Goal: Task Accomplishment & Management: Manage account settings

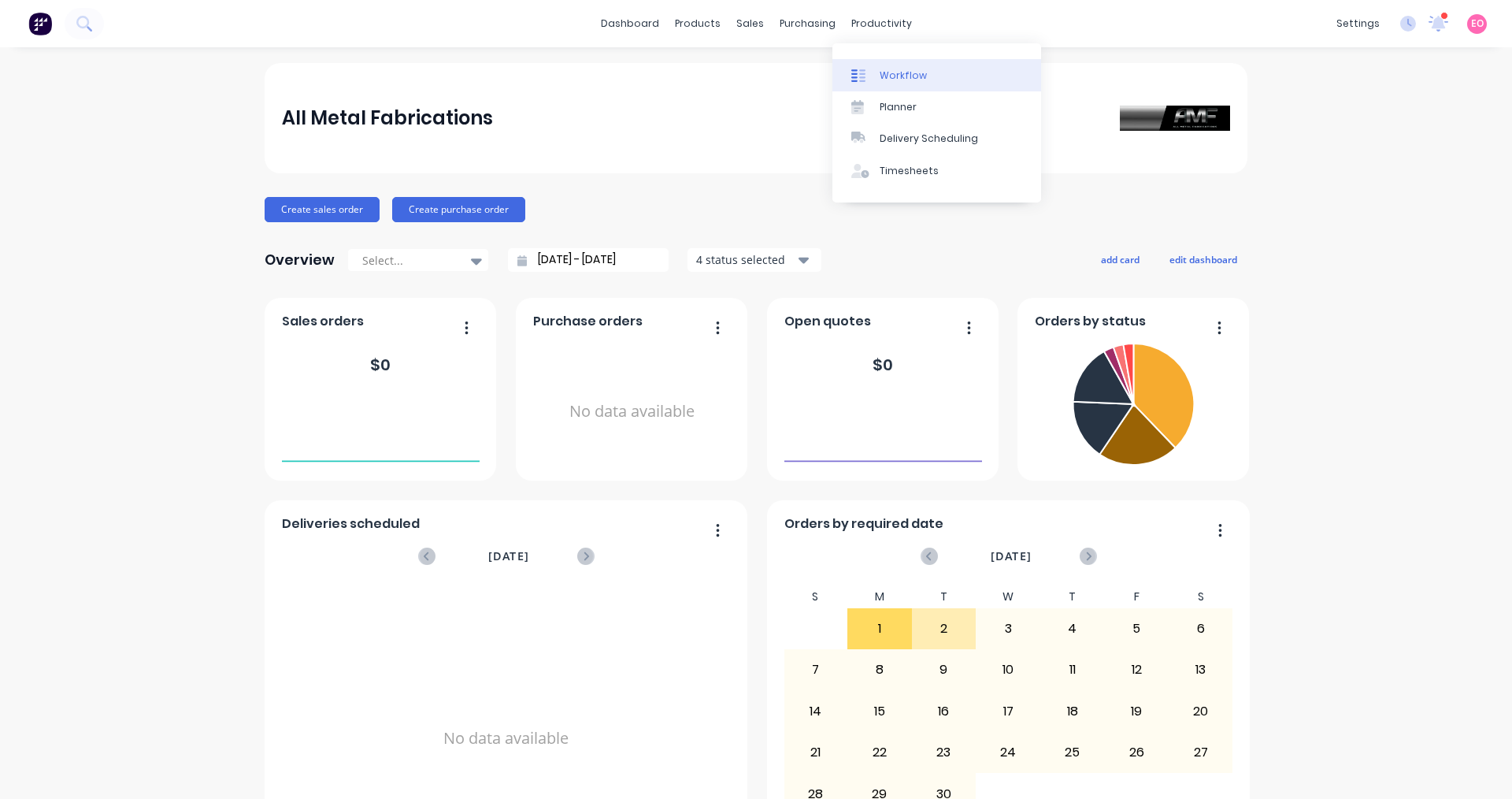
click at [889, 72] on div "Workflow" at bounding box center [903, 75] width 48 height 14
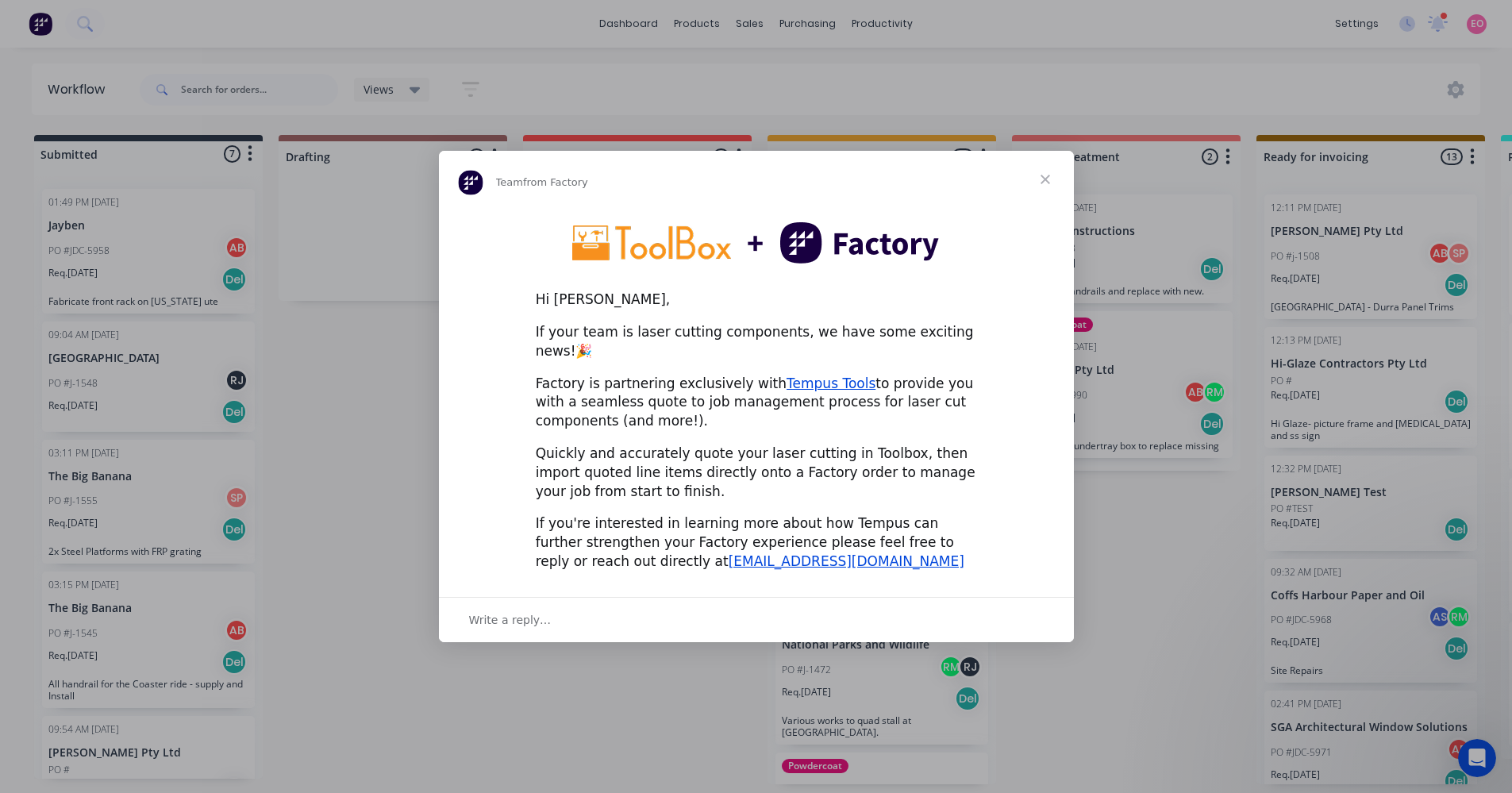
click at [1044, 185] on span "Close" at bounding box center [1045, 179] width 58 height 58
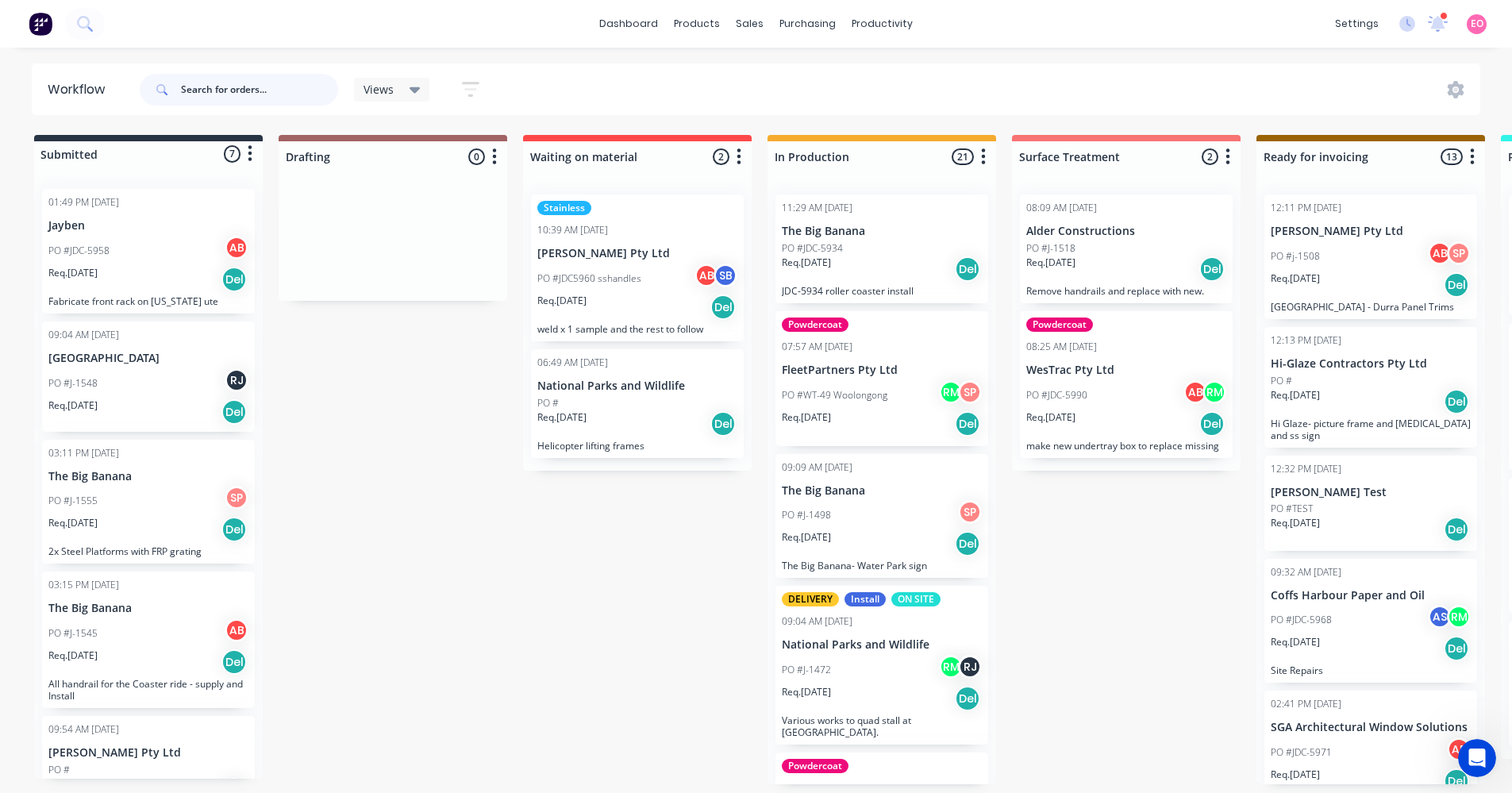
click at [218, 88] on input "text" at bounding box center [259, 90] width 157 height 32
type input "134"
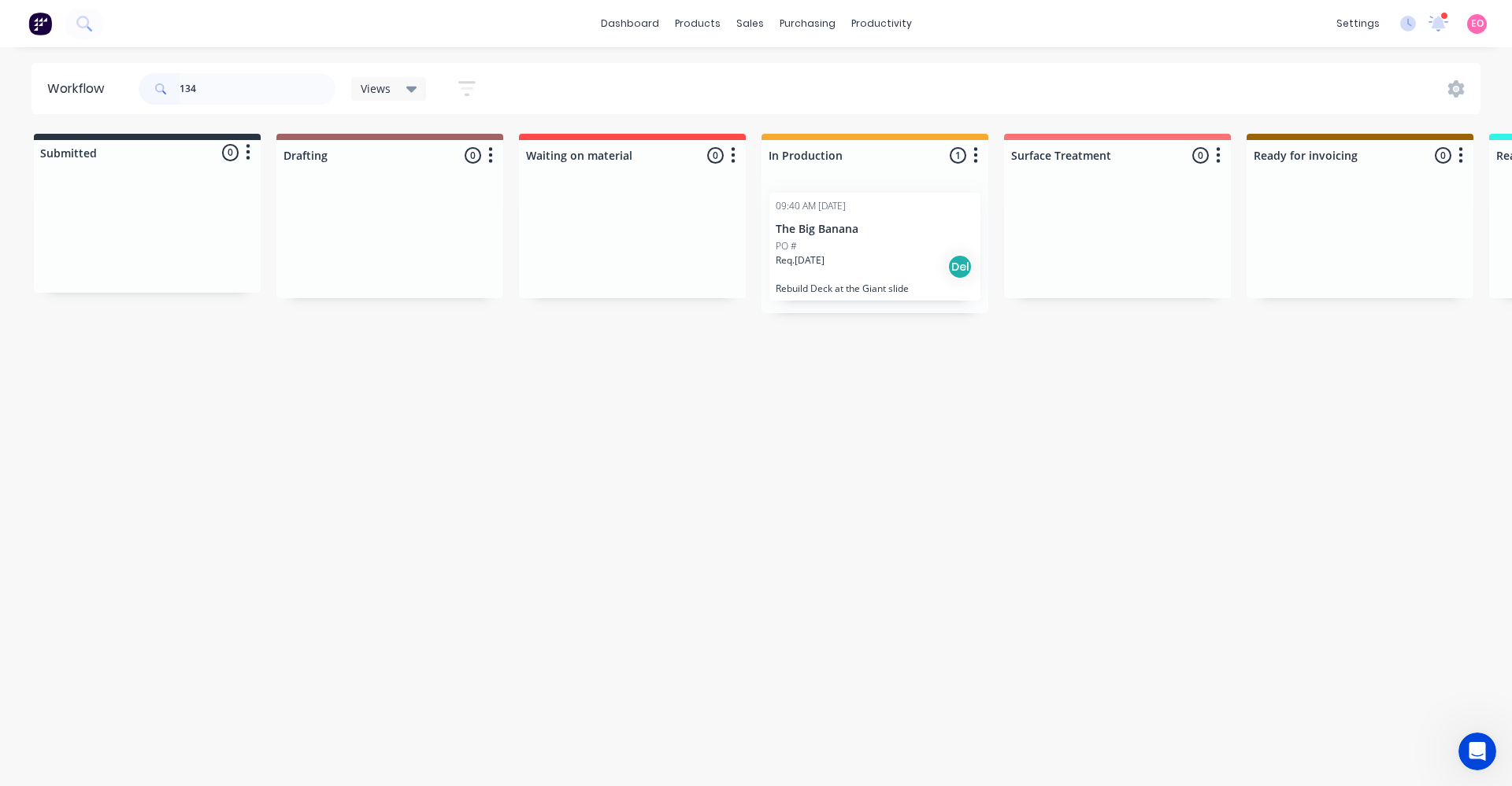
click at [841, 233] on p "The Big Banana" at bounding box center [875, 229] width 198 height 13
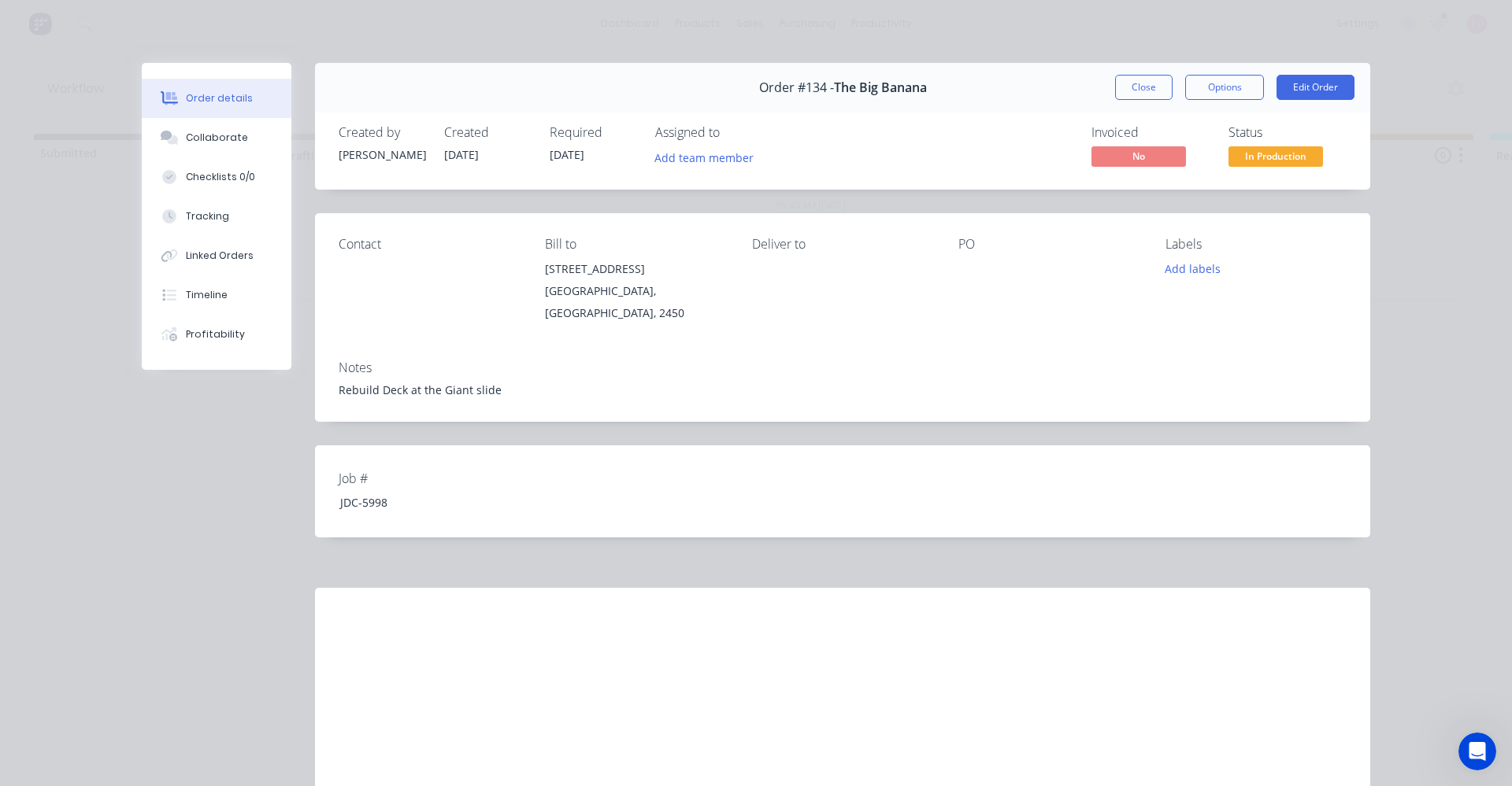
click at [971, 263] on div at bounding box center [1049, 269] width 181 height 22
drag, startPoint x: 396, startPoint y: 506, endPoint x: 297, endPoint y: 498, distance: 99.3
click at [297, 498] on div "Order #134 - The Big Banana Close Options Edit Order Created by Rodney Created …" at bounding box center [756, 440] width 1229 height 755
copy div "JDC-5998"
click at [979, 264] on div at bounding box center [1049, 269] width 181 height 22
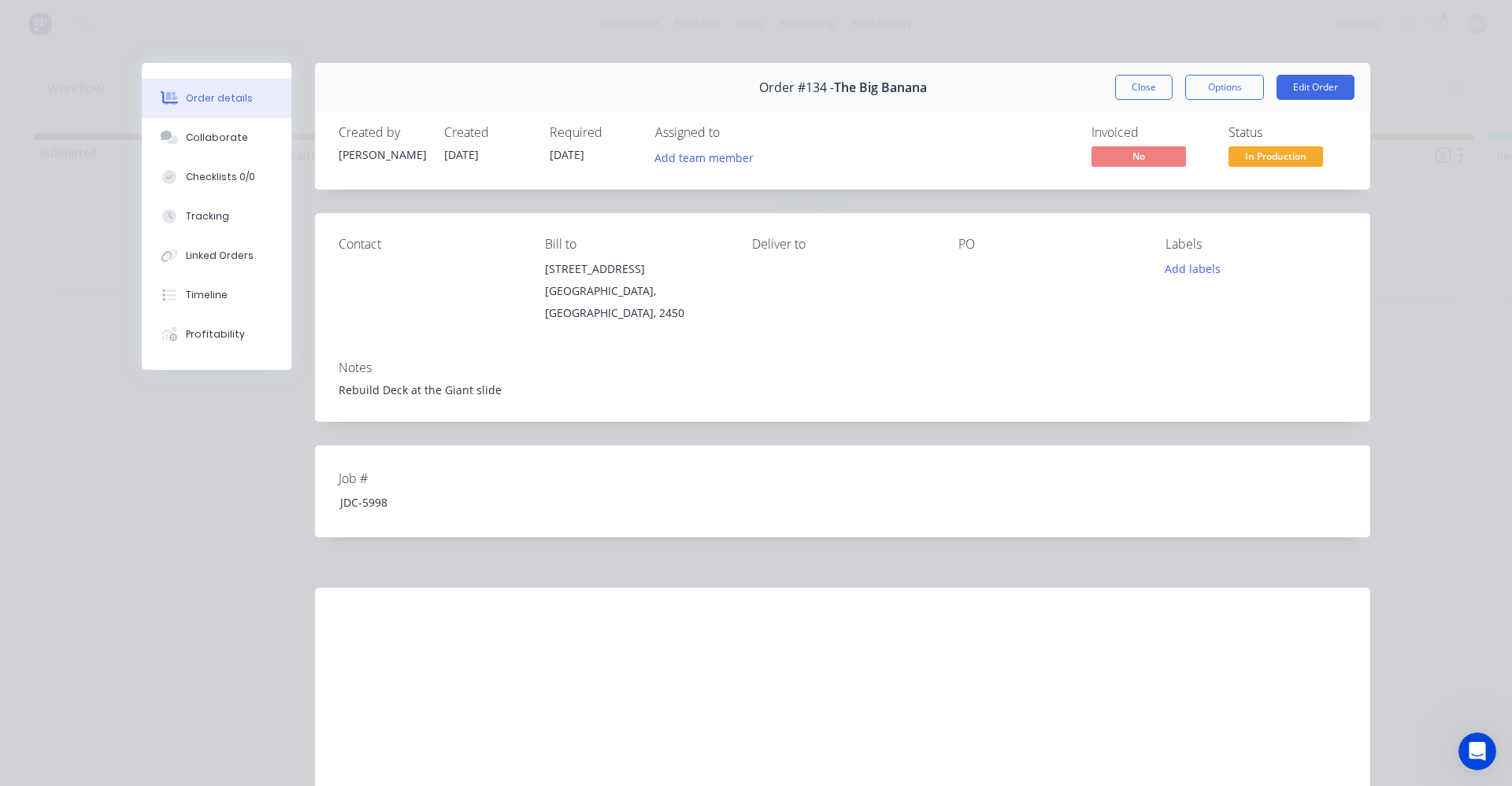
click at [965, 268] on div at bounding box center [1049, 269] width 181 height 22
click at [960, 268] on div at bounding box center [1049, 269] width 181 height 22
click at [950, 257] on div "Contact Bill to 351 Pacific Hwy Coffs Harbour, New South Wales, 2450 Deliver to…" at bounding box center [842, 280] width 1055 height 135
click at [971, 274] on div at bounding box center [1049, 269] width 181 height 22
drag, startPoint x: 972, startPoint y: 274, endPoint x: 1003, endPoint y: 260, distance: 34.0
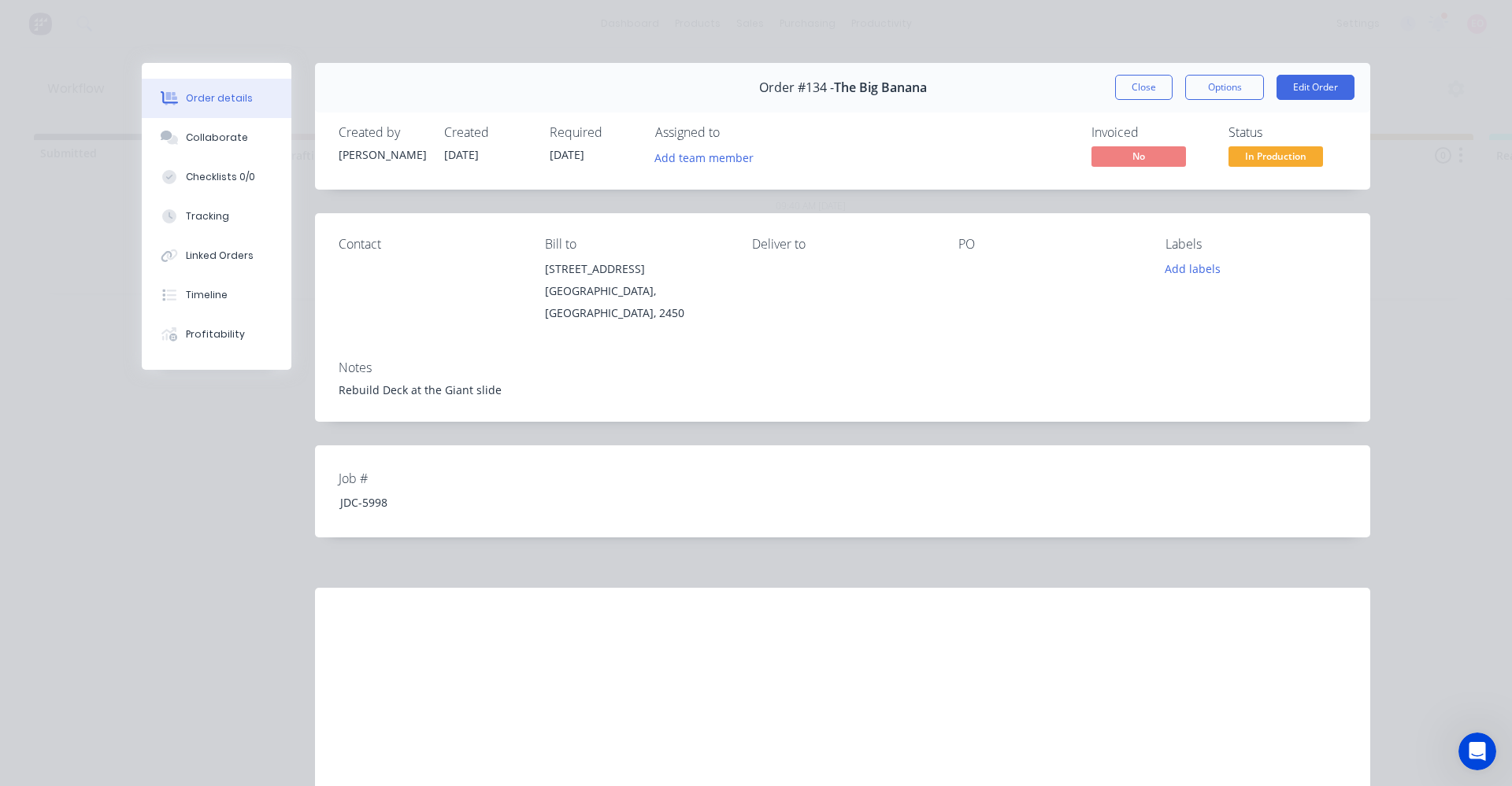
click at [973, 274] on div at bounding box center [1049, 269] width 181 height 22
click at [1300, 94] on button "Edit Order" at bounding box center [1315, 87] width 78 height 25
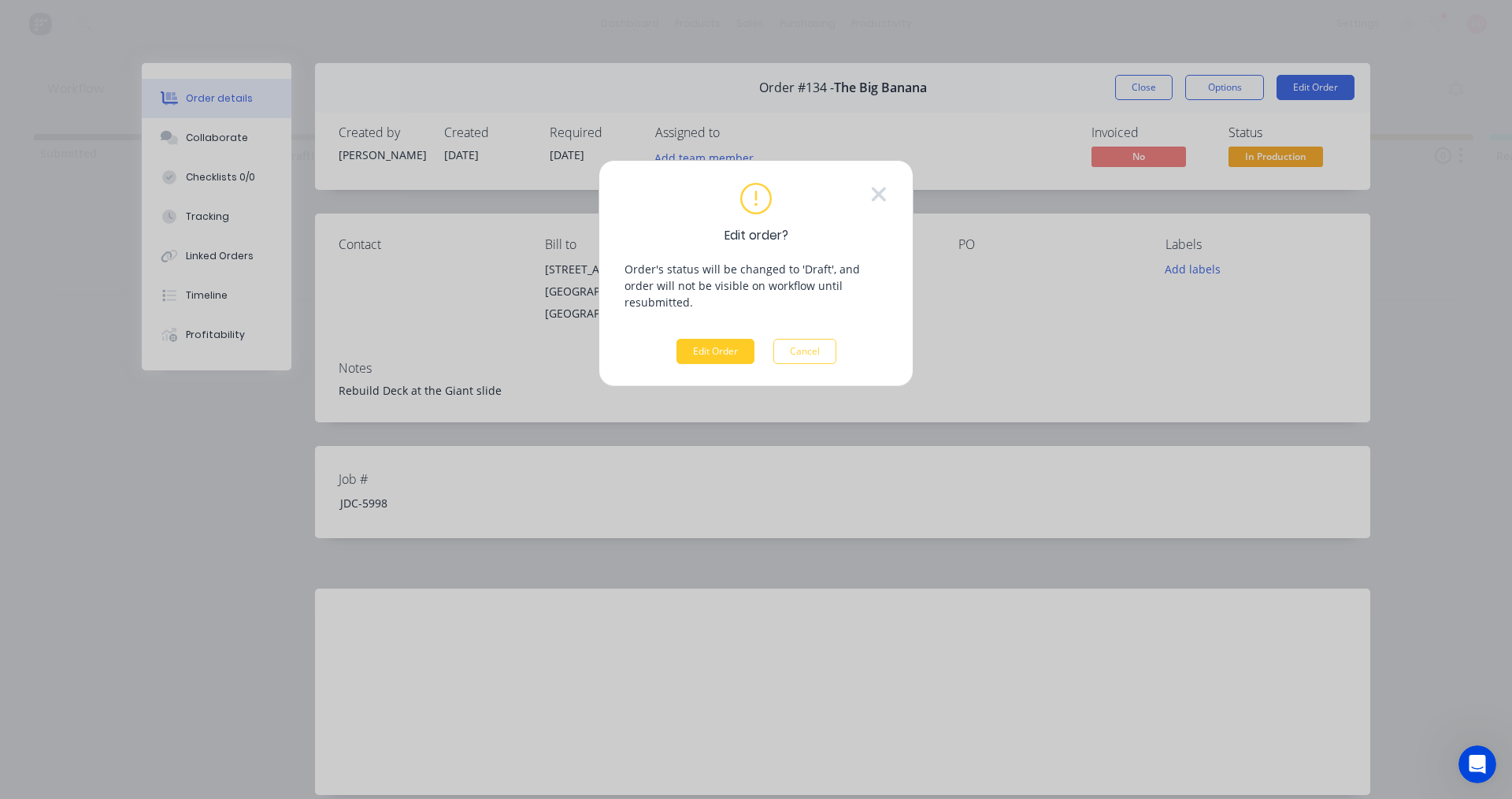
click at [721, 342] on button "Edit Order" at bounding box center [714, 351] width 78 height 25
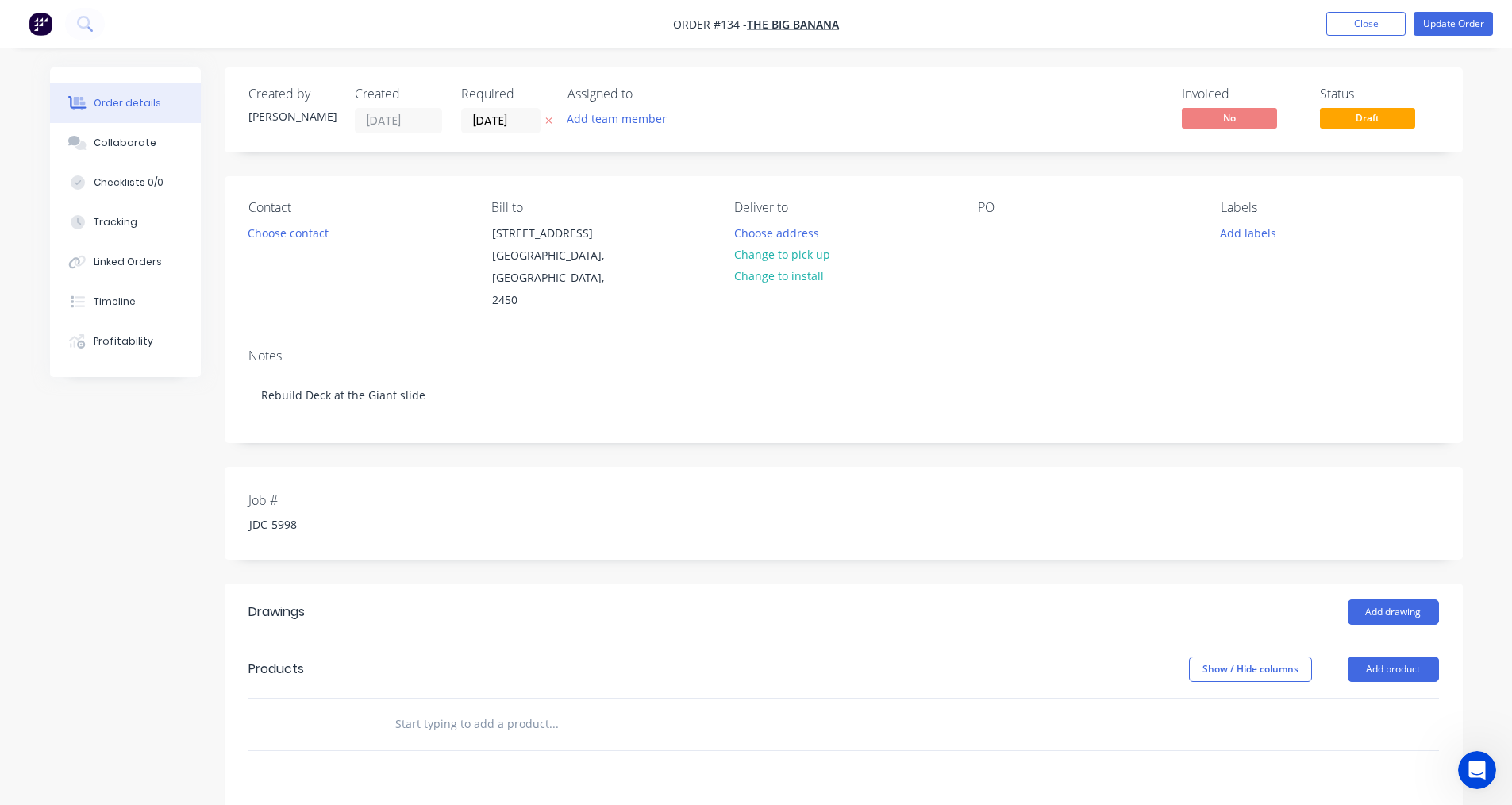
click at [976, 242] on div "Contact Choose contact Bill to 351 Pacific Hwy Coffs Harbour, New South Wales, …" at bounding box center [844, 255] width 1239 height 159
click at [987, 234] on div at bounding box center [991, 233] width 25 height 23
paste div
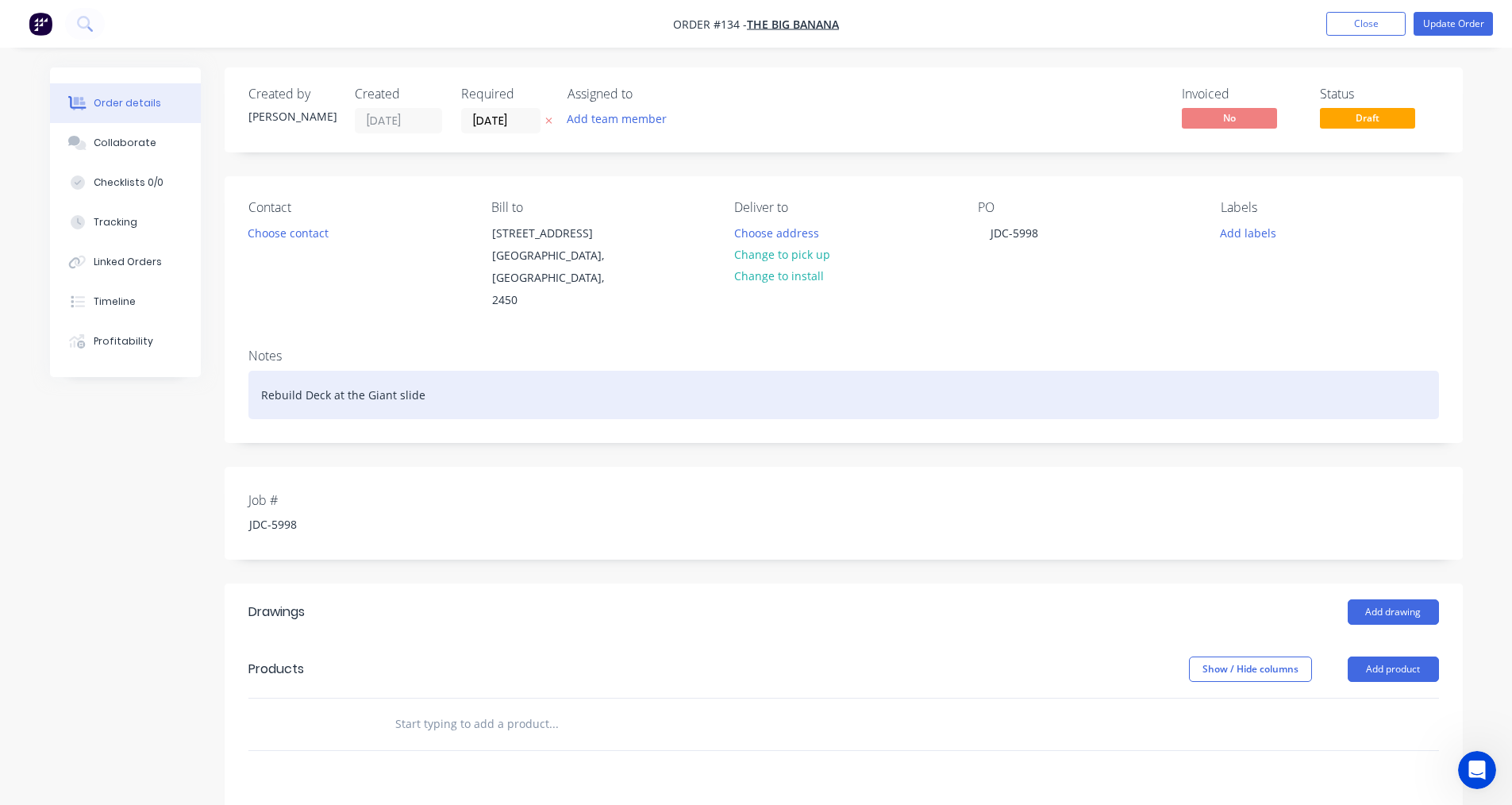
click at [258, 374] on div "Rebuild Deck at the Giant slide" at bounding box center [844, 394] width 1191 height 48
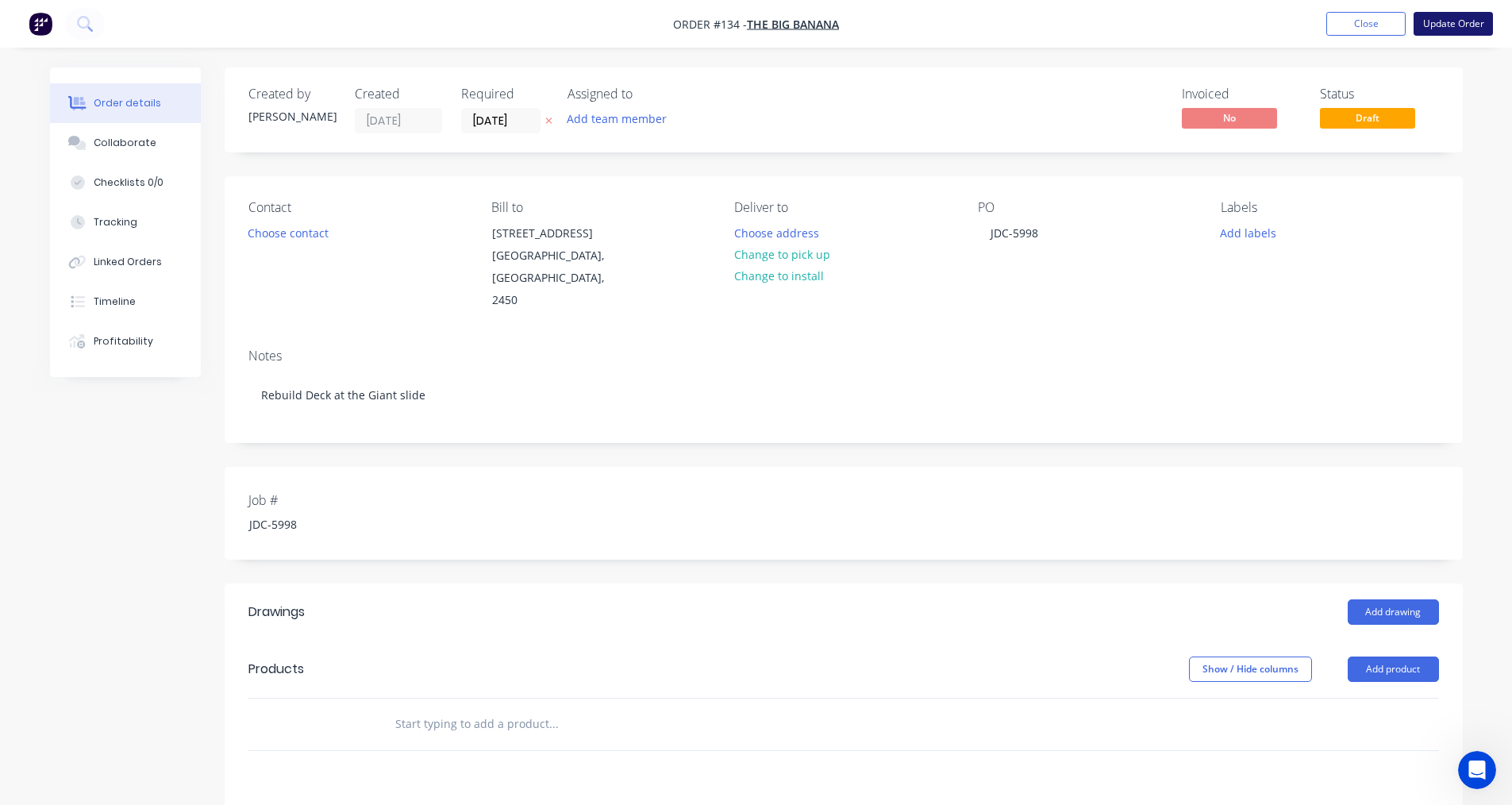
click at [1443, 22] on button "Update Order" at bounding box center [1454, 24] width 79 height 24
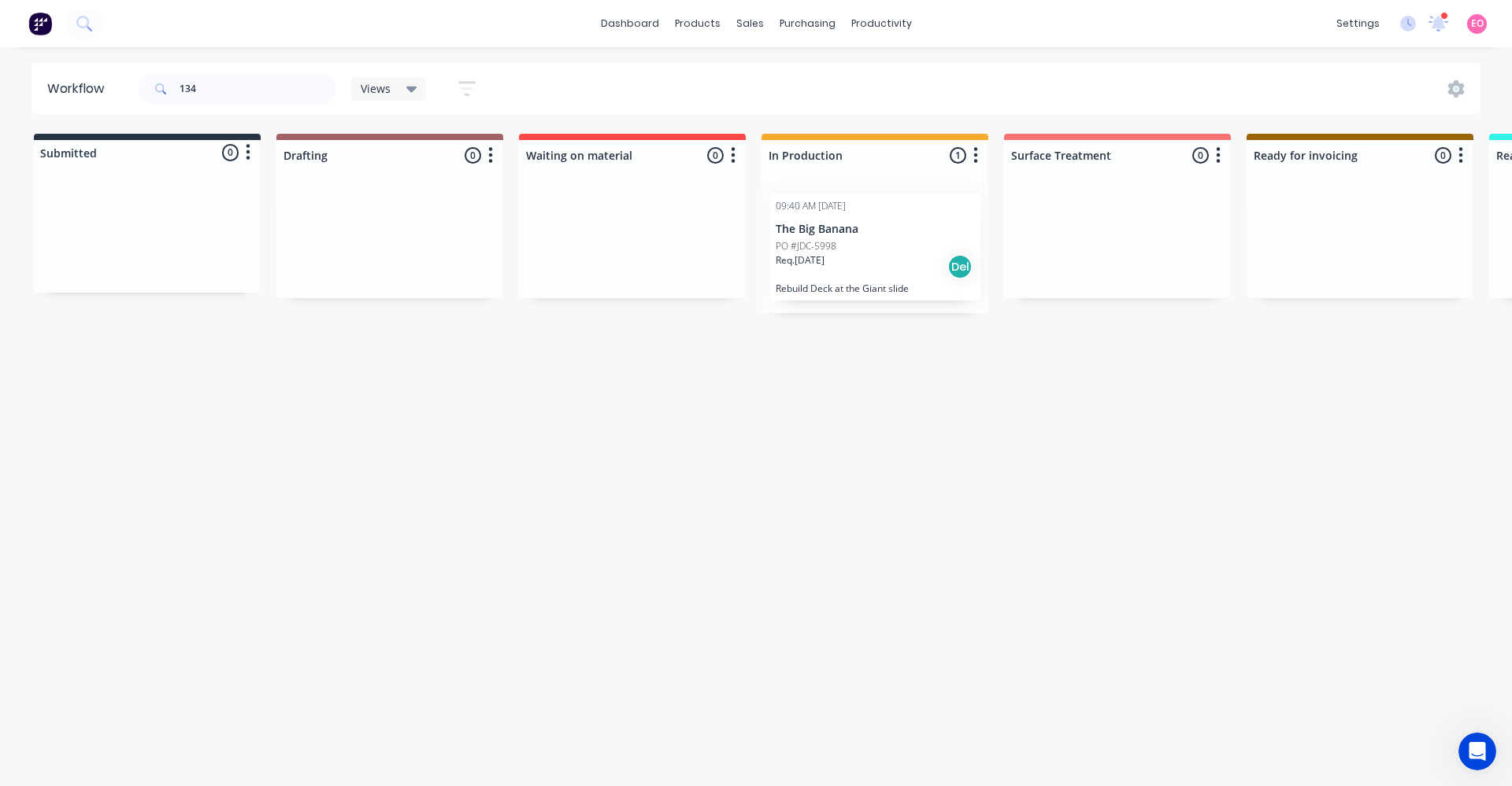
click at [836, 236] on div "09:40 AM 02/09/25 The Big Banana PO #JDC-5998 Req. 02/09/25 Del Rebuild Deck at…" at bounding box center [875, 246] width 211 height 107
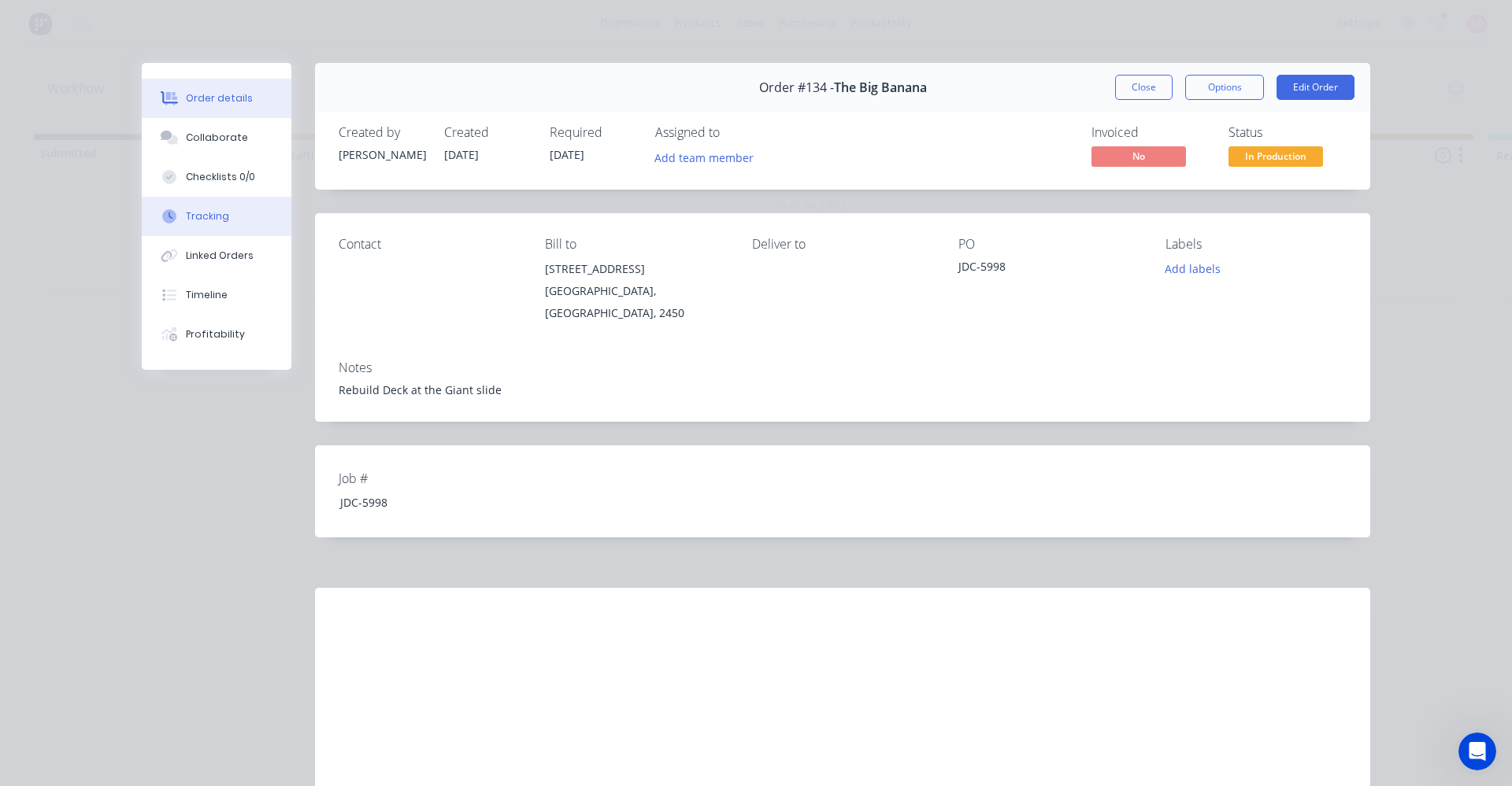
click at [194, 218] on div "Tracking" at bounding box center [208, 216] width 43 height 14
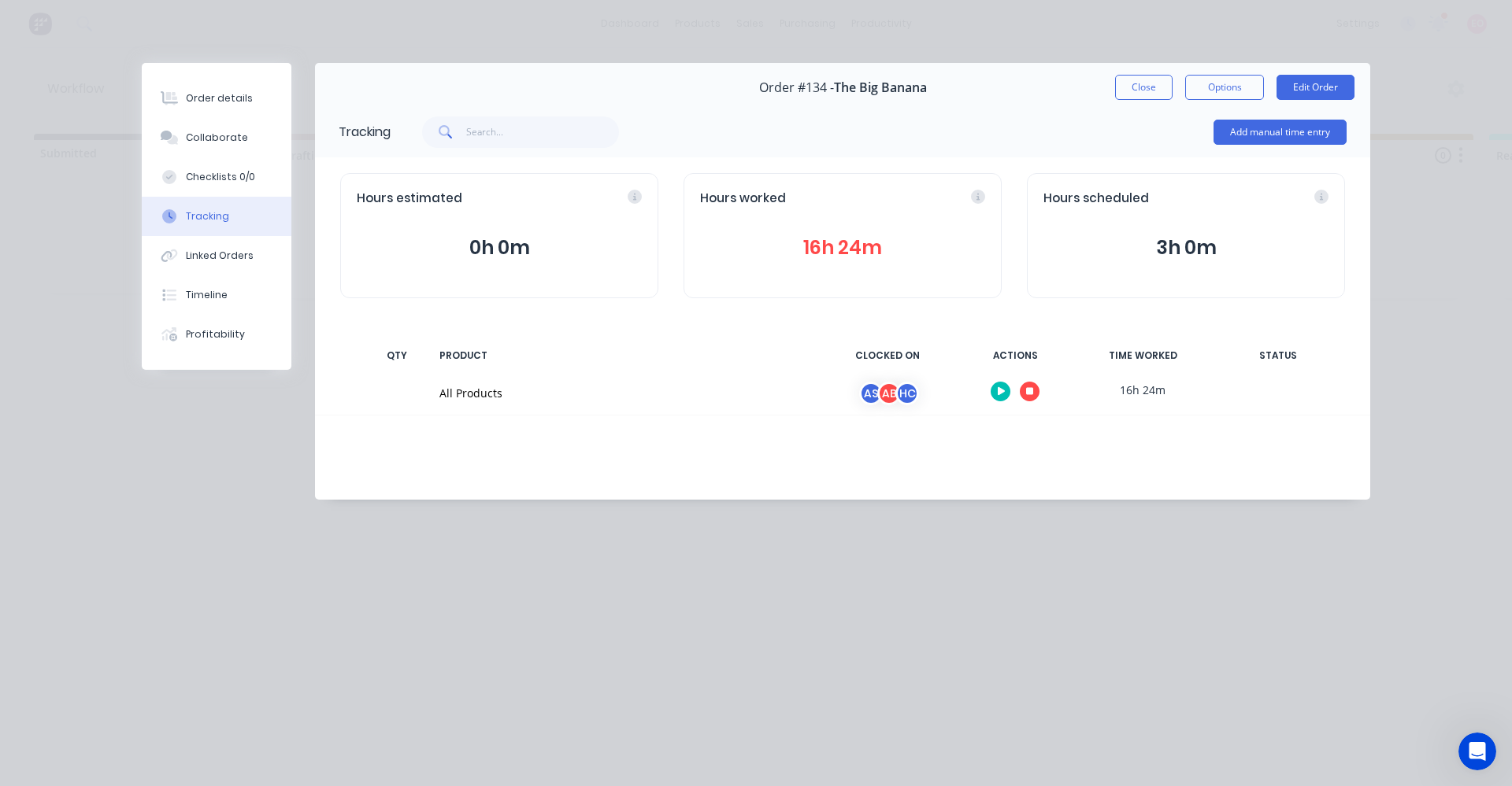
click at [877, 394] on div "AB" at bounding box center [888, 393] width 23 height 23
click at [476, 390] on div "All Products" at bounding box center [625, 393] width 370 height 17
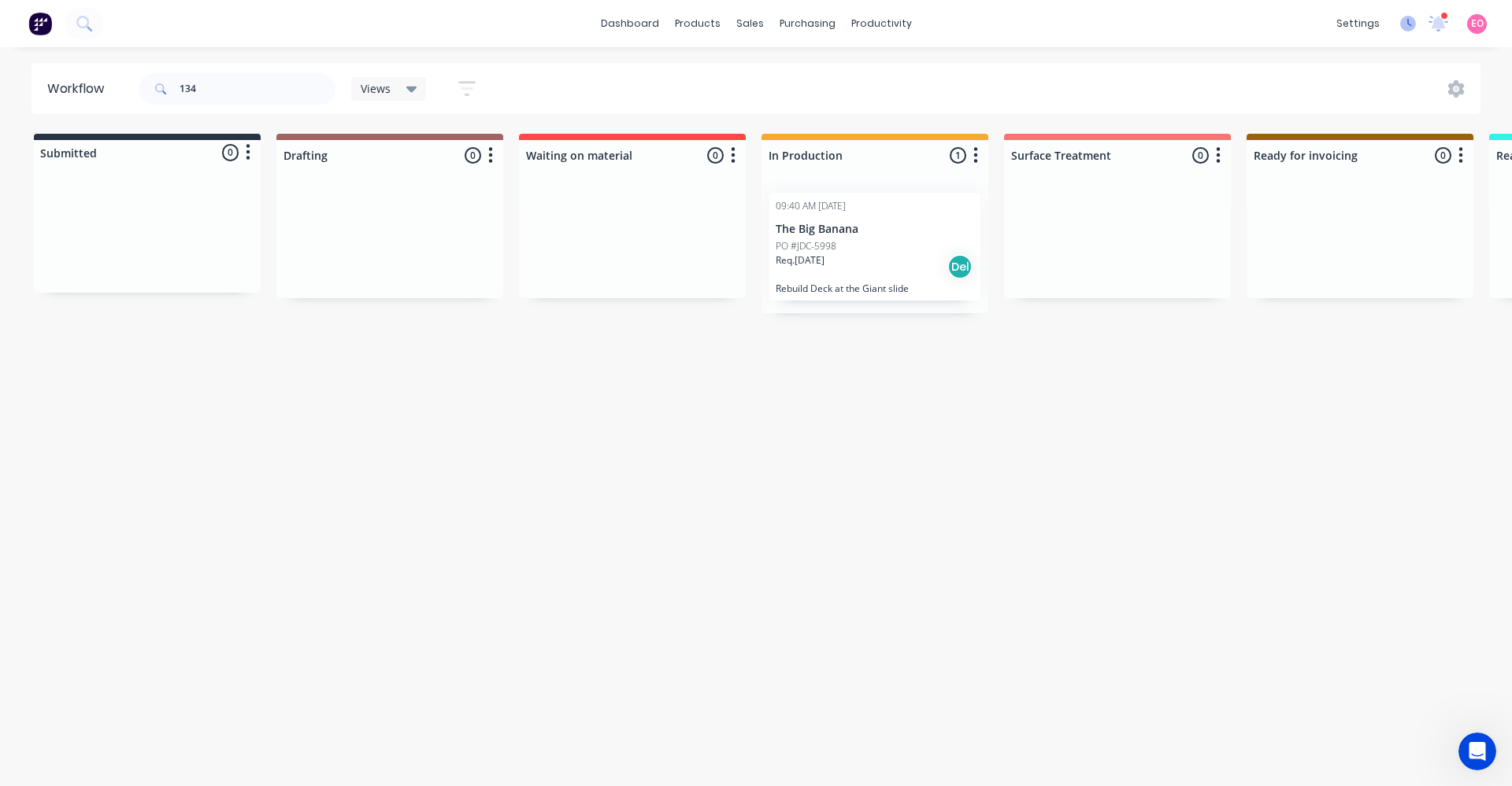
click at [1409, 24] on icon at bounding box center [1409, 22] width 5 height 7
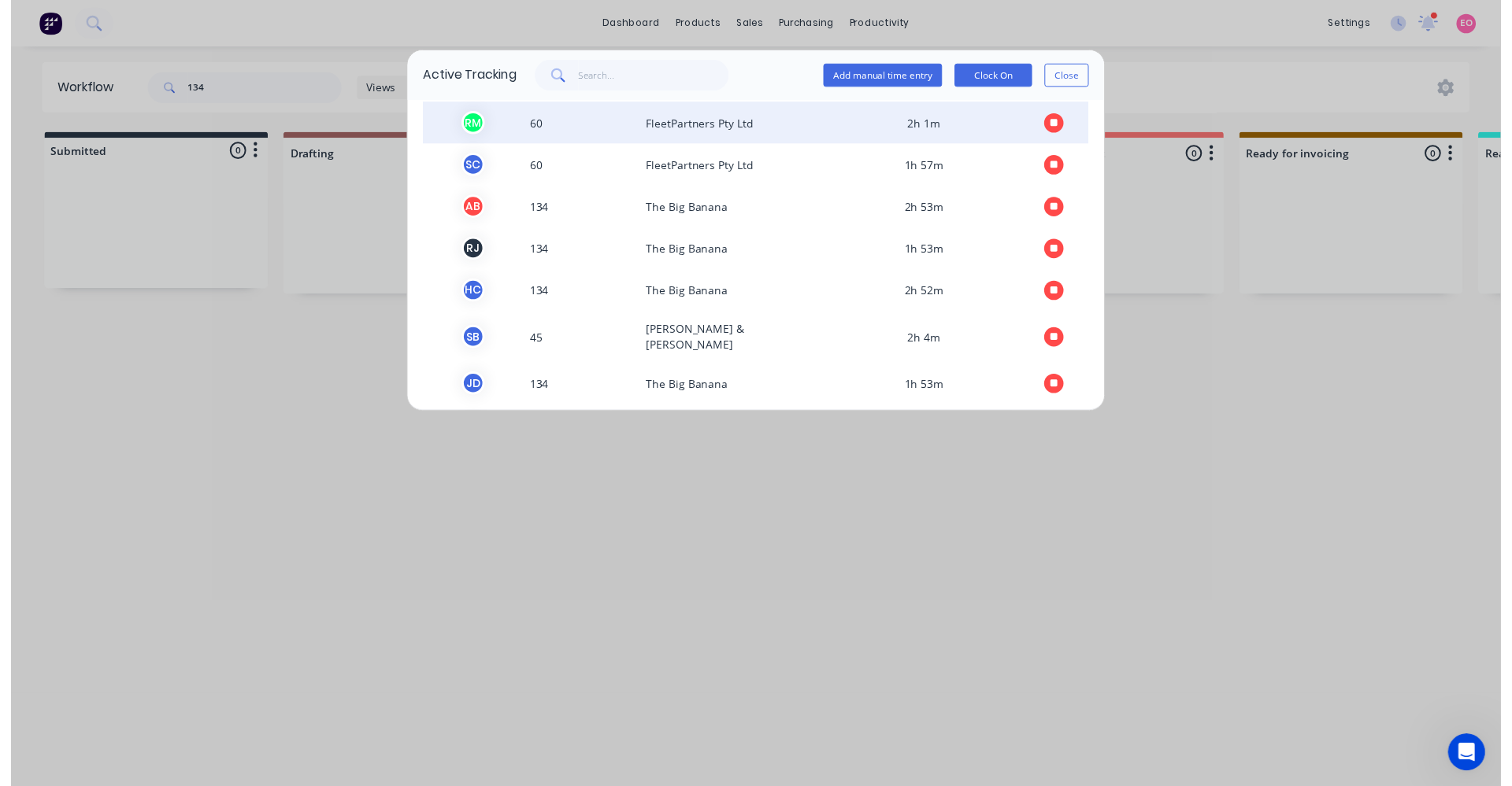
scroll to position [157, 0]
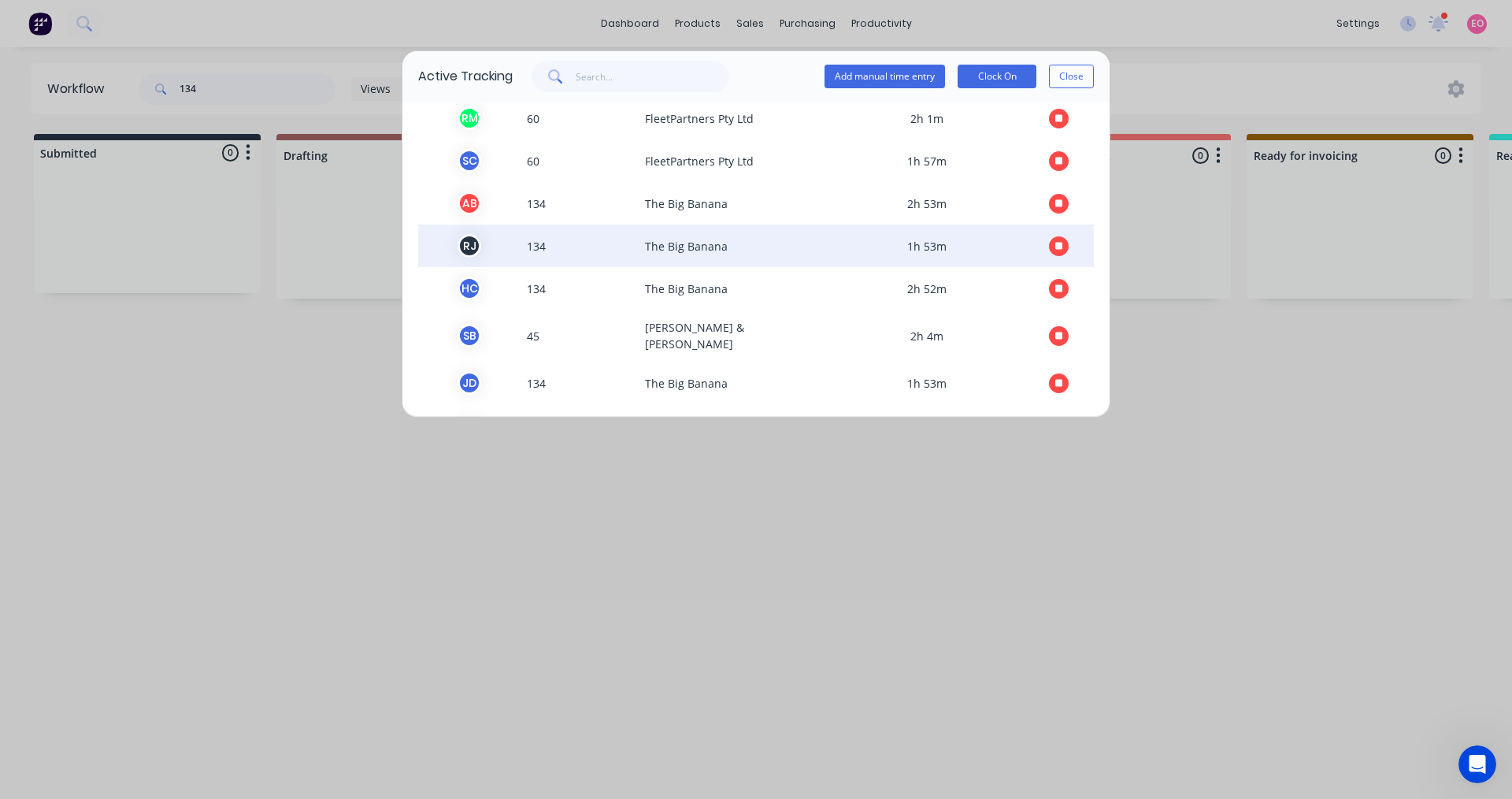
click at [706, 251] on span "The Big Banana" at bounding box center [734, 245] width 192 height 23
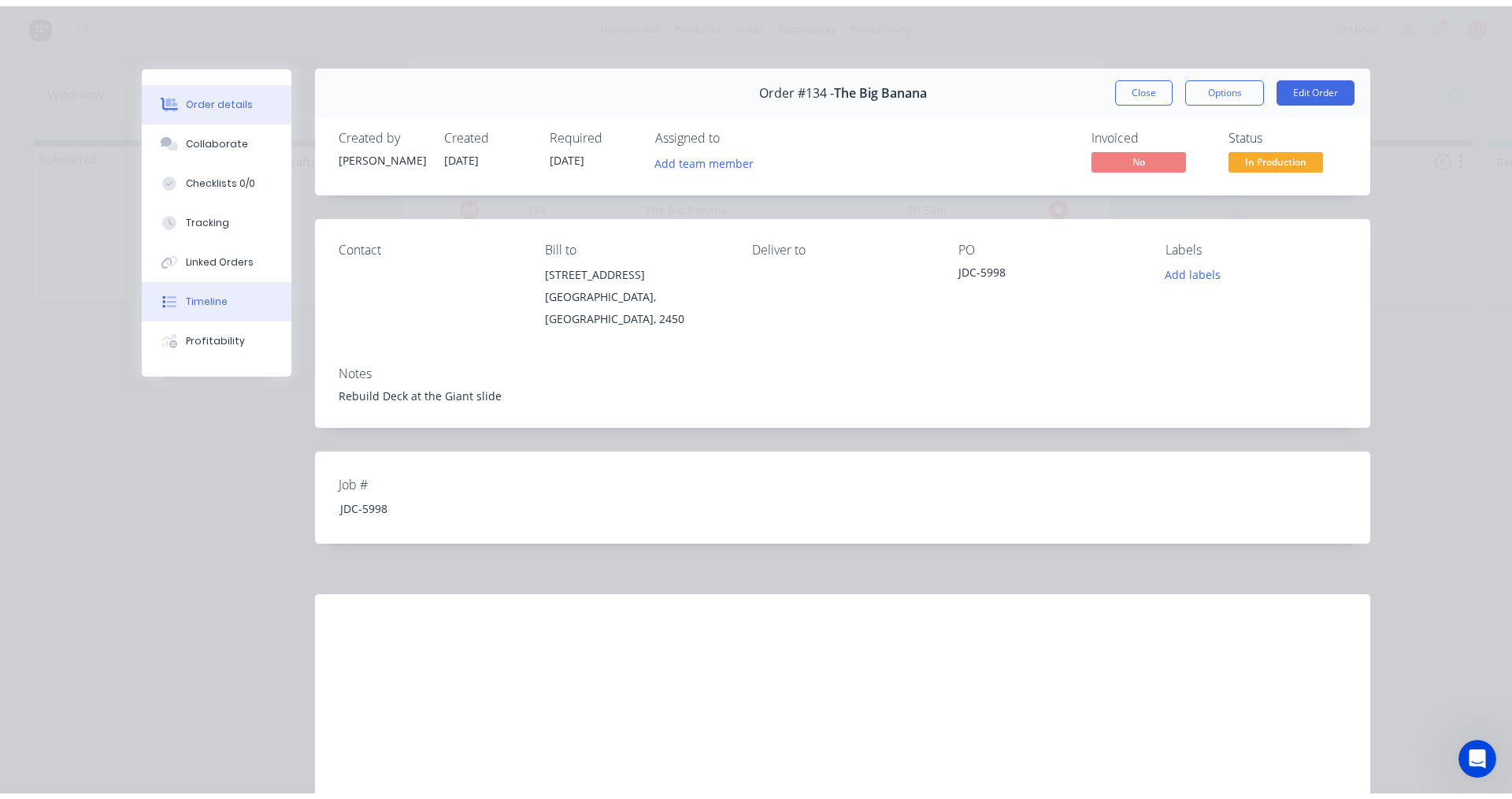
scroll to position [0, 0]
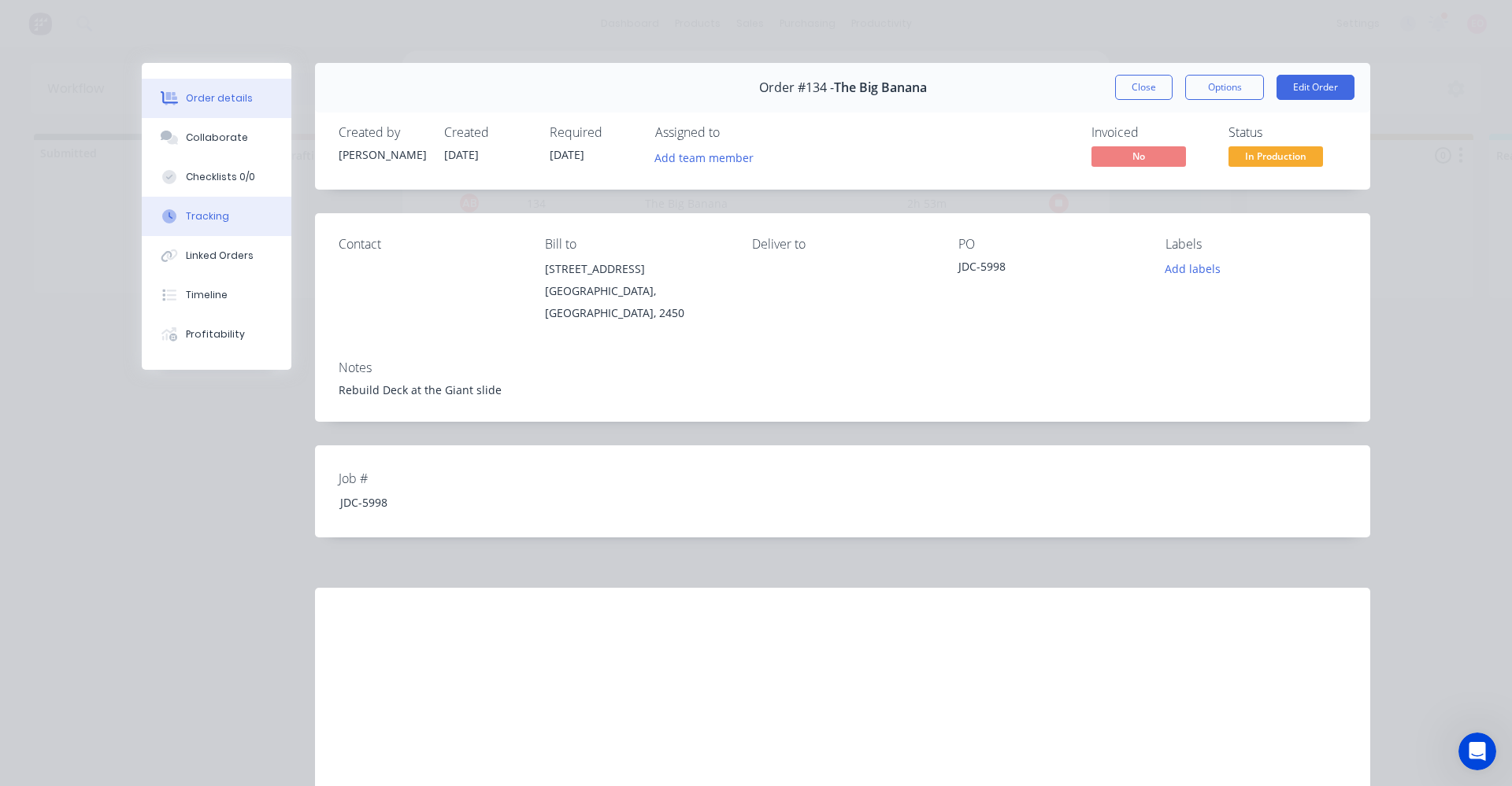
click at [199, 216] on div "Tracking" at bounding box center [208, 216] width 43 height 14
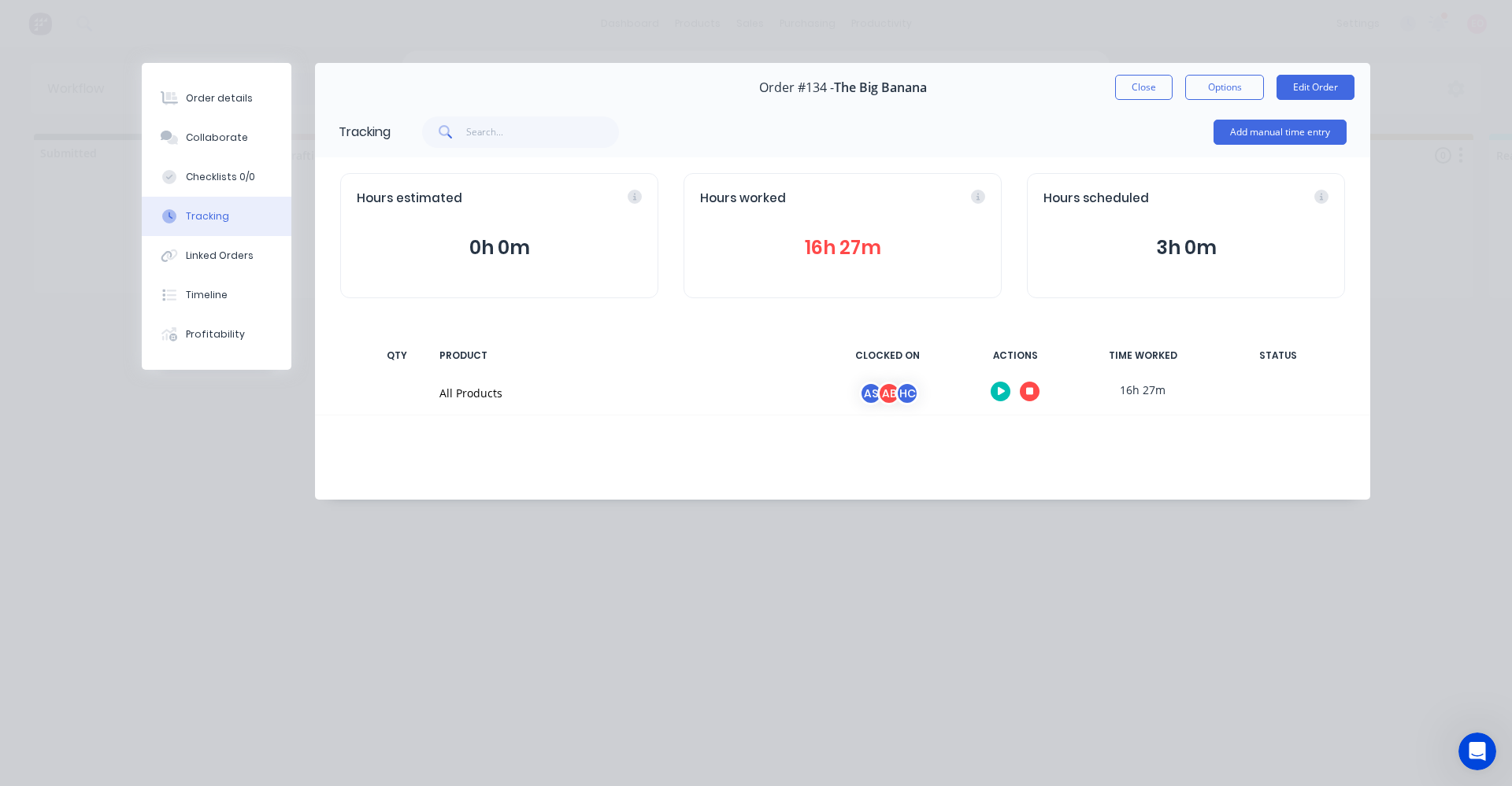
click at [1032, 386] on icon "button" at bounding box center [1030, 391] width 7 height 10
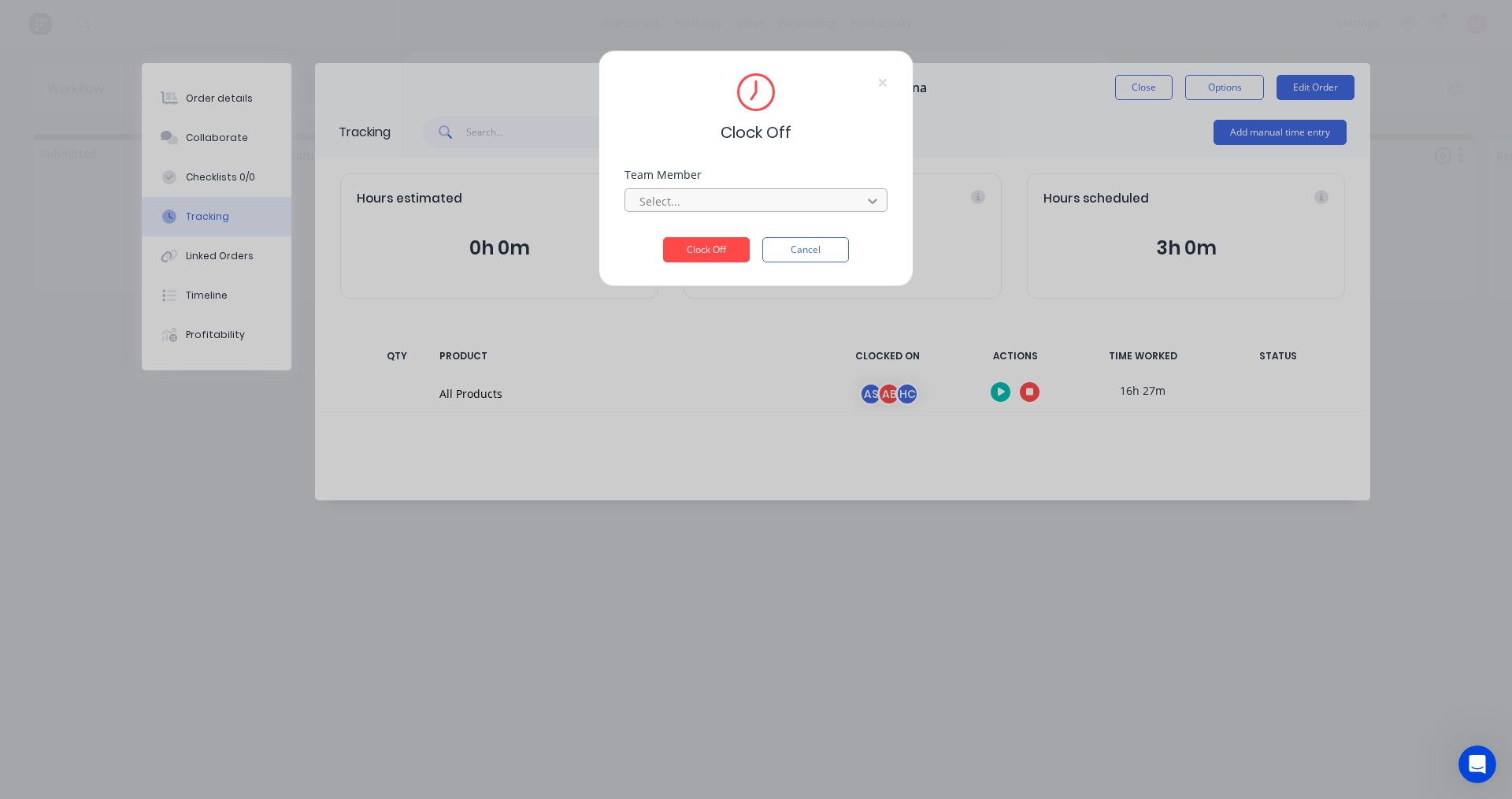
click at [861, 201] on div at bounding box center [872, 200] width 28 height 25
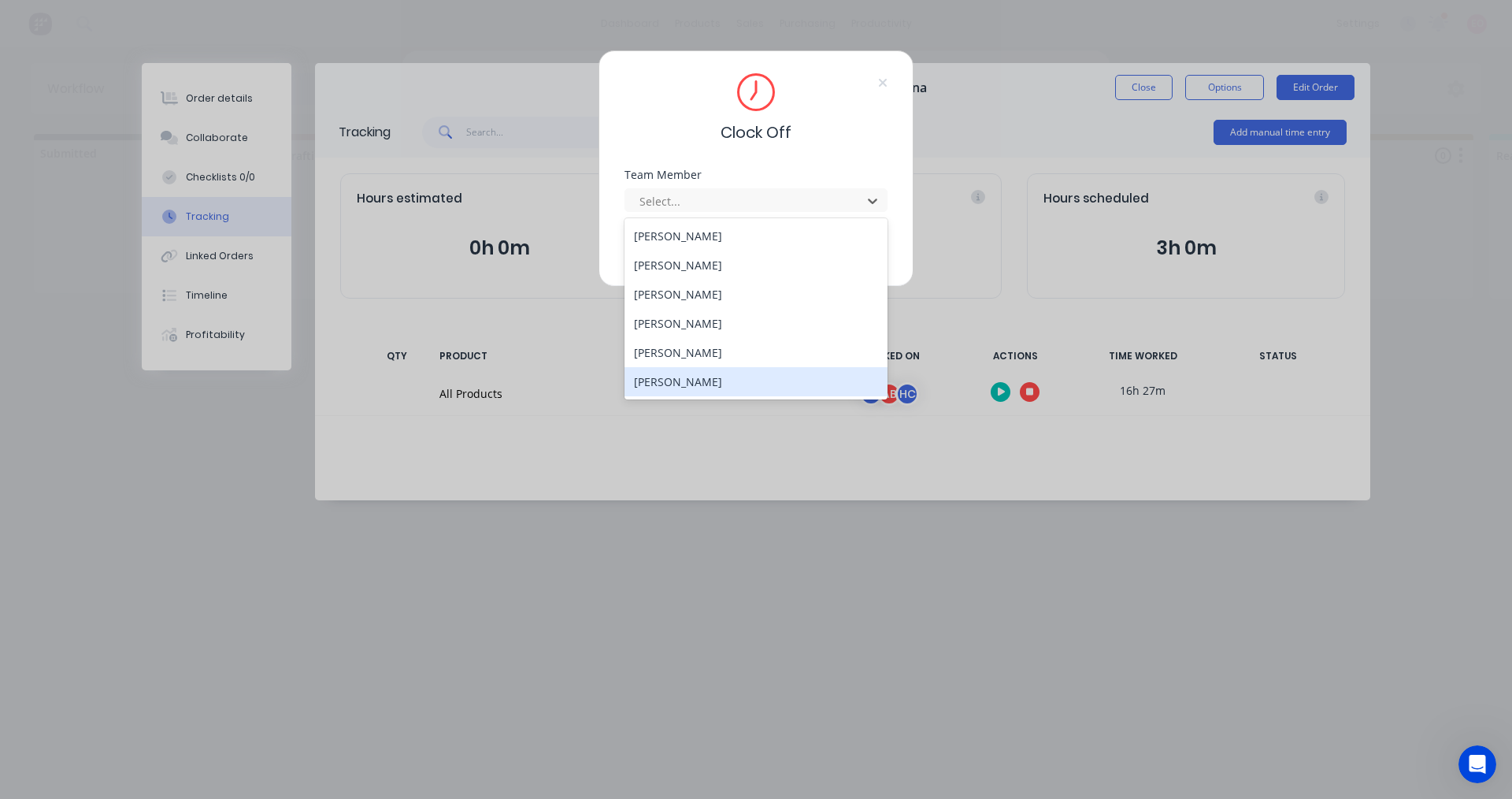
drag, startPoint x: 708, startPoint y: 384, endPoint x: 743, endPoint y: 357, distance: 44.2
click at [709, 385] on div "Rodney Jones" at bounding box center [756, 381] width 263 height 29
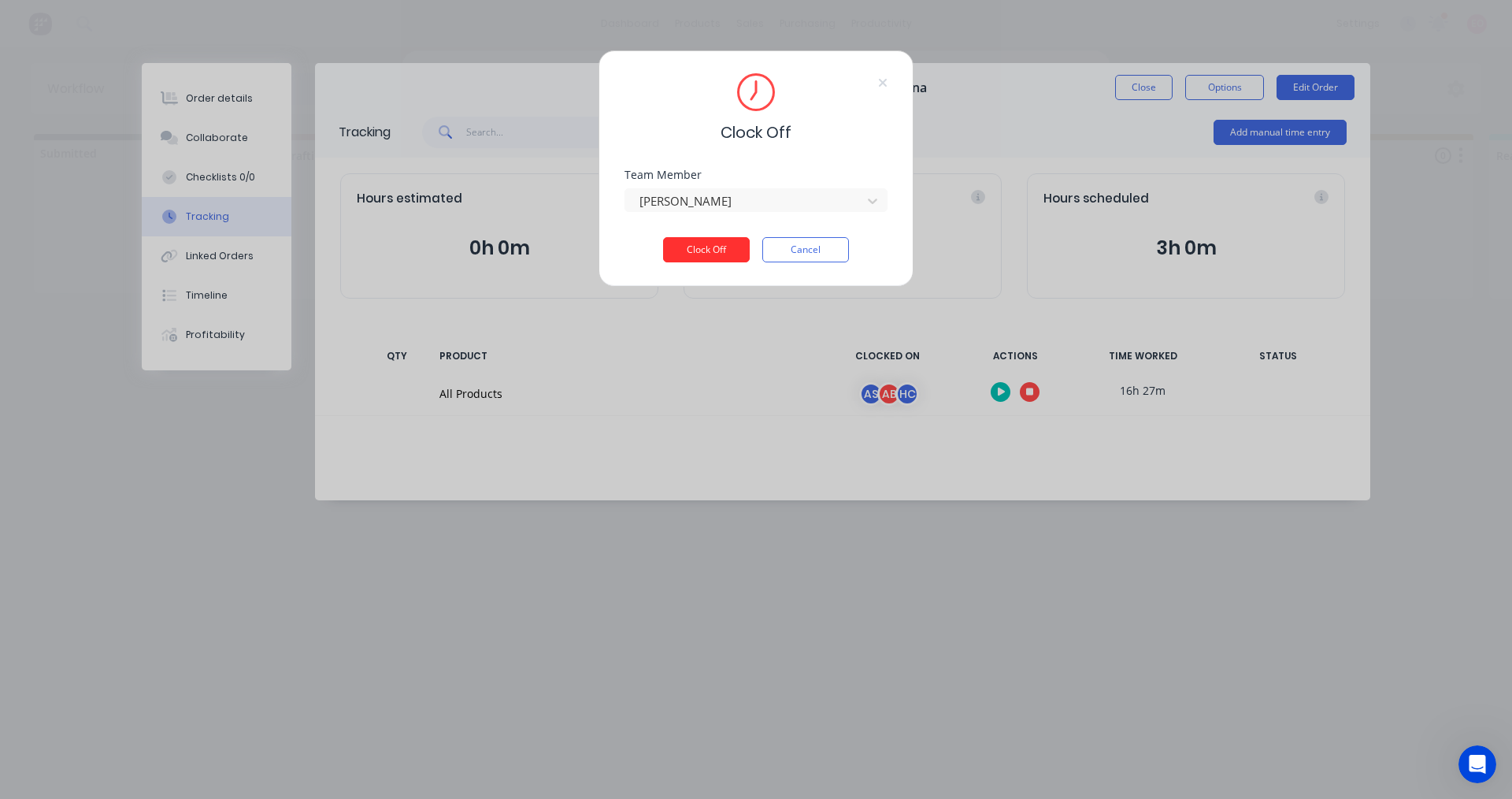
click at [721, 259] on button "Clock Off" at bounding box center [706, 249] width 87 height 25
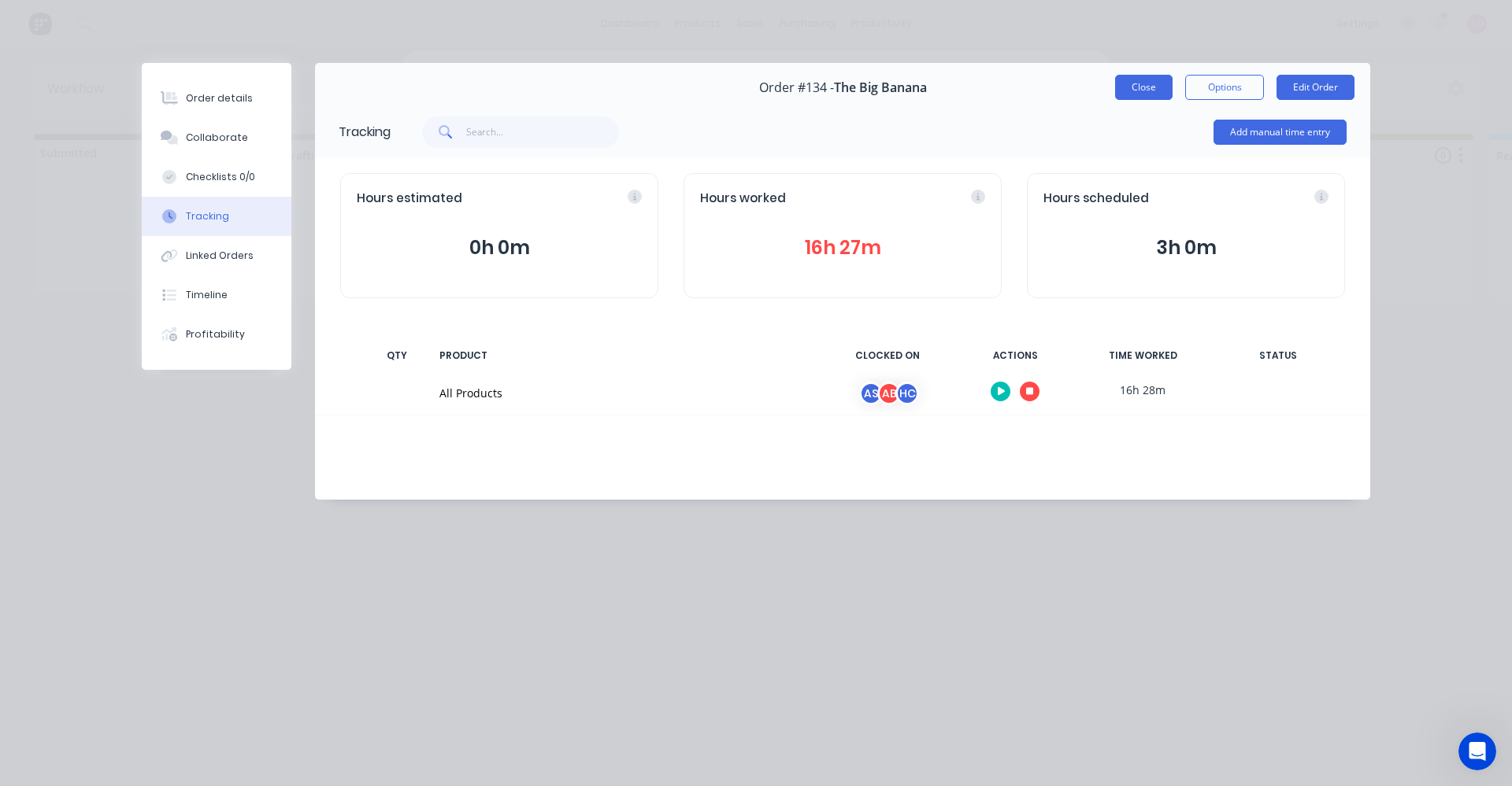
click at [1162, 78] on button "Close" at bounding box center [1143, 87] width 57 height 25
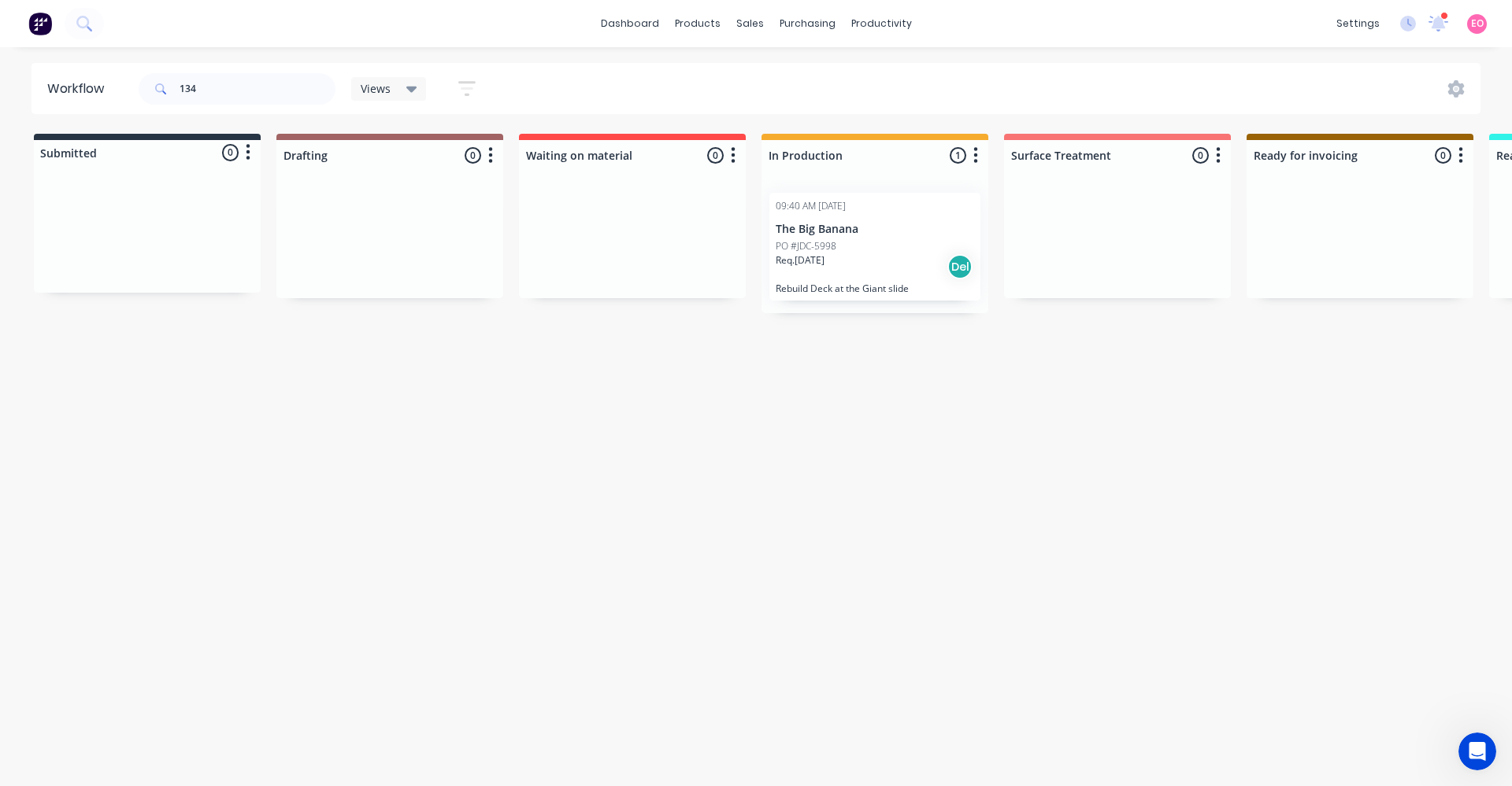
click at [1424, 22] on div "settings 9 new notifications Mark all as read Andrew mentioned you in a message…" at bounding box center [1420, 23] width 183 height 23
click at [1433, 22] on icon at bounding box center [1438, 23] width 20 height 16
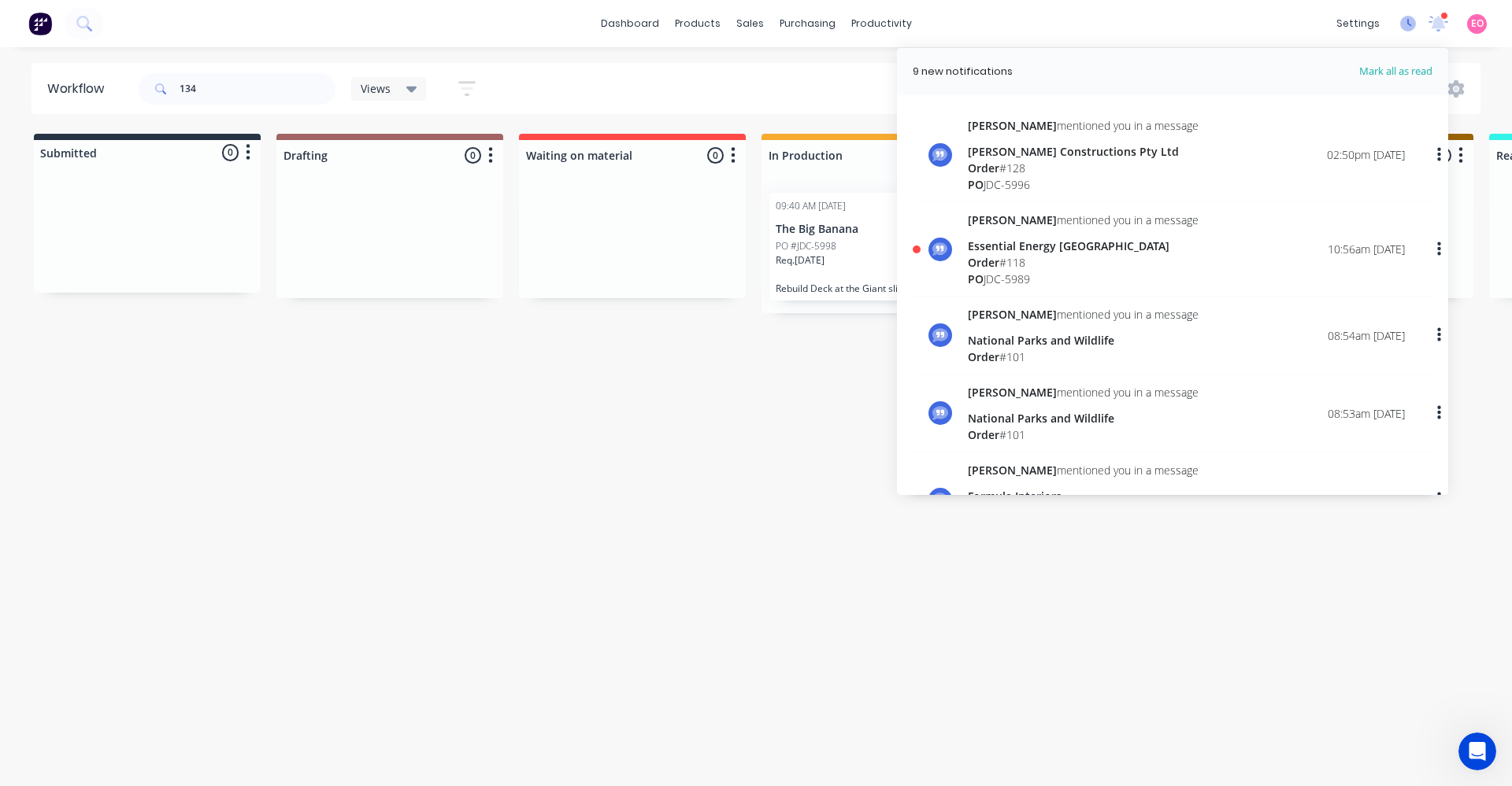
click at [1409, 16] on icon at bounding box center [1407, 23] width 16 height 16
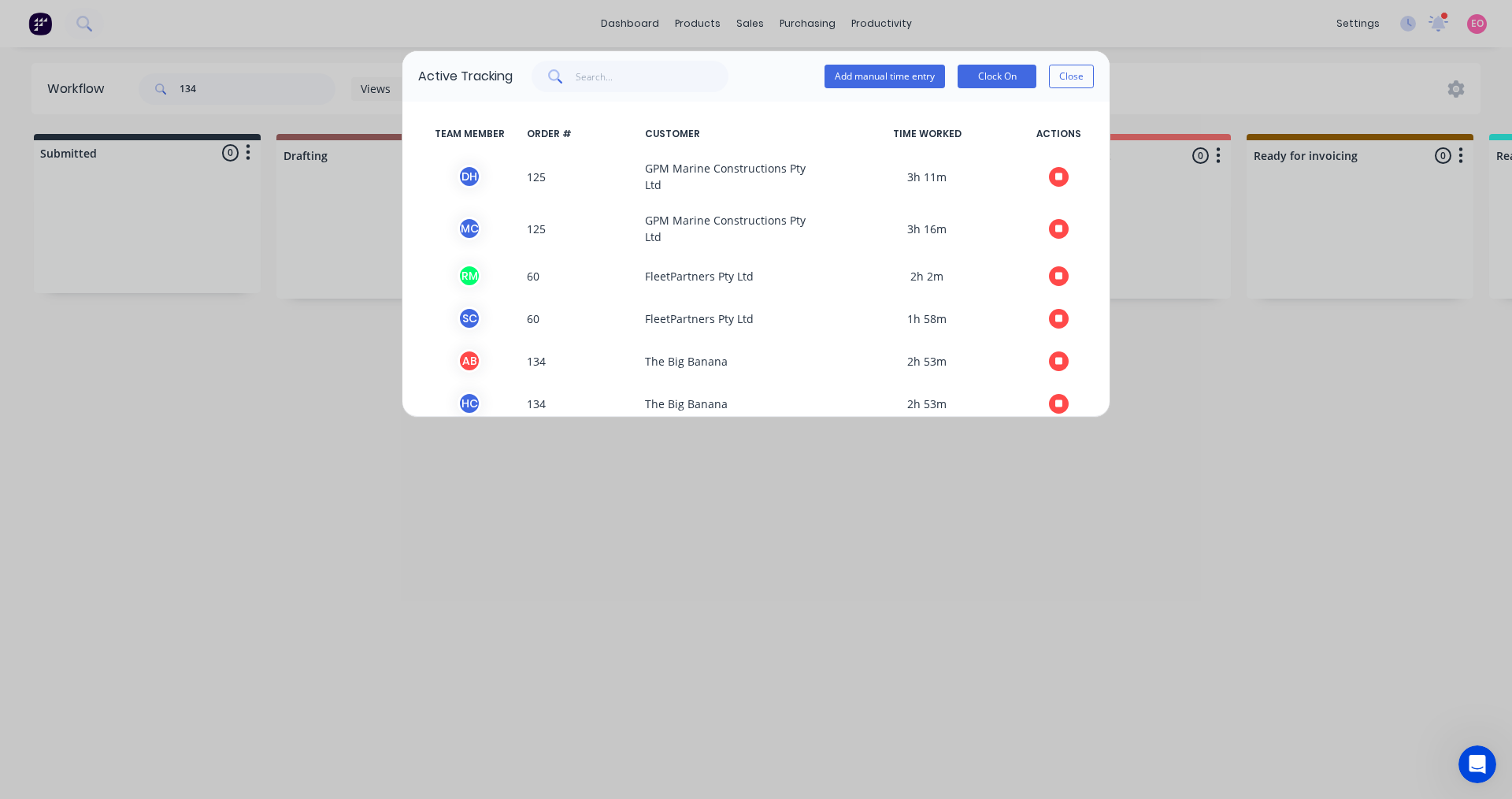
click at [1375, 341] on div "Active Tracking Add manual time entry Clock On Close TEAM MEMBER ORDER # CUSTOM…" at bounding box center [756, 400] width 1512 height 799
drag, startPoint x: 1075, startPoint y: 74, endPoint x: 1319, endPoint y: 8, distance: 252.8
click at [1076, 75] on button "Close" at bounding box center [1072, 76] width 45 height 23
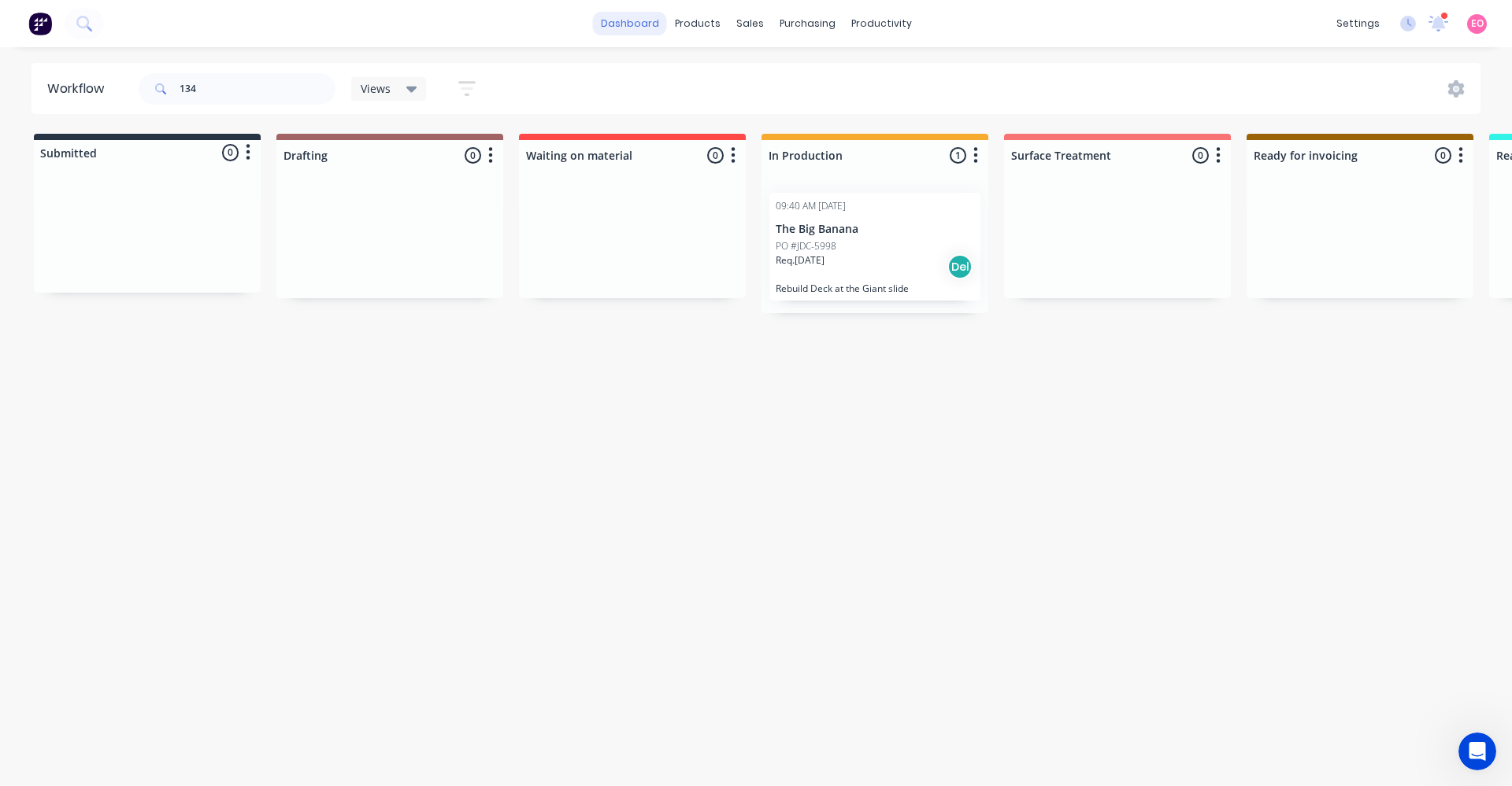
click at [631, 21] on link "dashboard" at bounding box center [629, 23] width 74 height 23
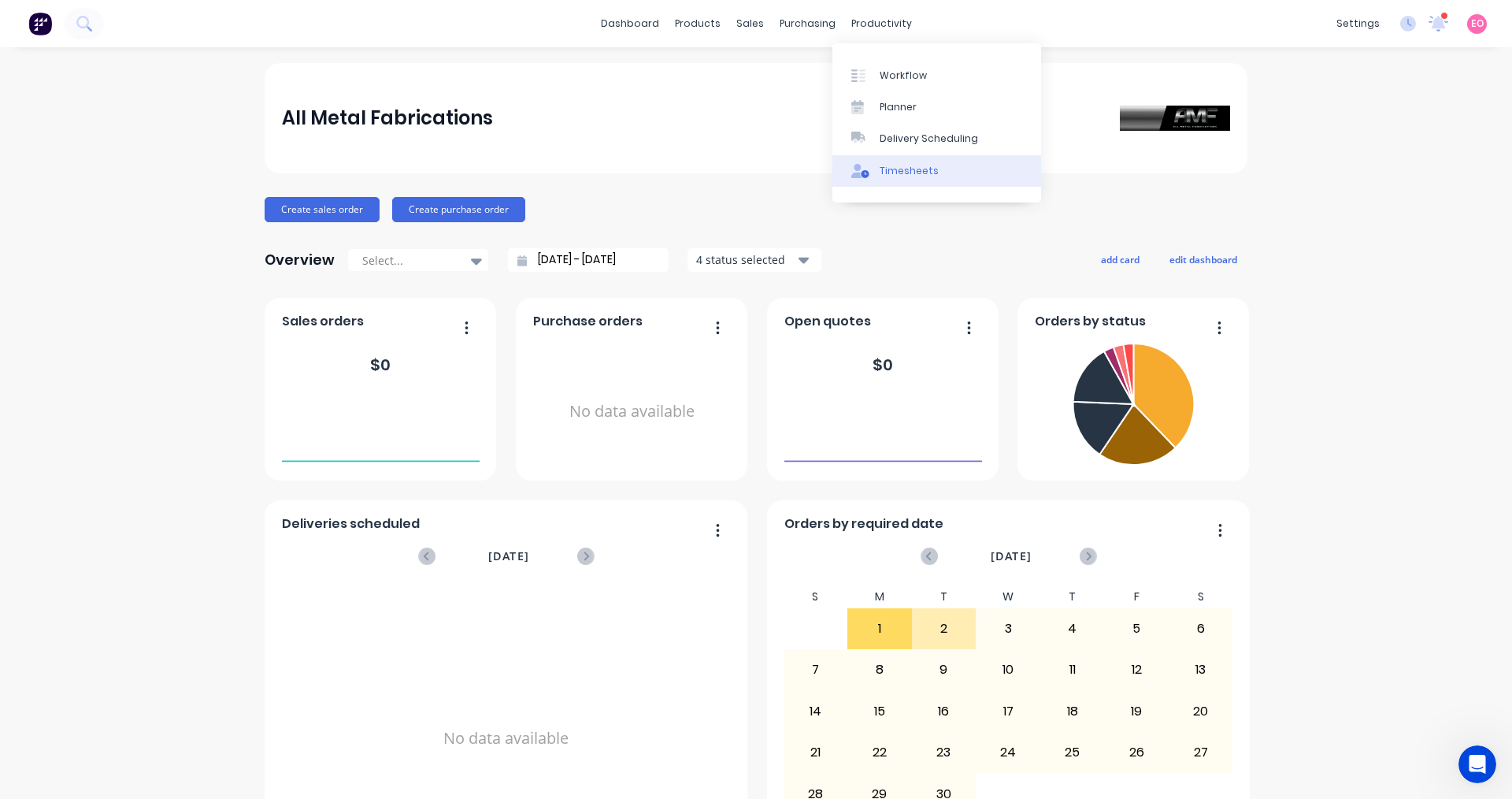
click at [886, 171] on div "Timesheets" at bounding box center [909, 170] width 59 height 14
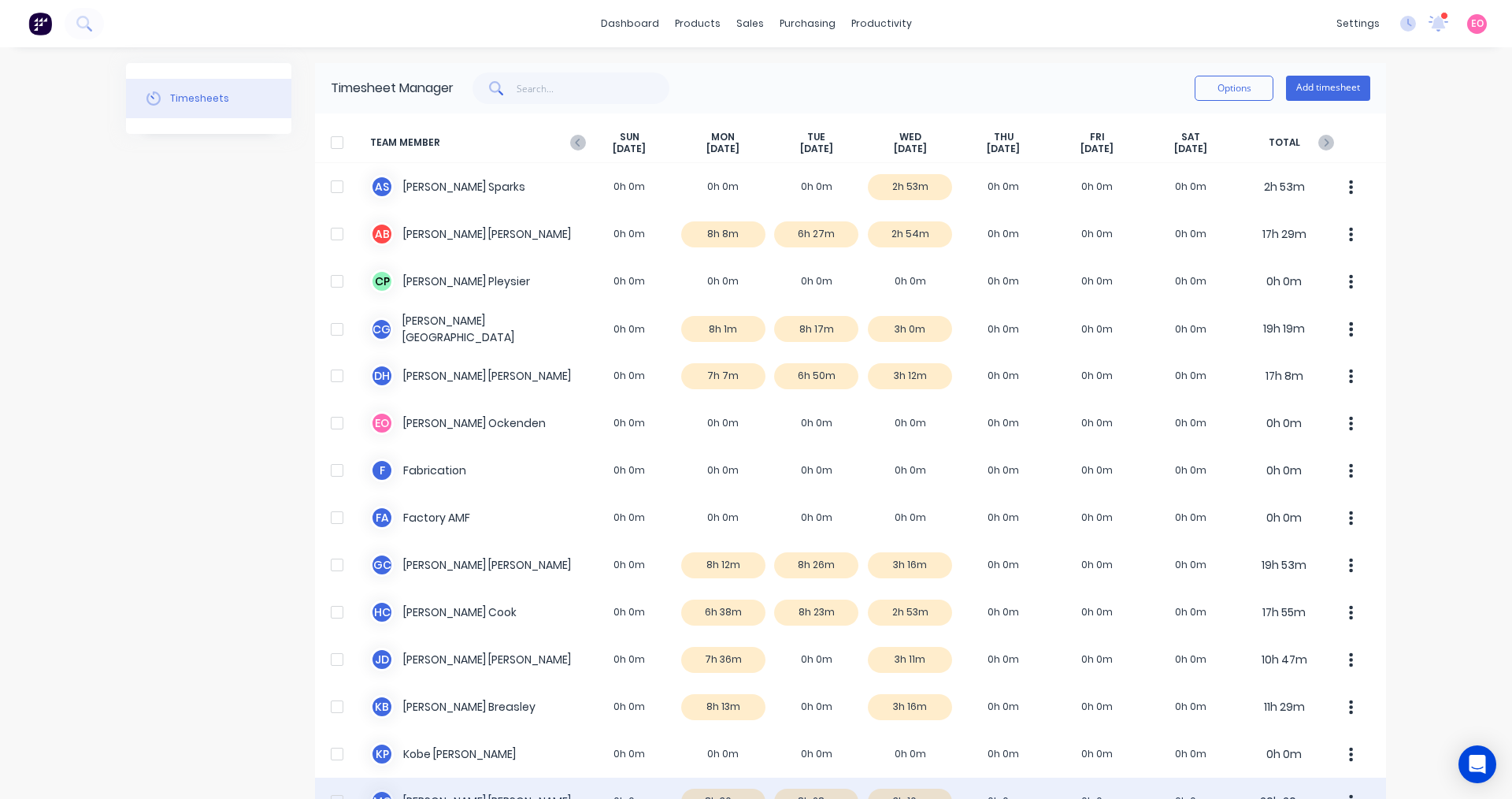
scroll to position [335, 0]
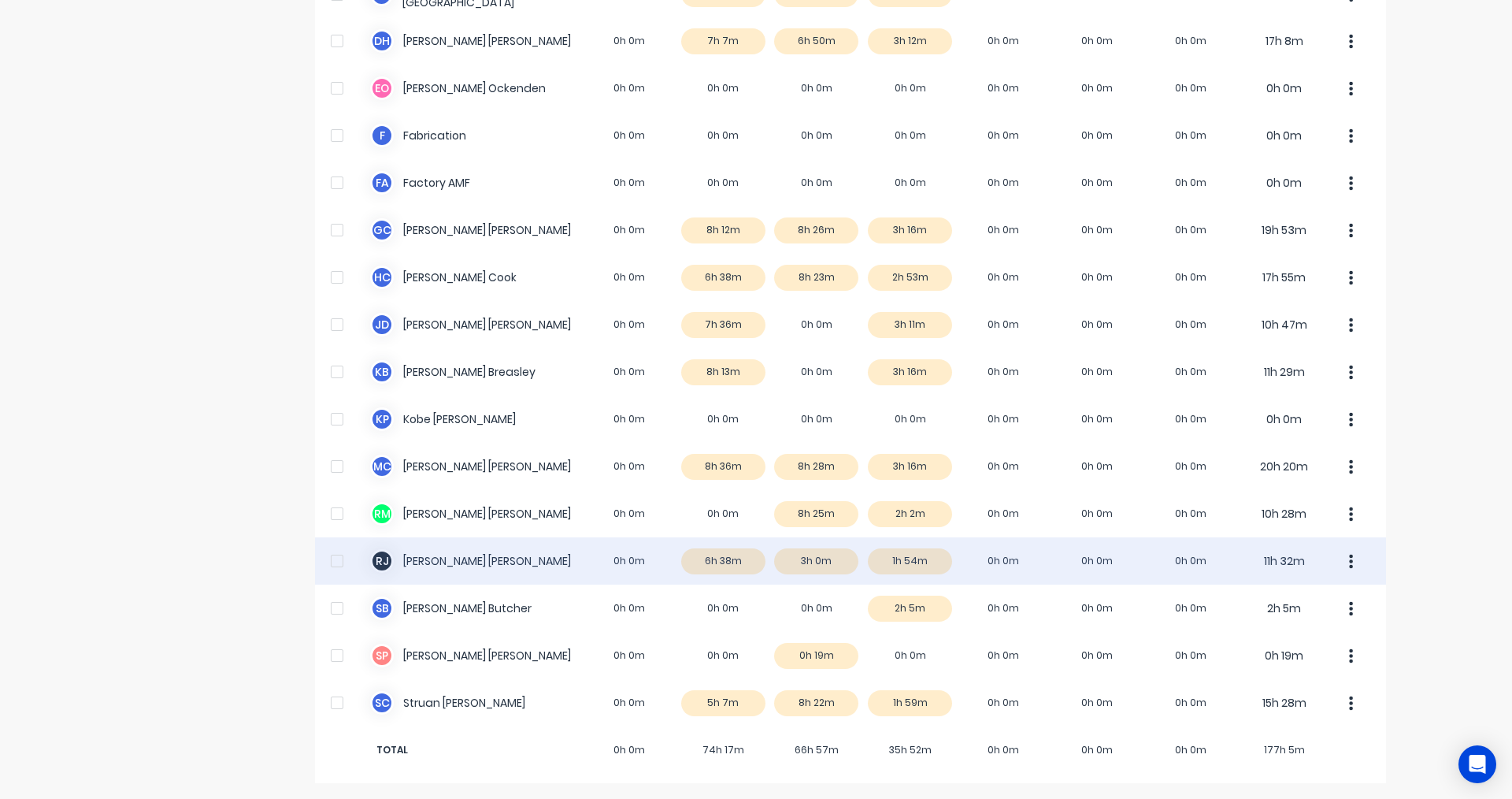
click at [887, 559] on div "R J Rodney Jones 0h 0m 6h 38m 3h 0m 1h 54m 0h 0m 0h 0m 0h 0m 11h 32m" at bounding box center [850, 560] width 1071 height 48
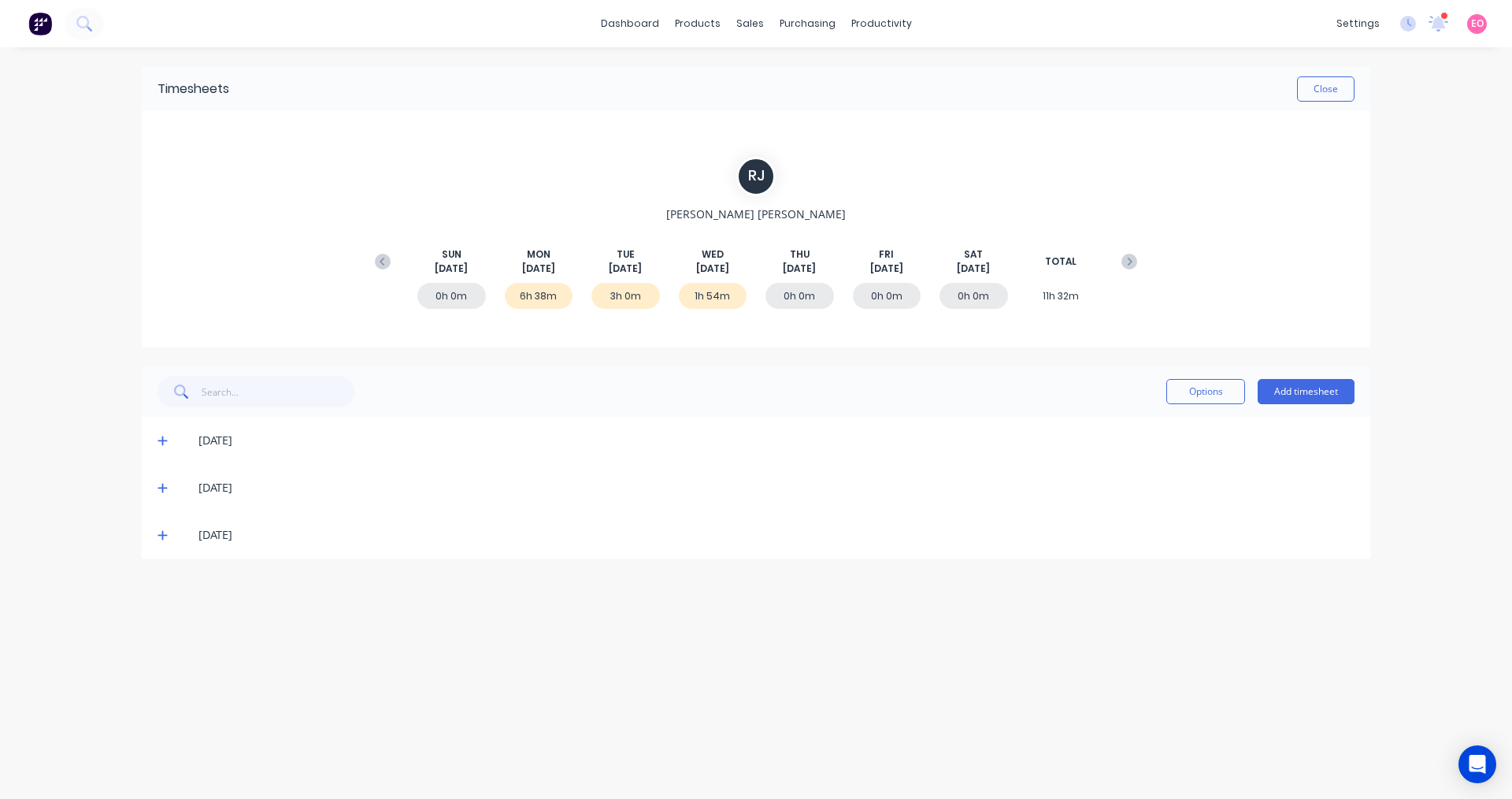
click at [217, 543] on div "03/09/25" at bounding box center [776, 535] width 1156 height 18
click at [161, 531] on icon at bounding box center [162, 535] width 10 height 11
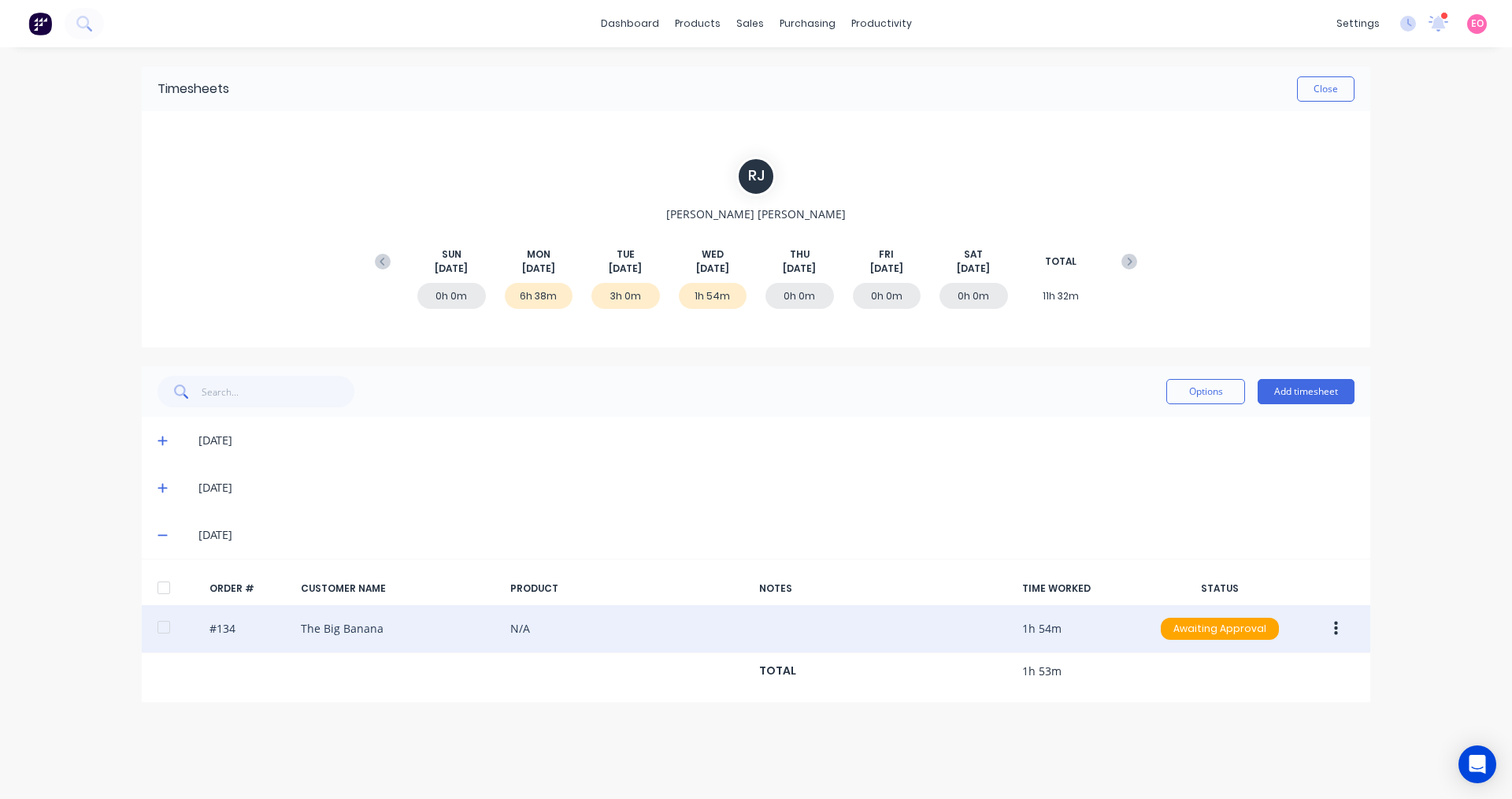
click at [380, 629] on div "#134 The Big Banana N/A 1h 54m Awaiting Approval" at bounding box center [756, 629] width 1229 height 48
click at [1042, 630] on div "#134 The Big Banana N/A 1h 54m Awaiting Approval" at bounding box center [756, 629] width 1229 height 48
click at [1336, 627] on icon "button" at bounding box center [1336, 628] width 4 height 14
click at [1252, 742] on div "Edit" at bounding box center [1280, 733] width 122 height 22
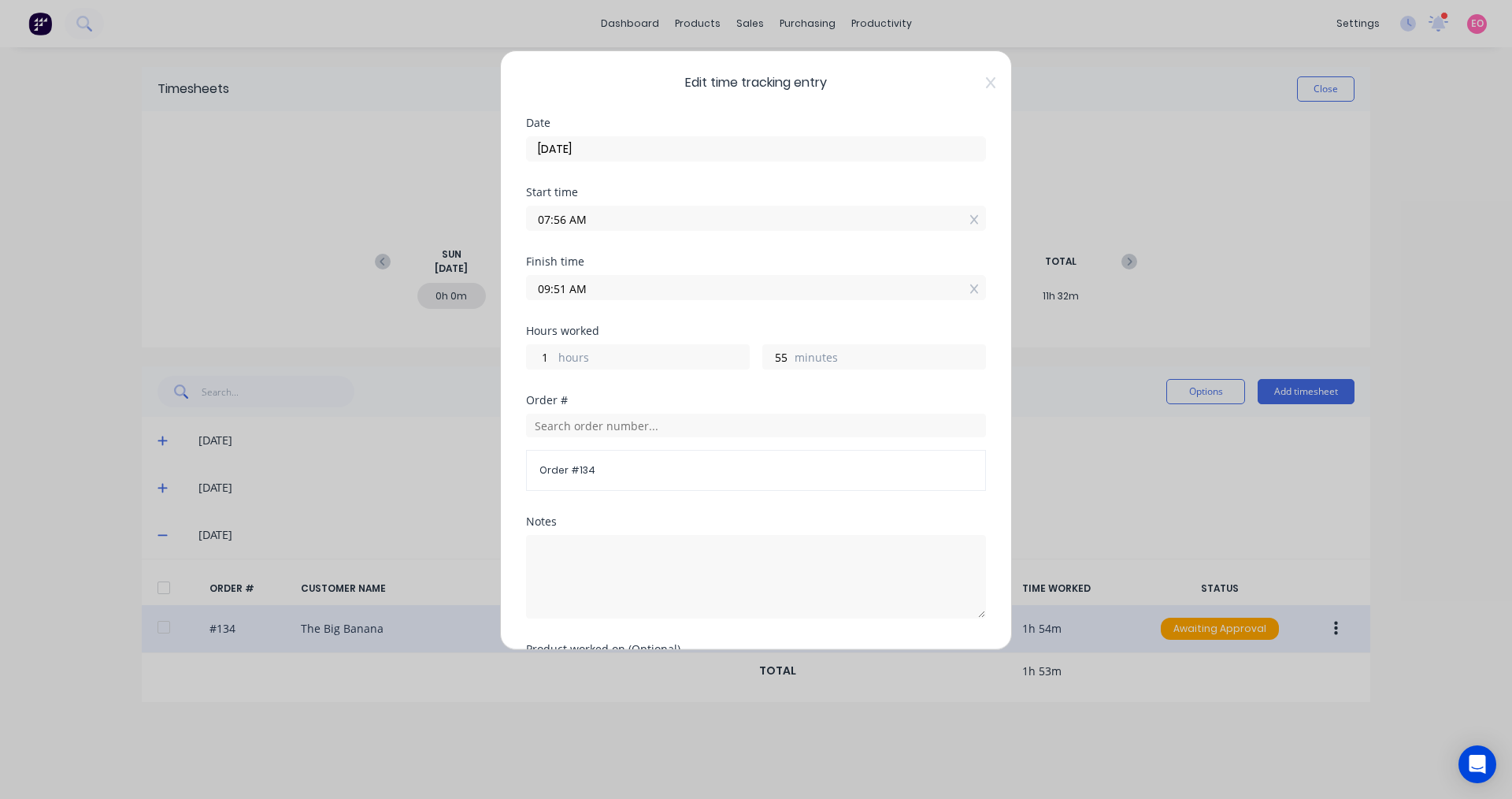
click at [663, 294] on input "09:51 AM" at bounding box center [756, 287] width 458 height 23
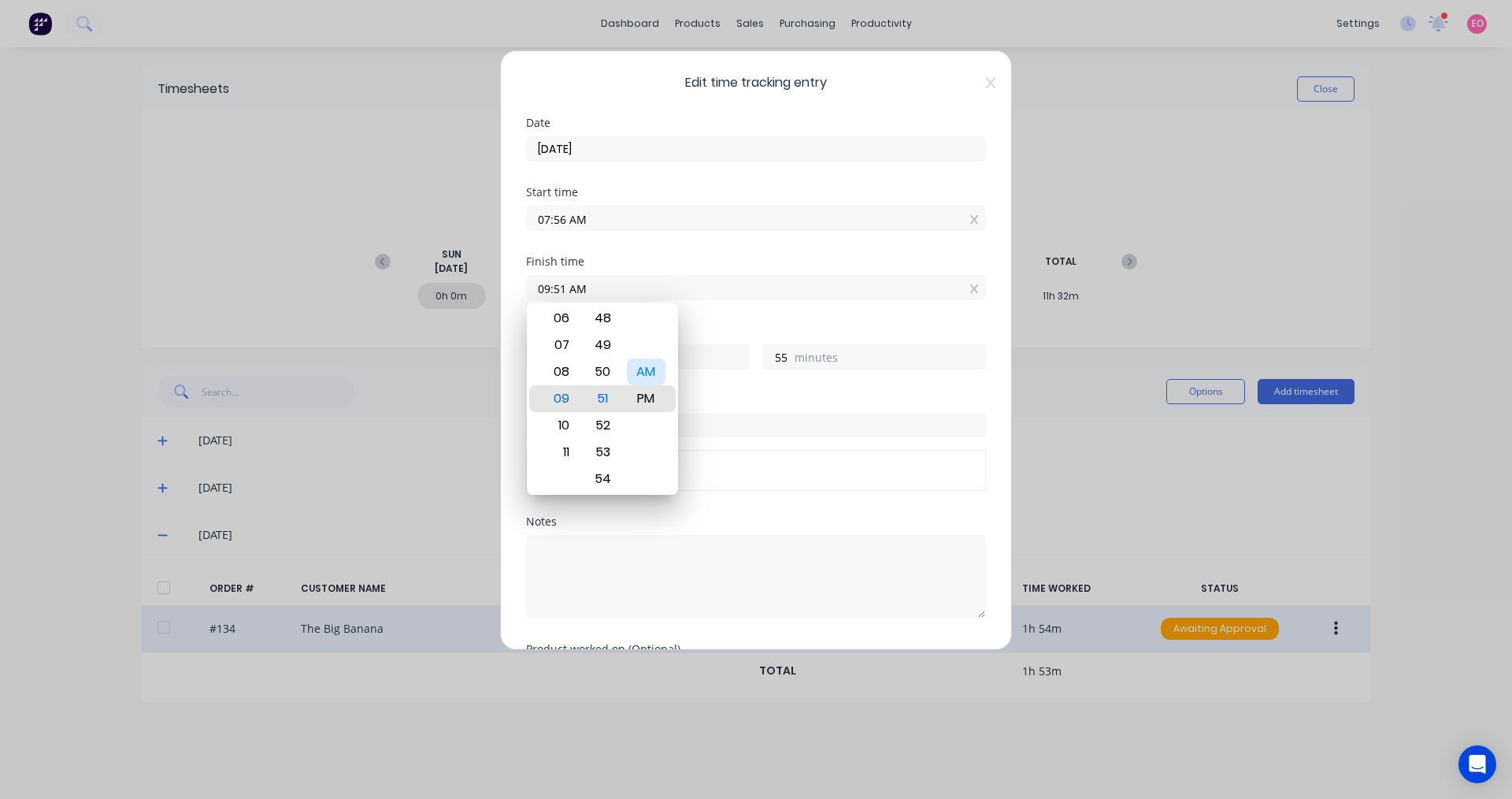
type input "09:51 PM"
type input "13"
type input "09:53 PM"
type input "57"
type input "09:57 PM"
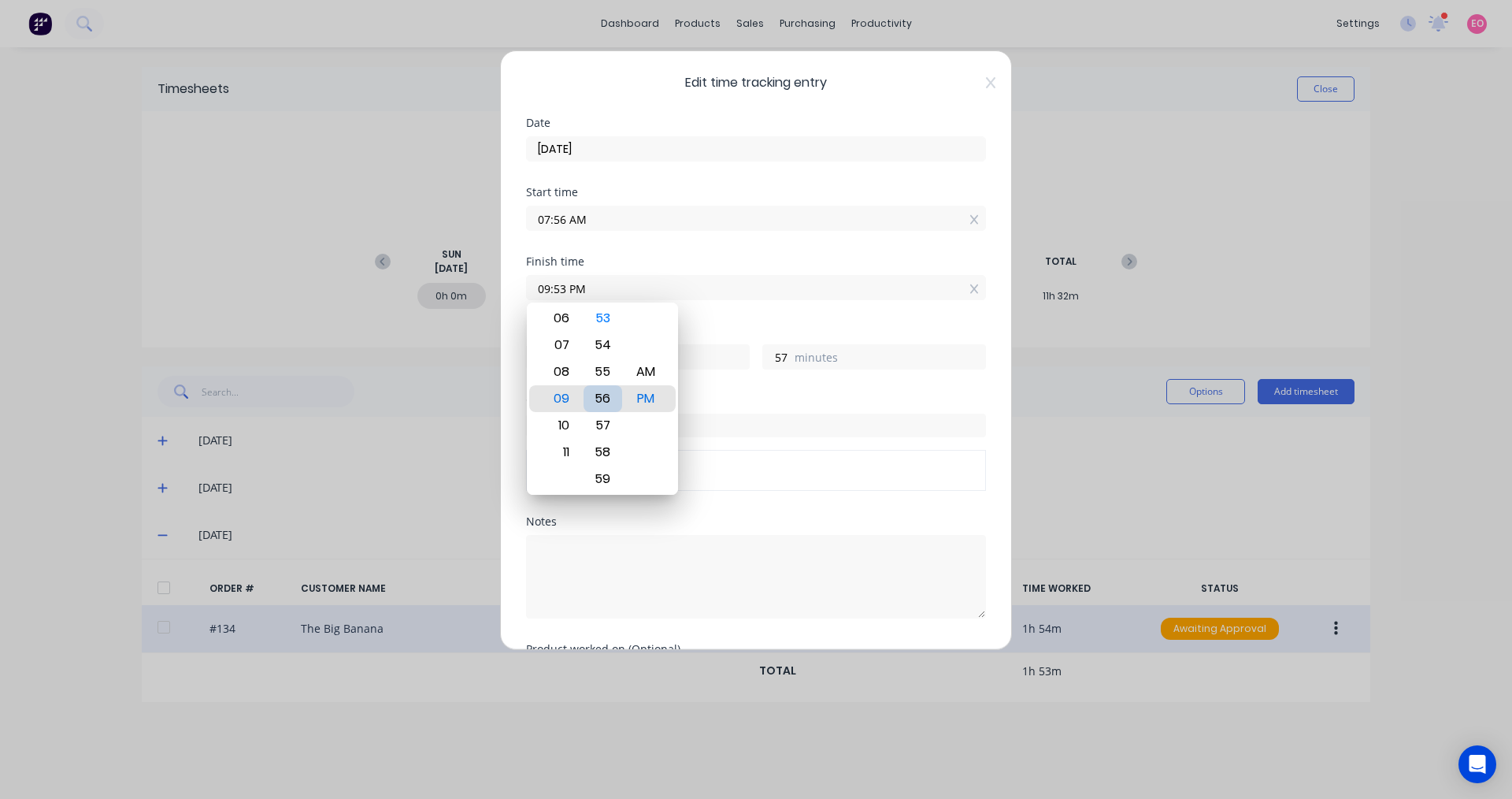
type input "14"
type input "1"
type input "09:59 PM"
type input "3"
type input "09:52 PM"
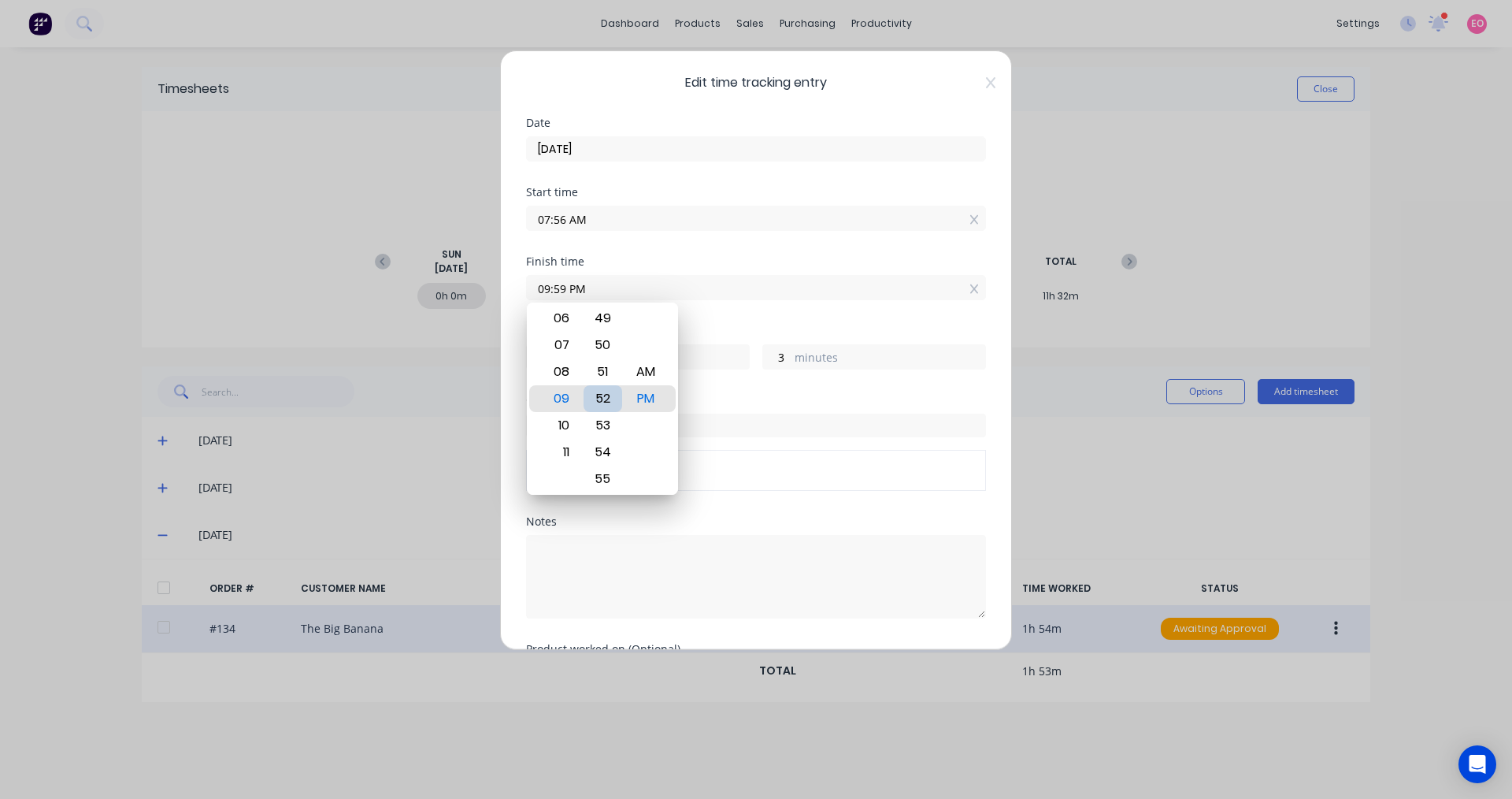
type input "13"
type input "56"
type input "09:45 PM"
type input "49"
type input "09:39 PM"
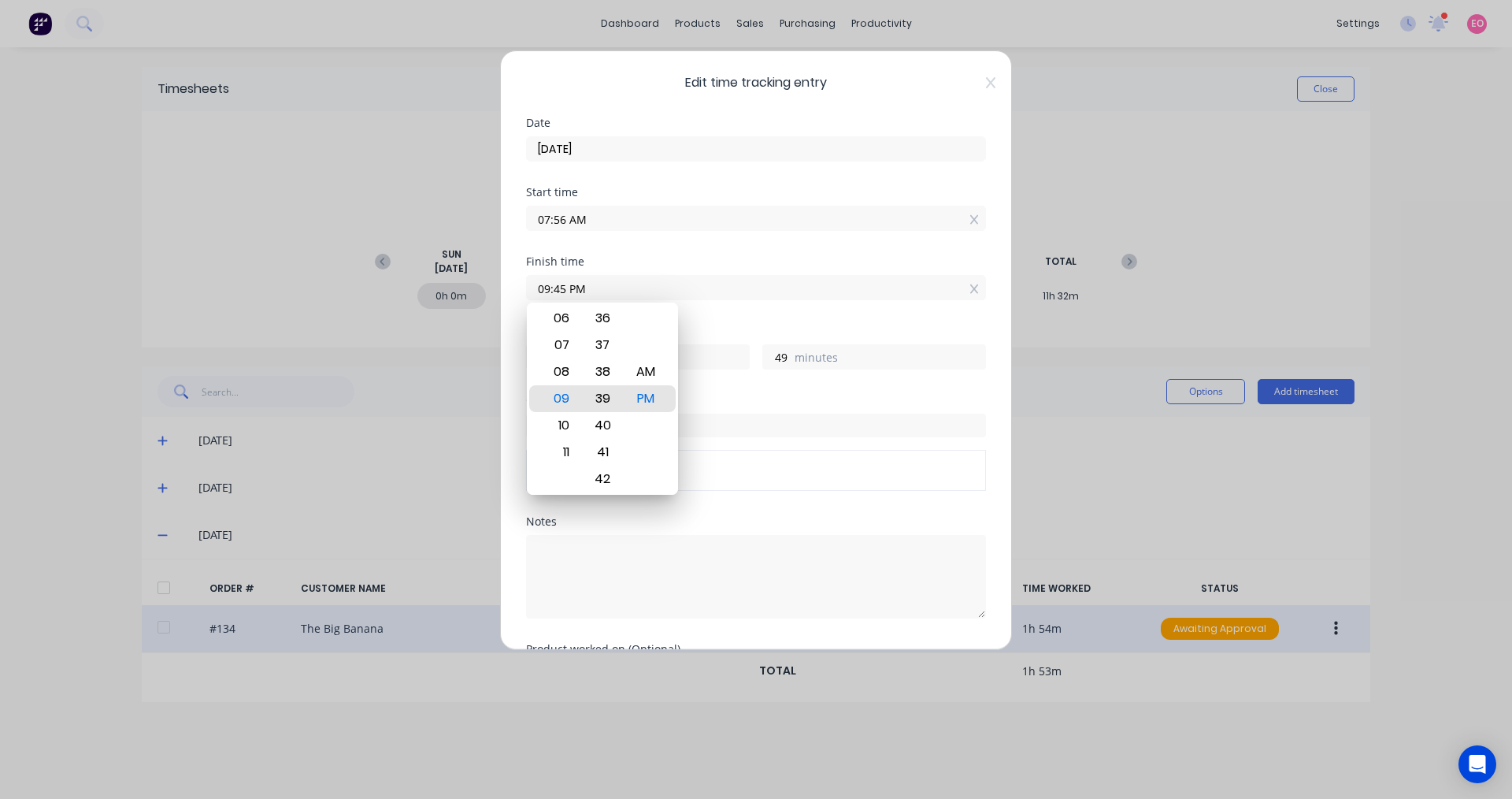
type input "43"
click at [651, 362] on div "AM" at bounding box center [645, 371] width 38 height 27
type input "09:39 AM"
type input "1"
type input "09:35 AM"
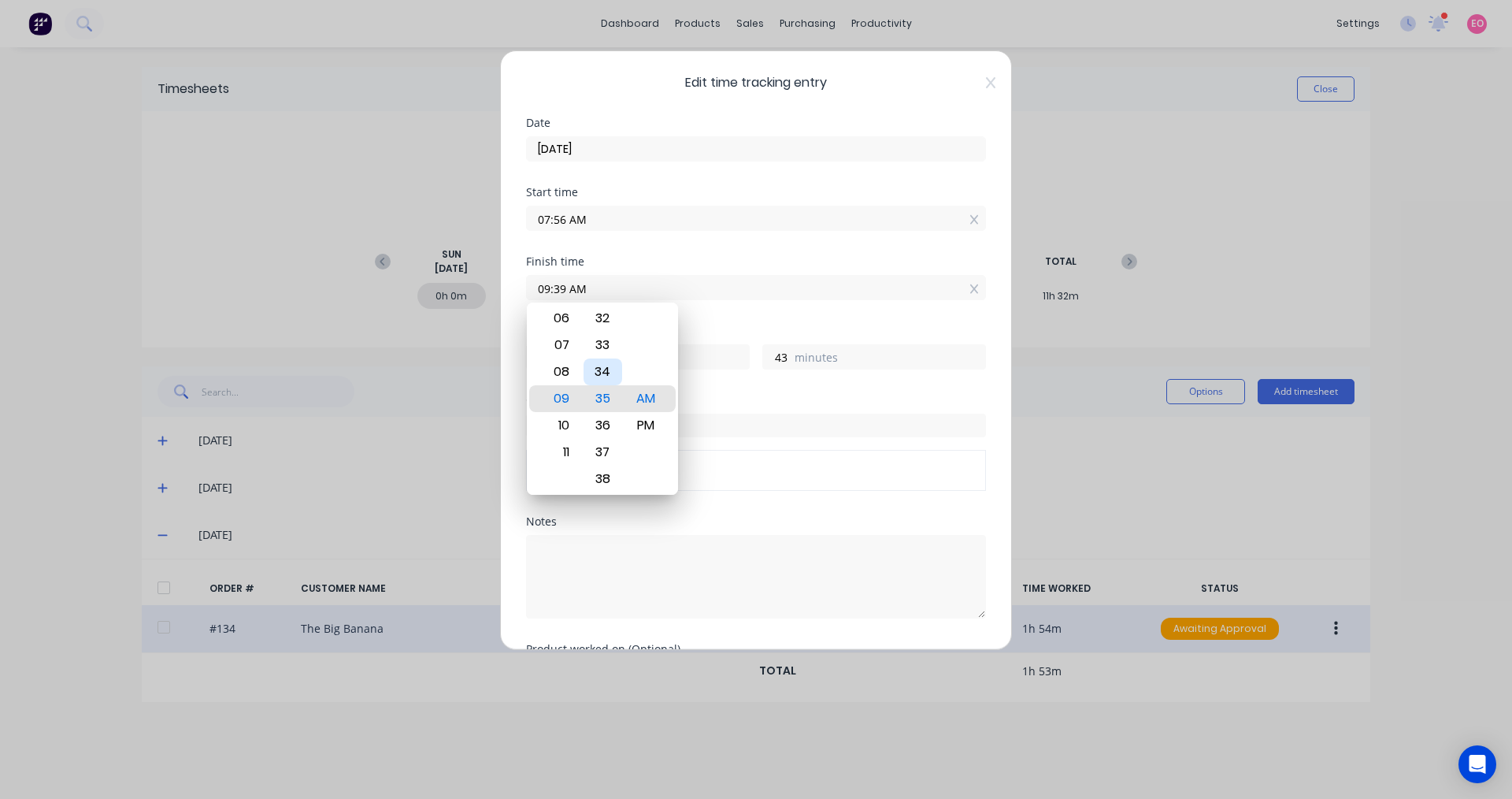
type input "39"
type input "09:20 AM"
type input "24"
type input "09:15 AM"
type input "19"
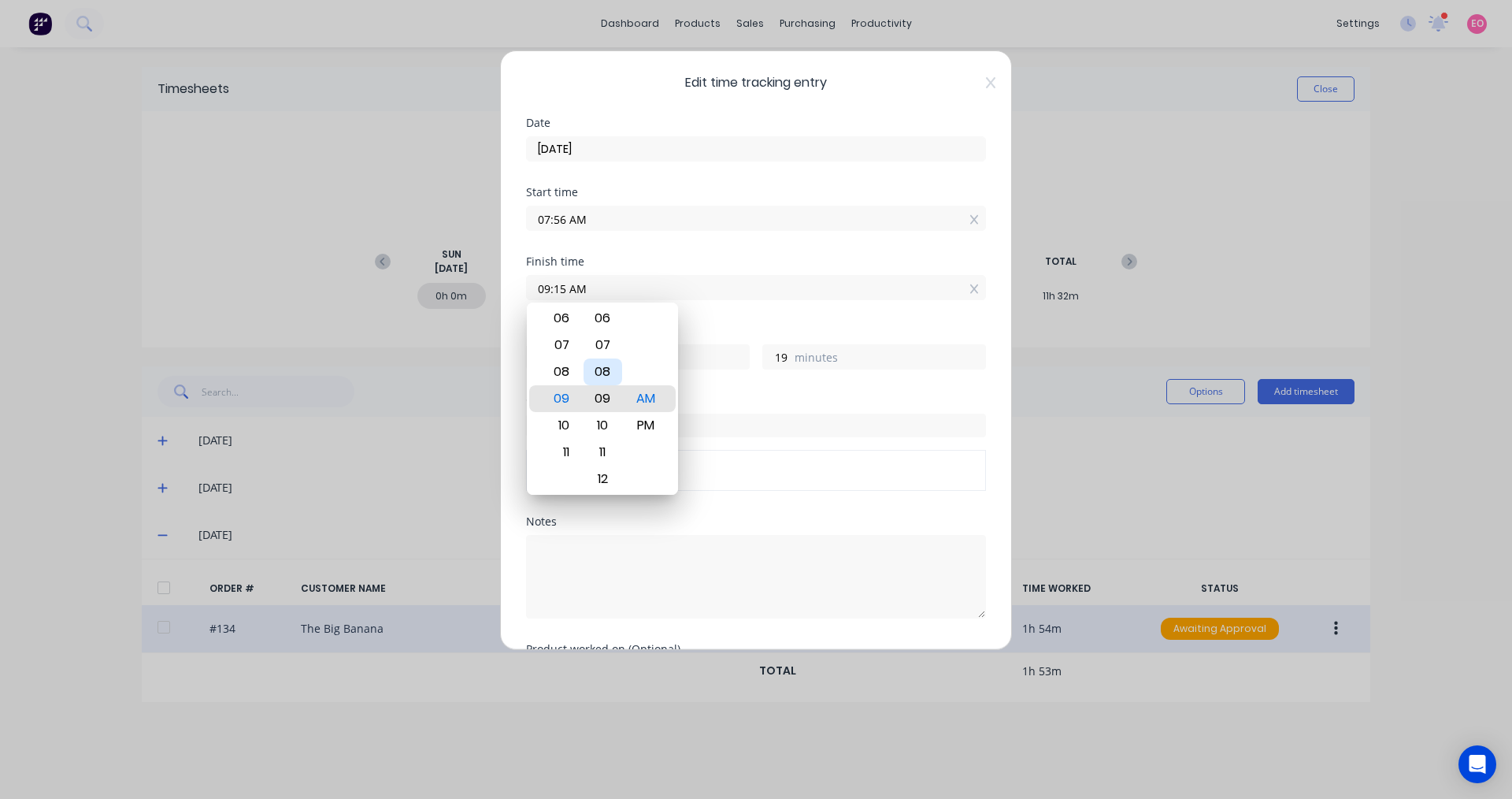
type input "09:09 AM"
type input "13"
type input "09:06 AM"
type input "10"
type input "09:03 AM"
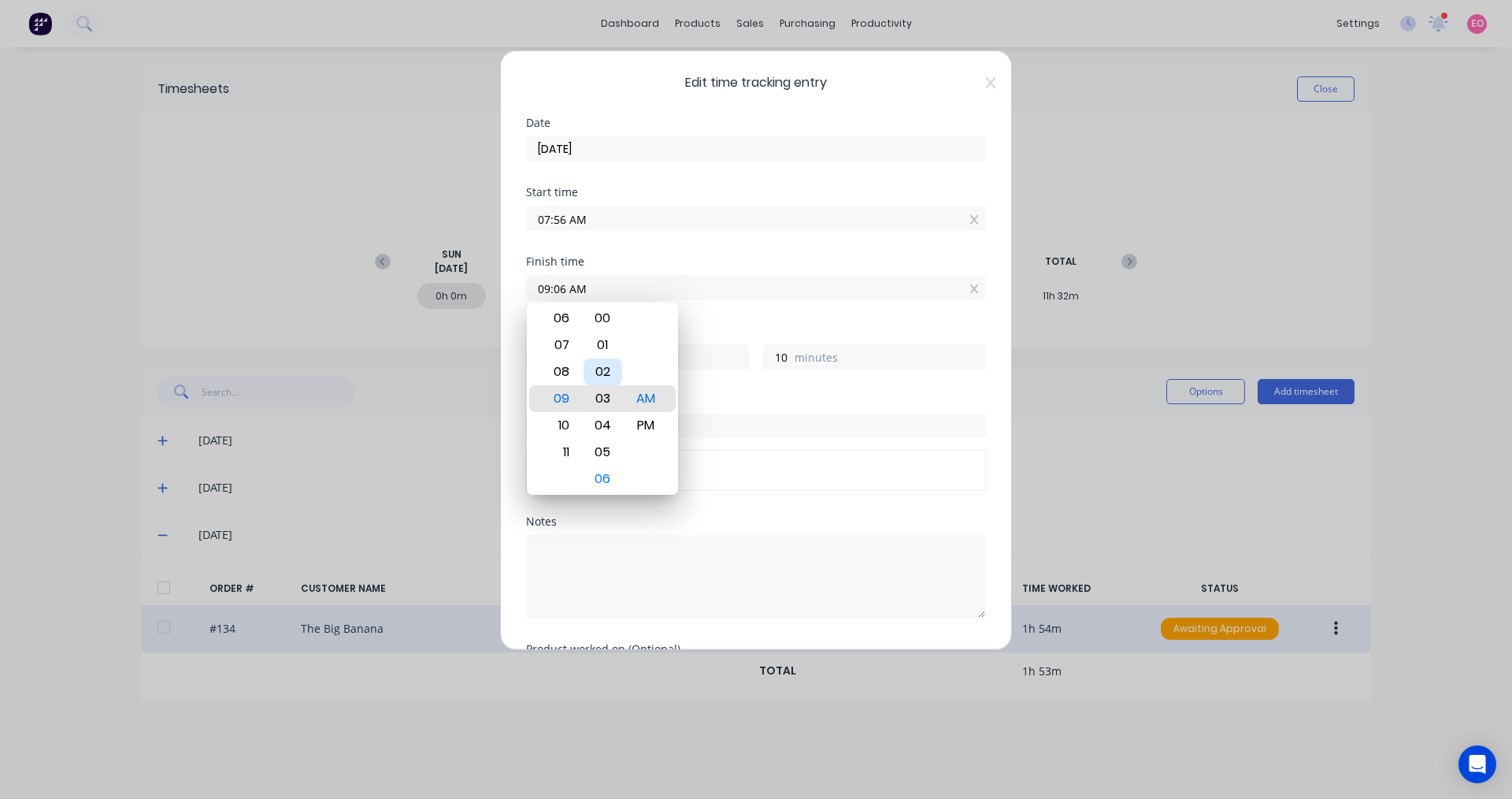
type input "7"
click at [603, 317] on div "00" at bounding box center [602, 318] width 38 height 27
type input "09:00 AM"
type input "4"
click at [865, 497] on div "Order # Order # 134" at bounding box center [756, 456] width 460 height 122
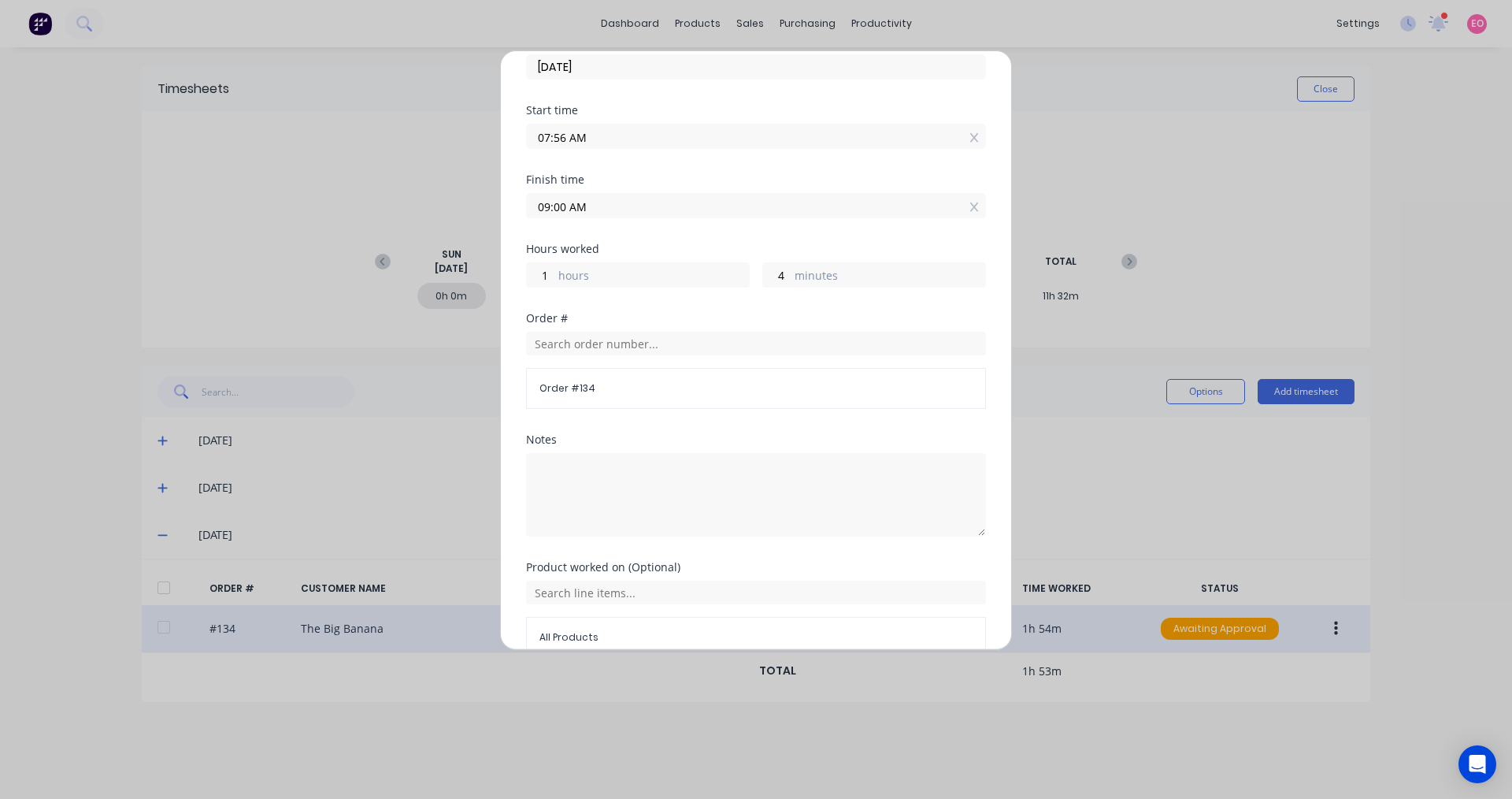
scroll to position [163, 0]
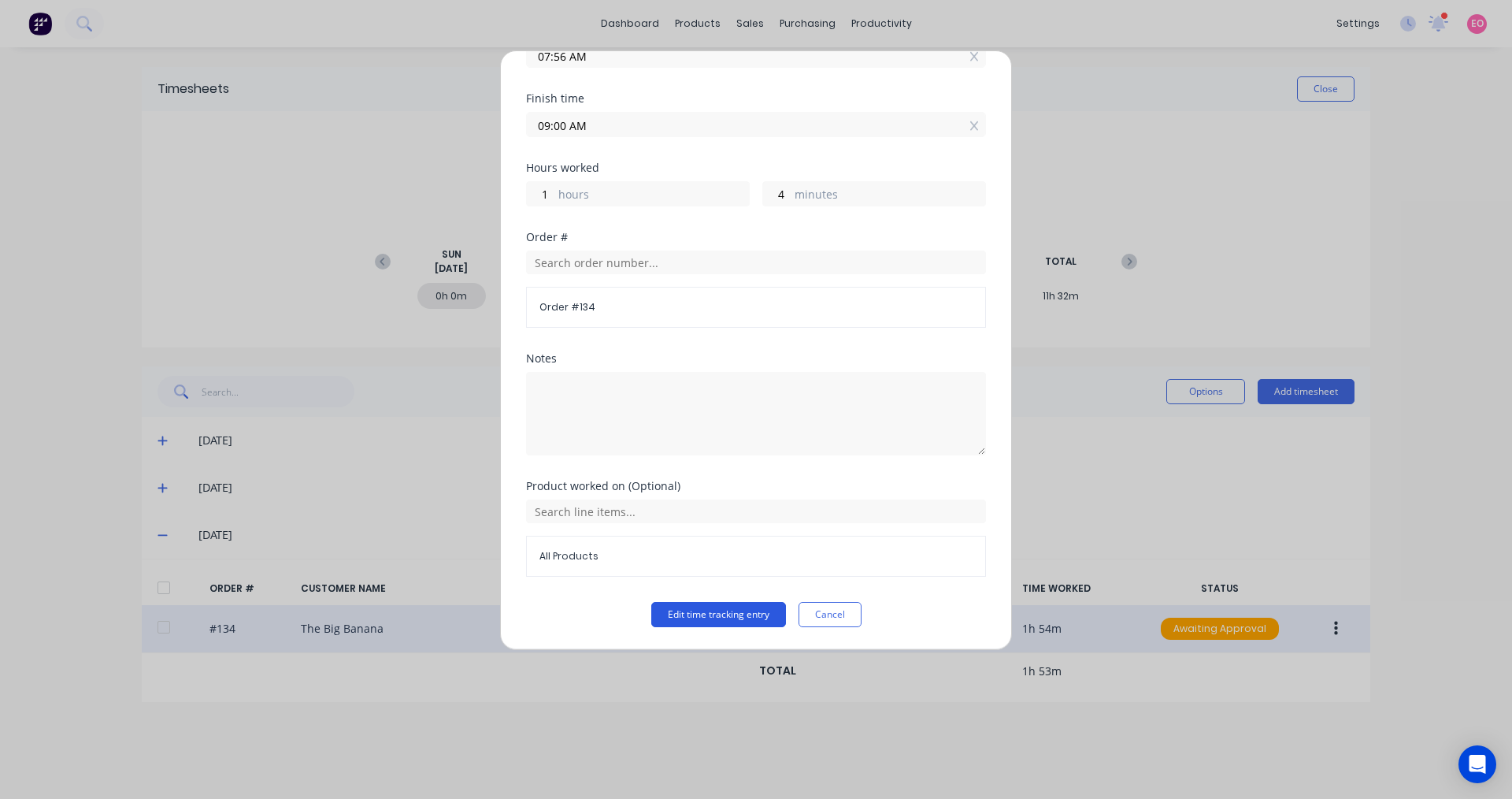
click at [698, 617] on button "Edit time tracking entry" at bounding box center [718, 614] width 135 height 25
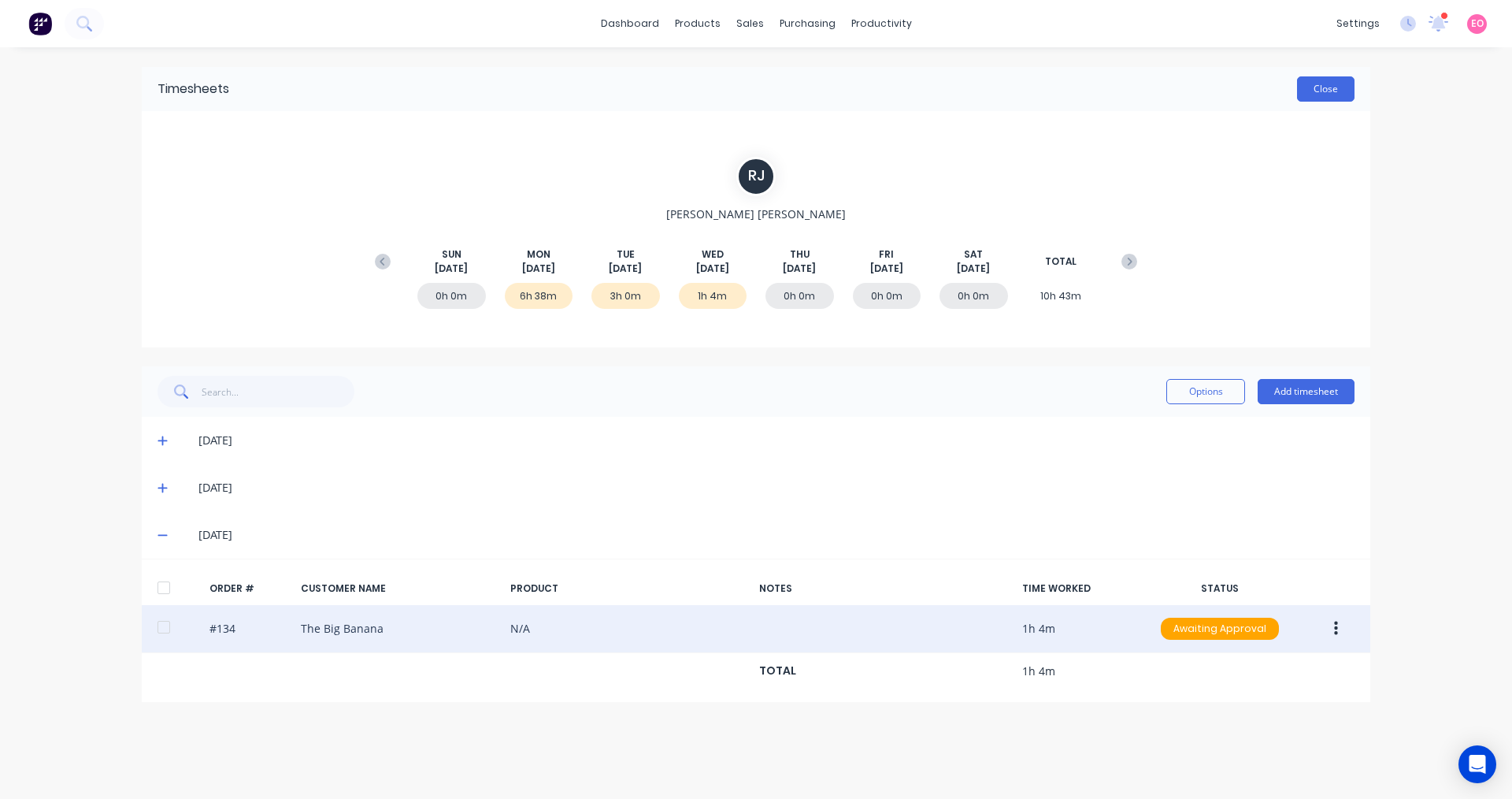
click at [1317, 85] on button "Close" at bounding box center [1325, 89] width 57 height 25
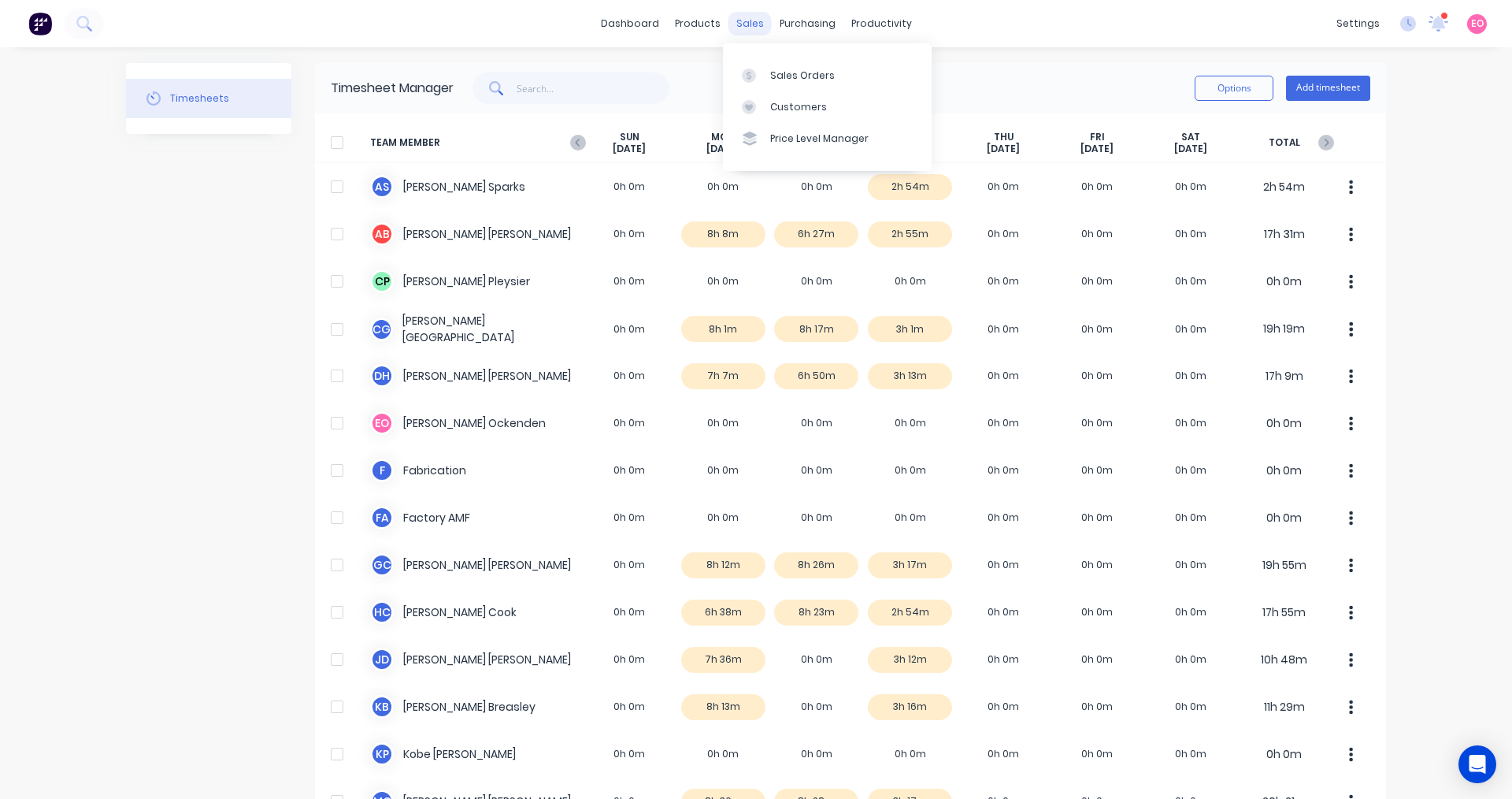
click at [744, 17] on div "sales" at bounding box center [750, 23] width 43 height 23
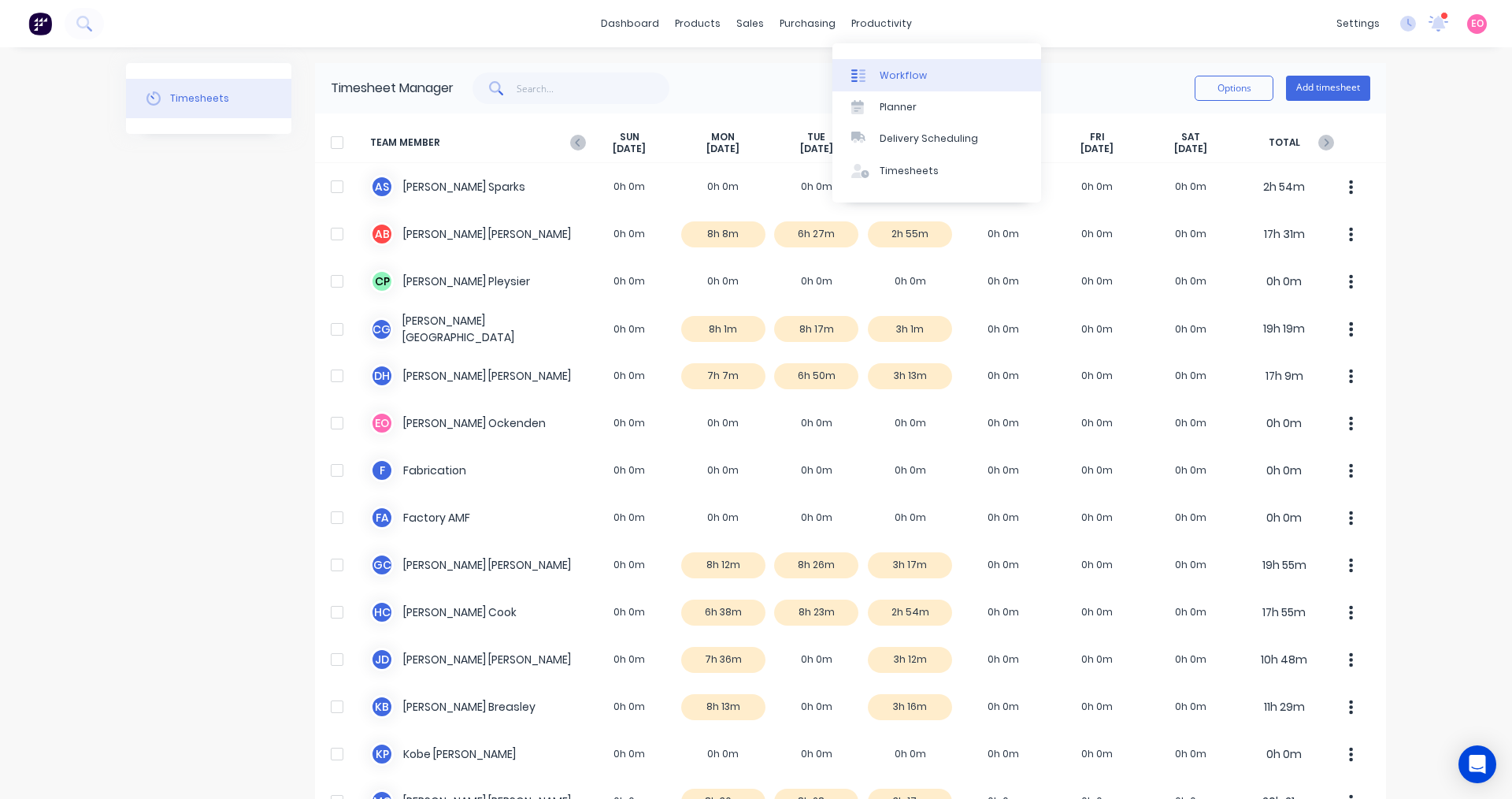
click at [883, 77] on div "Workflow" at bounding box center [903, 75] width 48 height 14
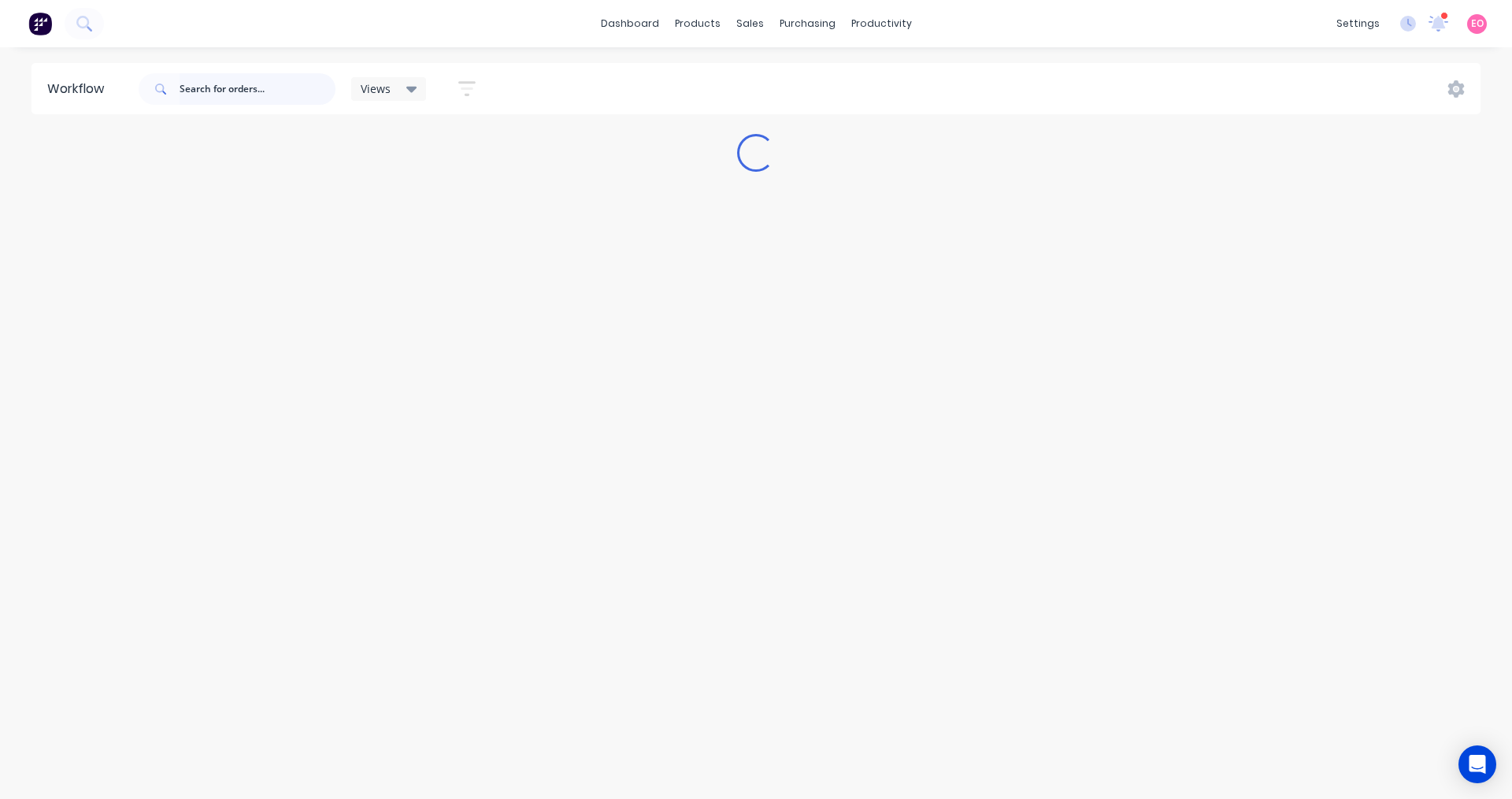
click at [223, 89] on input "text" at bounding box center [257, 89] width 156 height 32
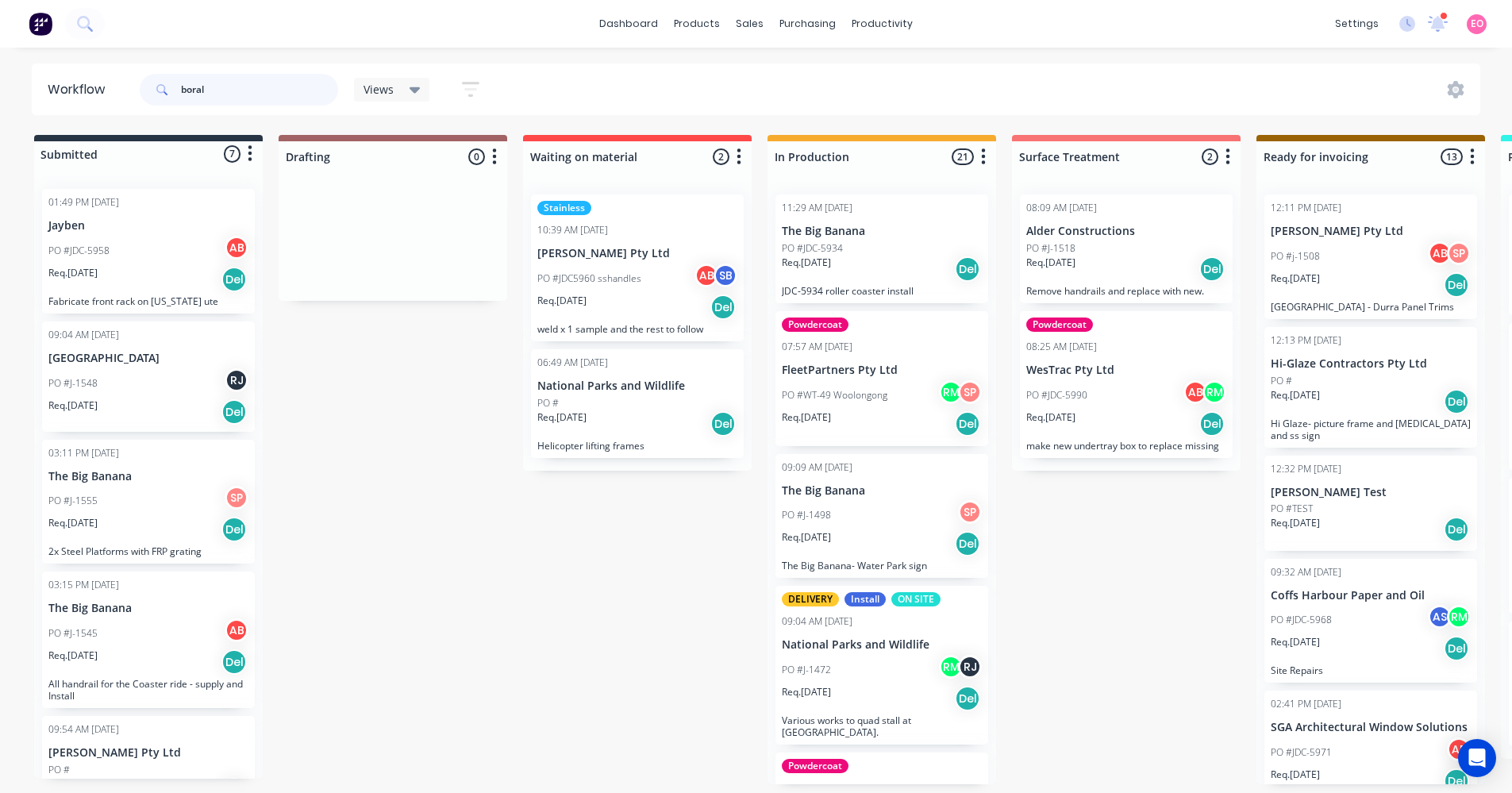
type input "boral"
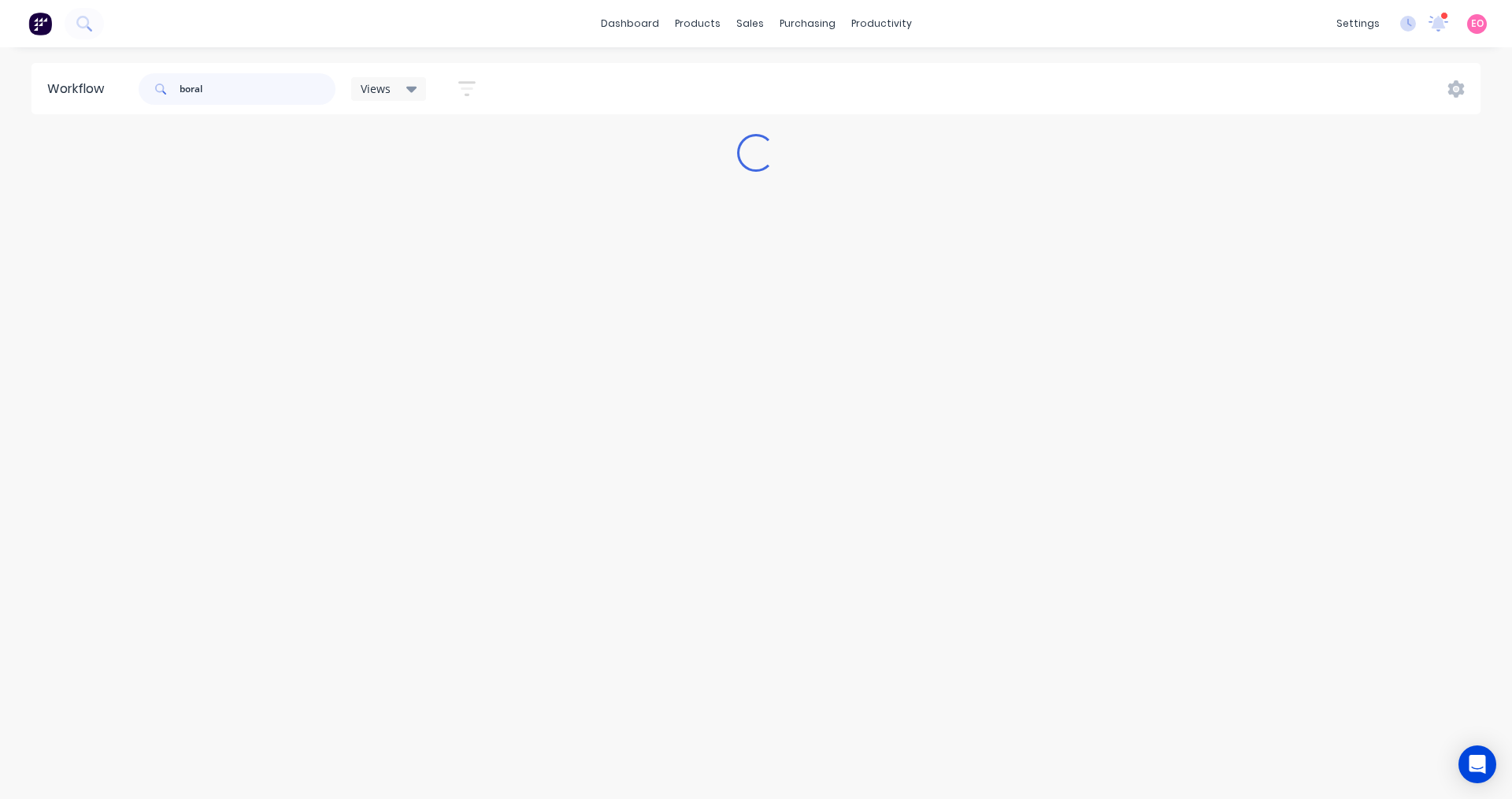
click at [228, 93] on input "boral" at bounding box center [257, 89] width 156 height 32
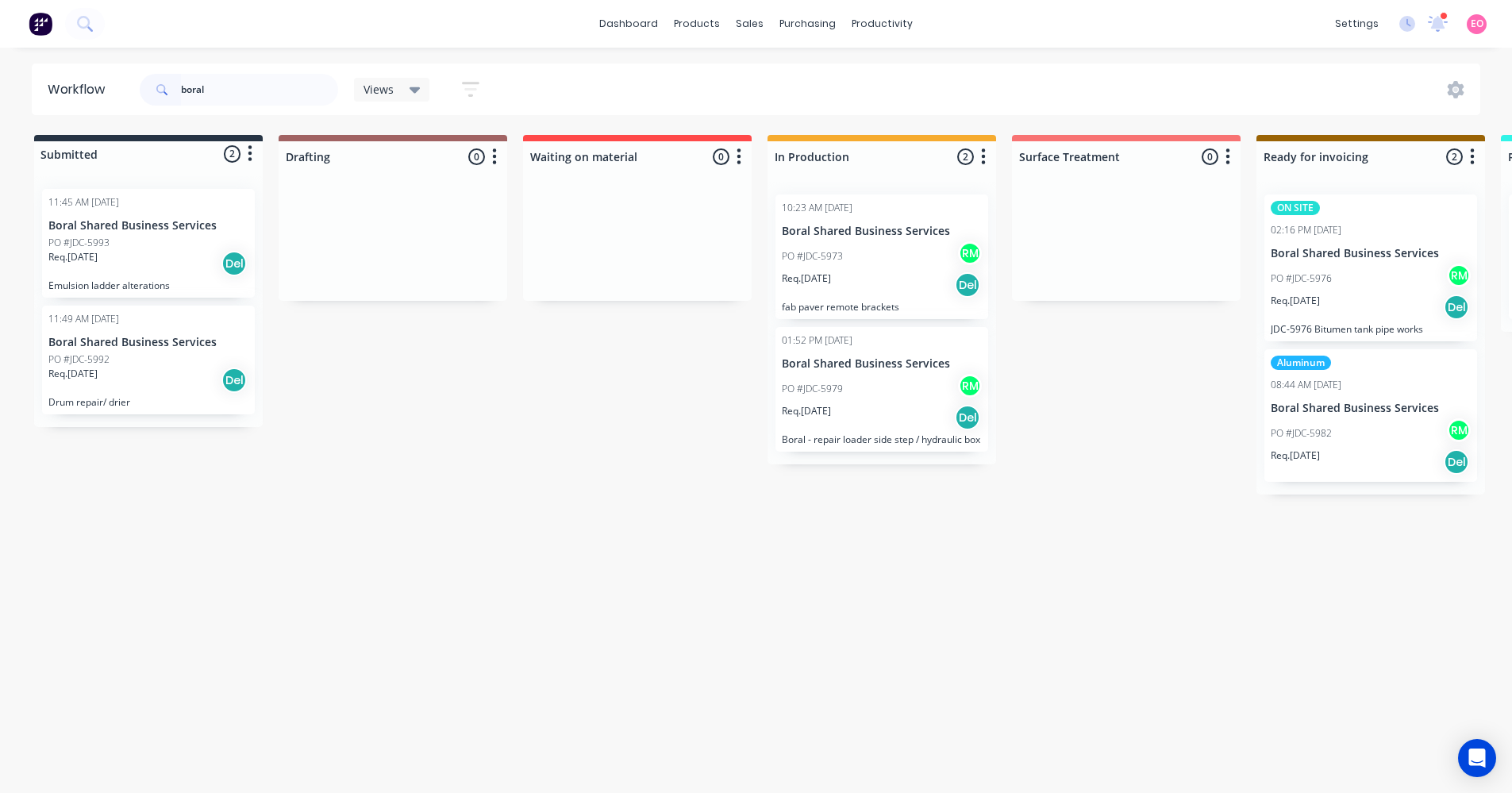
click at [142, 354] on div "PO #JDC-5992" at bounding box center [148, 359] width 200 height 14
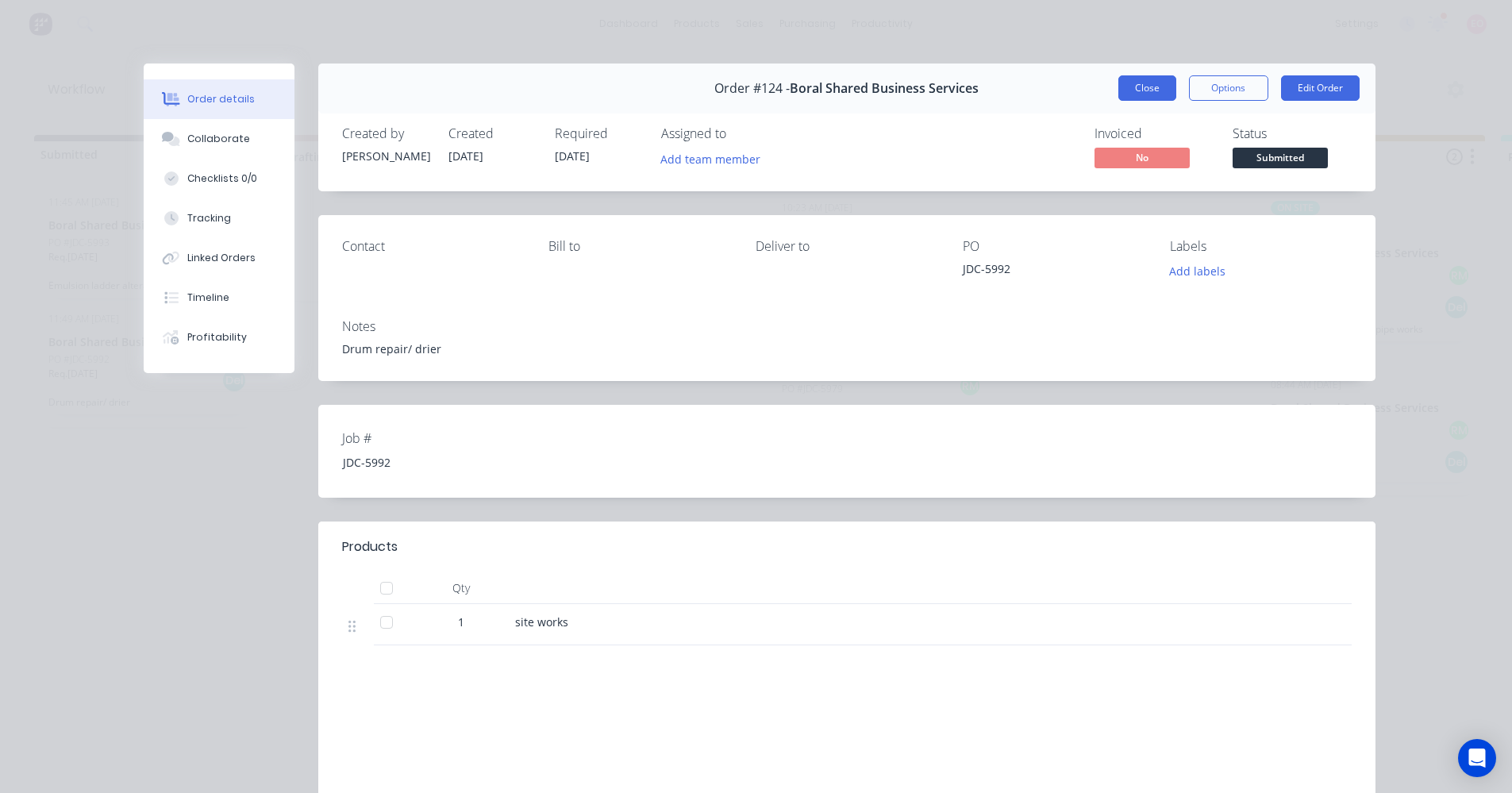
click at [1134, 79] on button "Close" at bounding box center [1147, 88] width 58 height 25
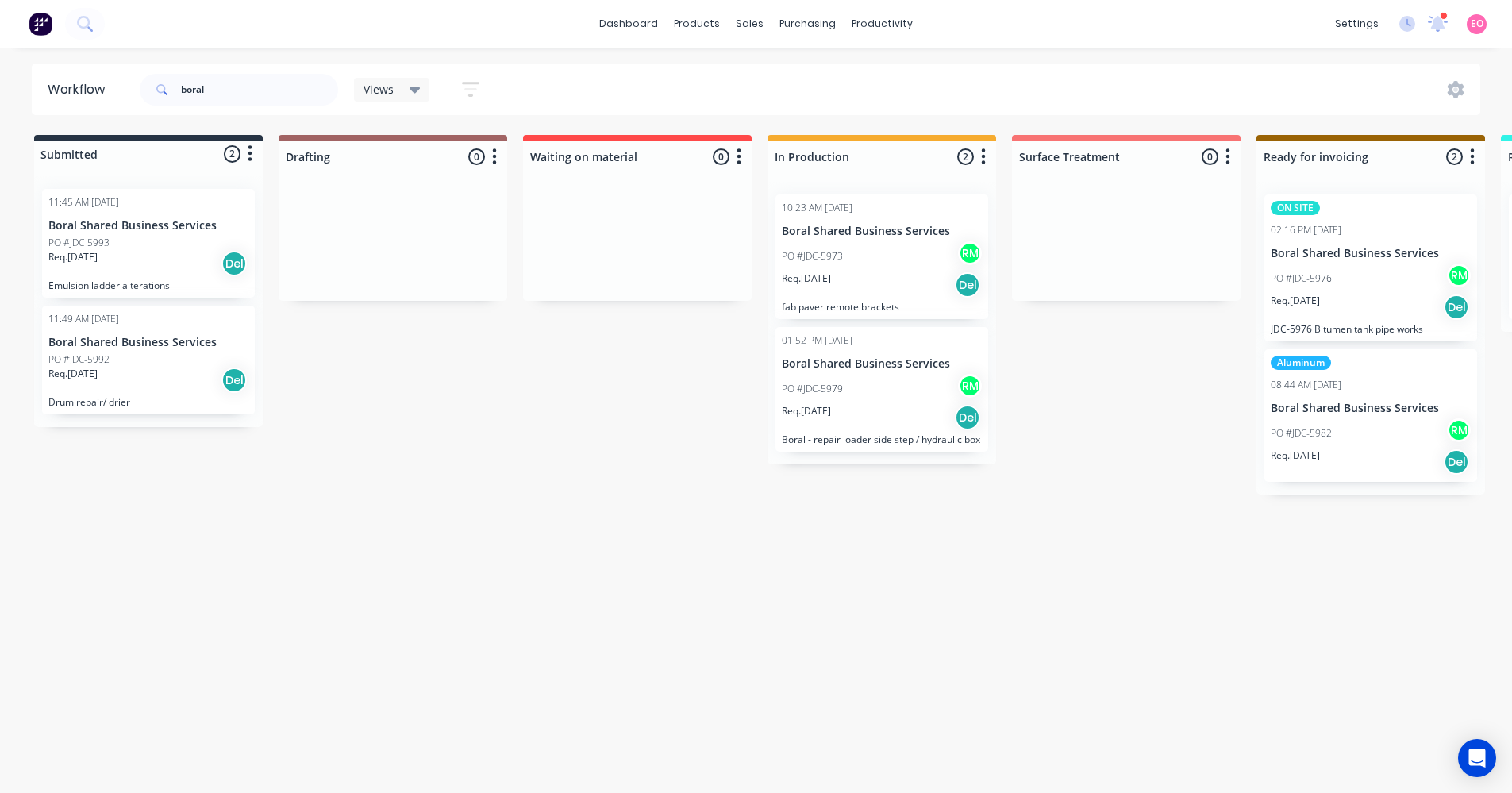
click at [93, 356] on p "PO #JDC-5992" at bounding box center [78, 359] width 61 height 14
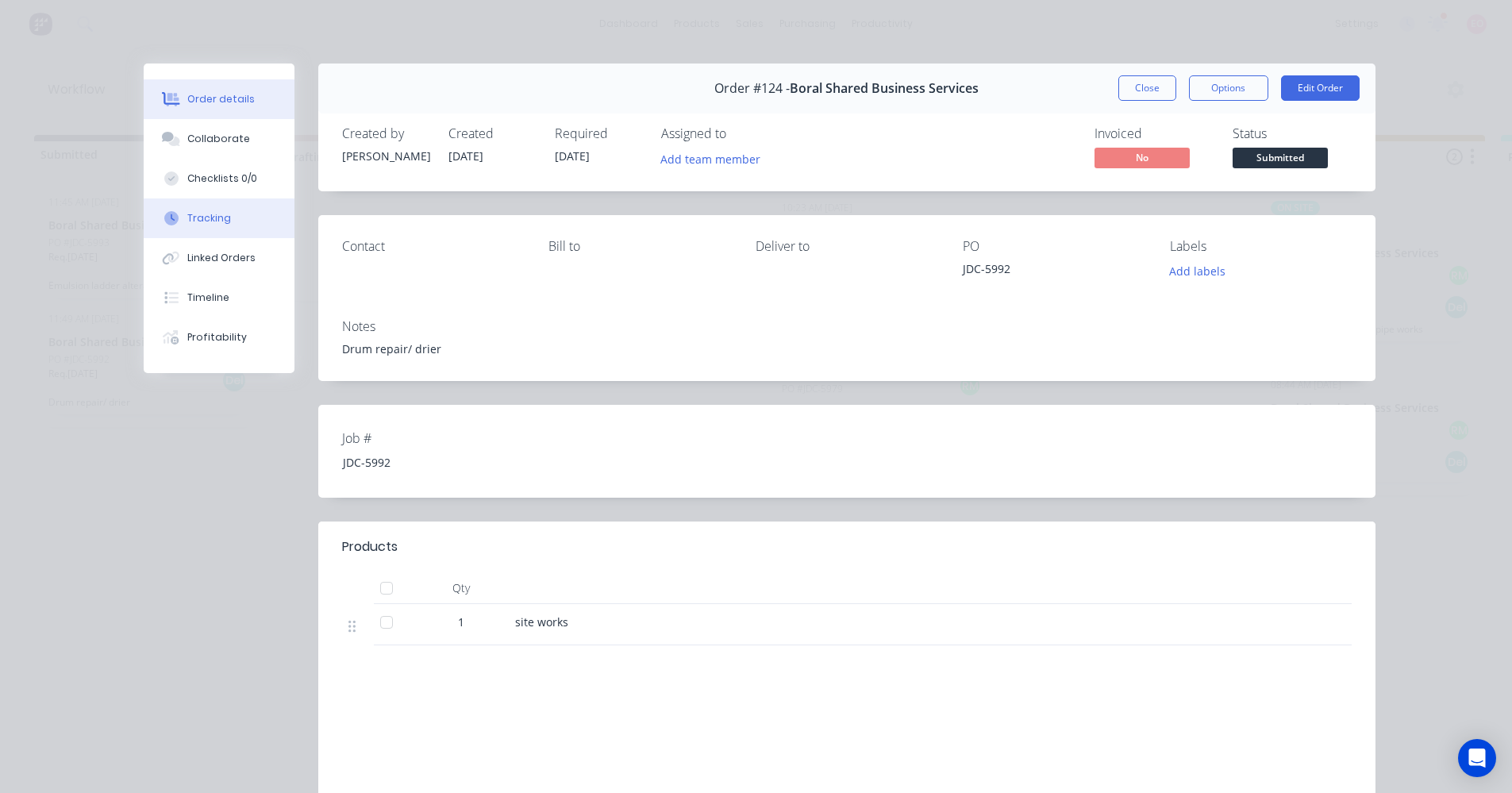
click at [207, 215] on div "Tracking" at bounding box center [209, 218] width 43 height 14
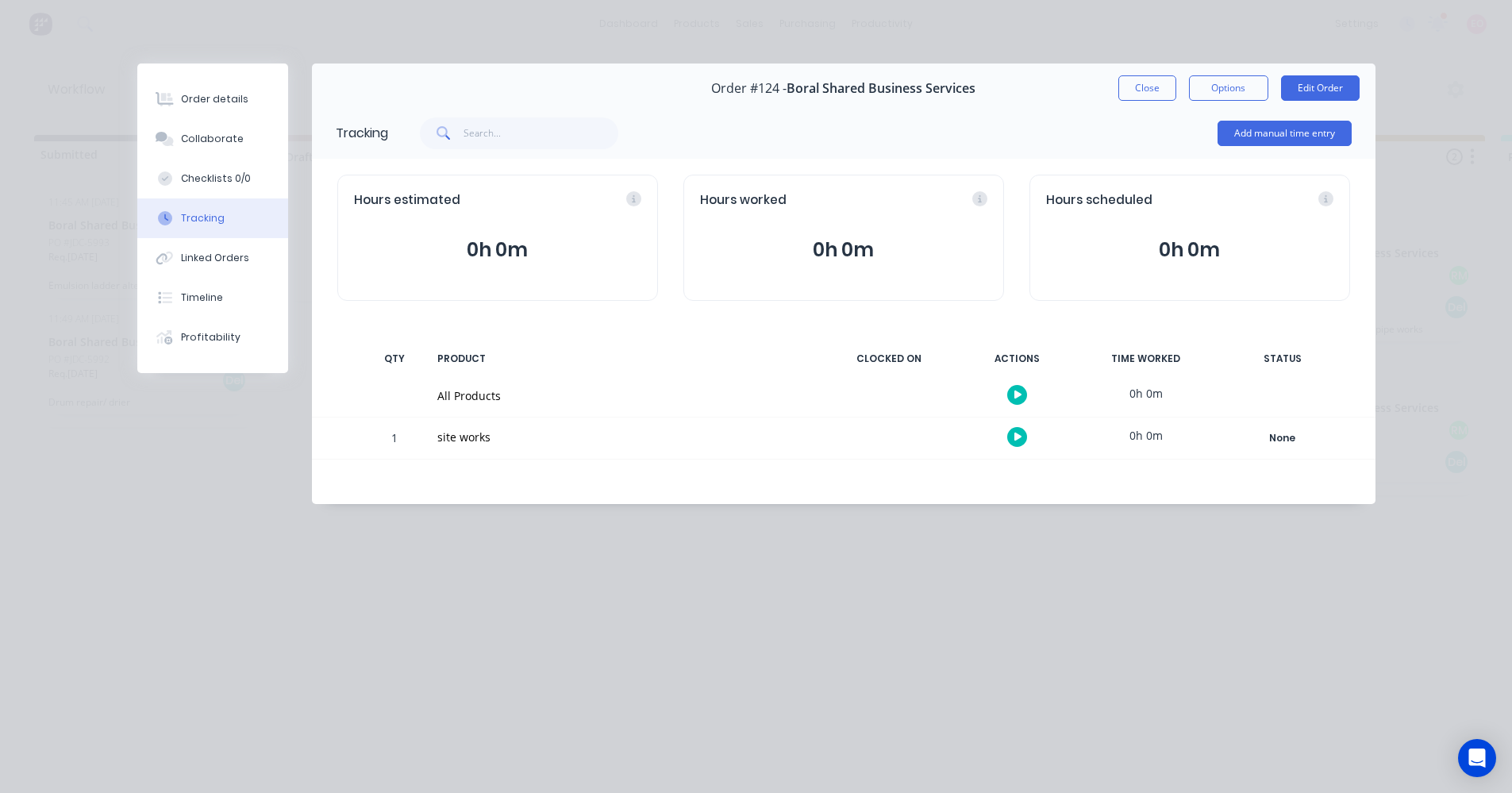
click at [1018, 438] on icon "button" at bounding box center [1018, 437] width 8 height 8
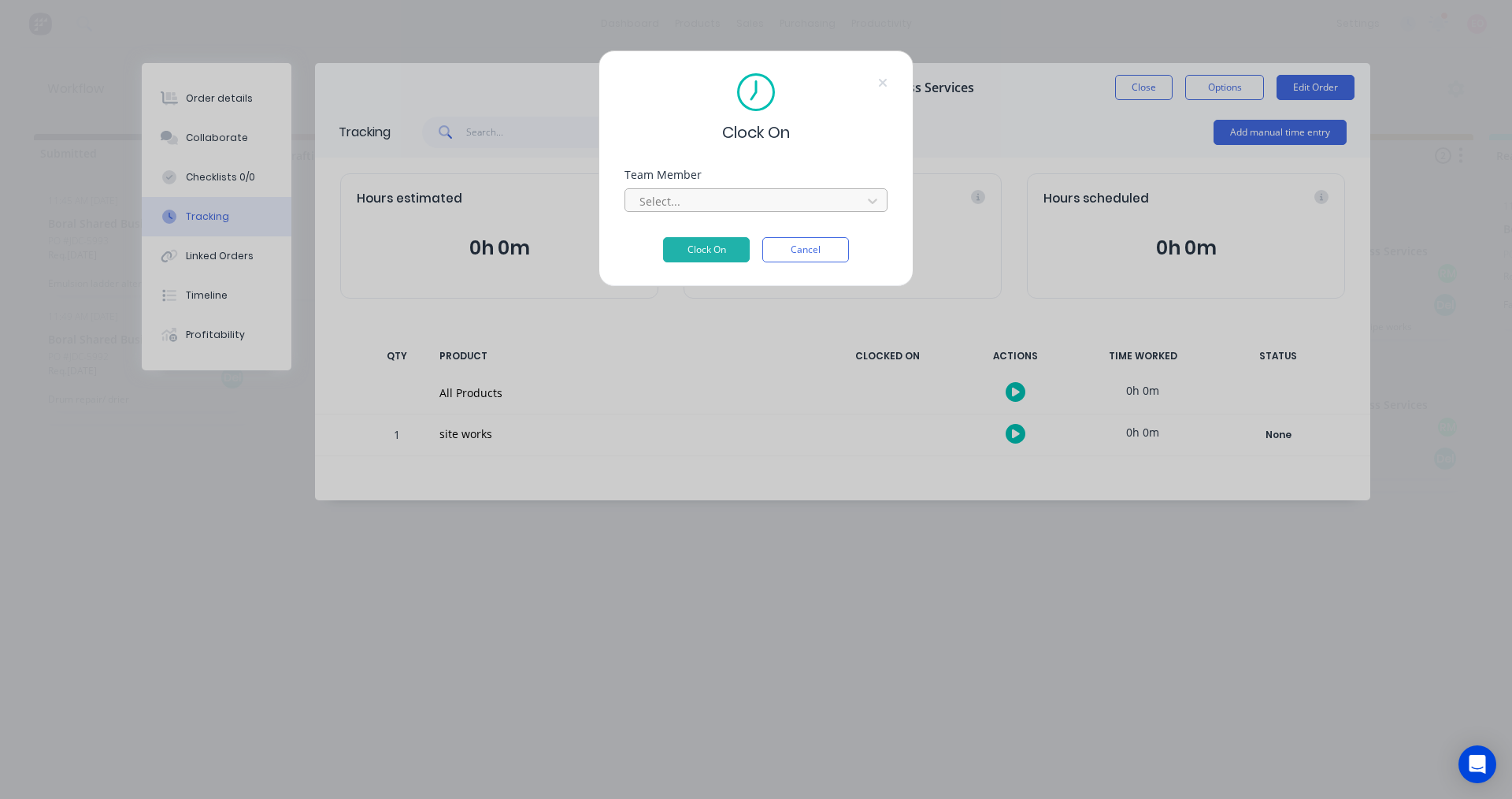
click at [811, 196] on div at bounding box center [745, 201] width 216 height 20
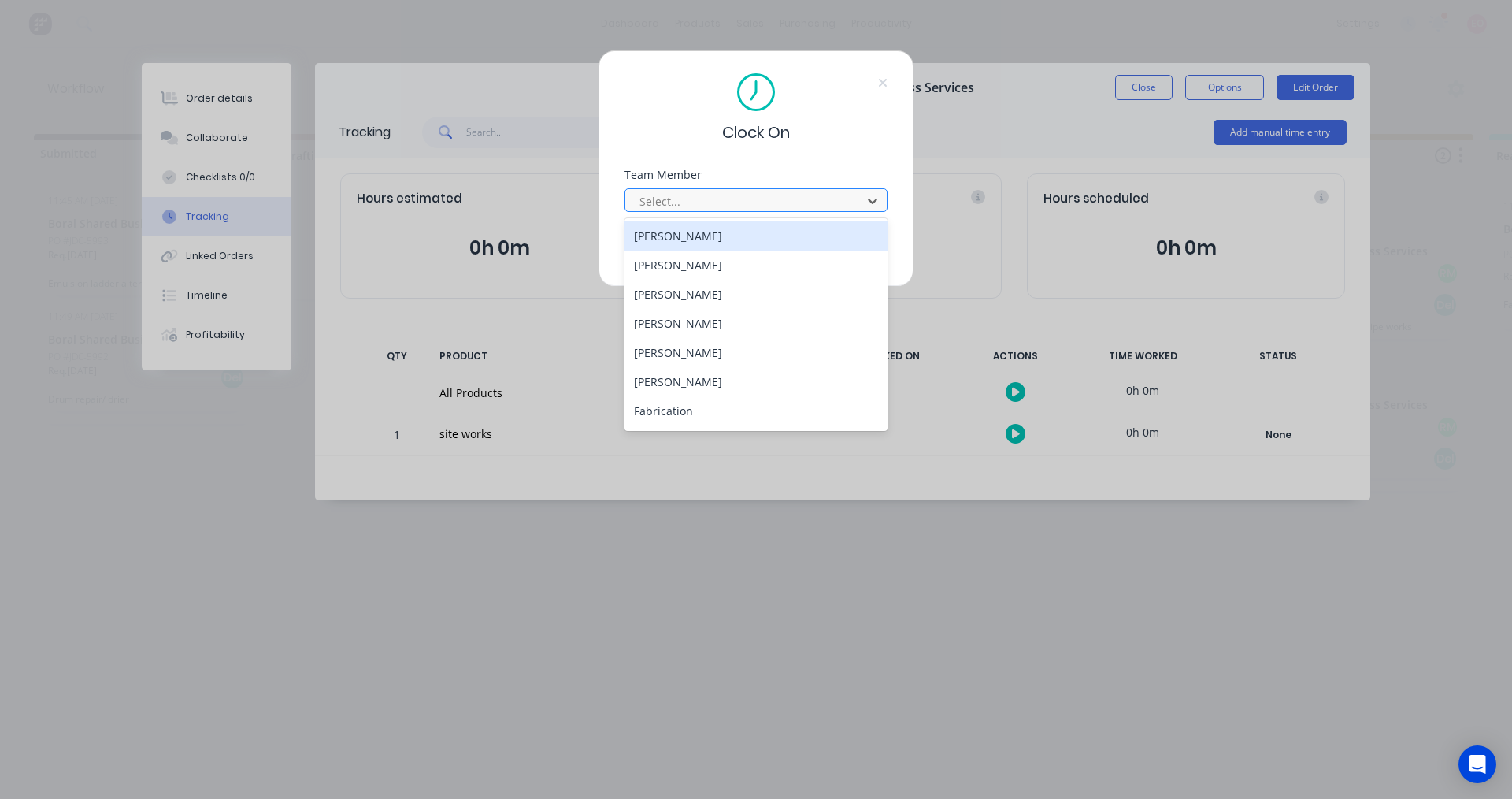
type input "r"
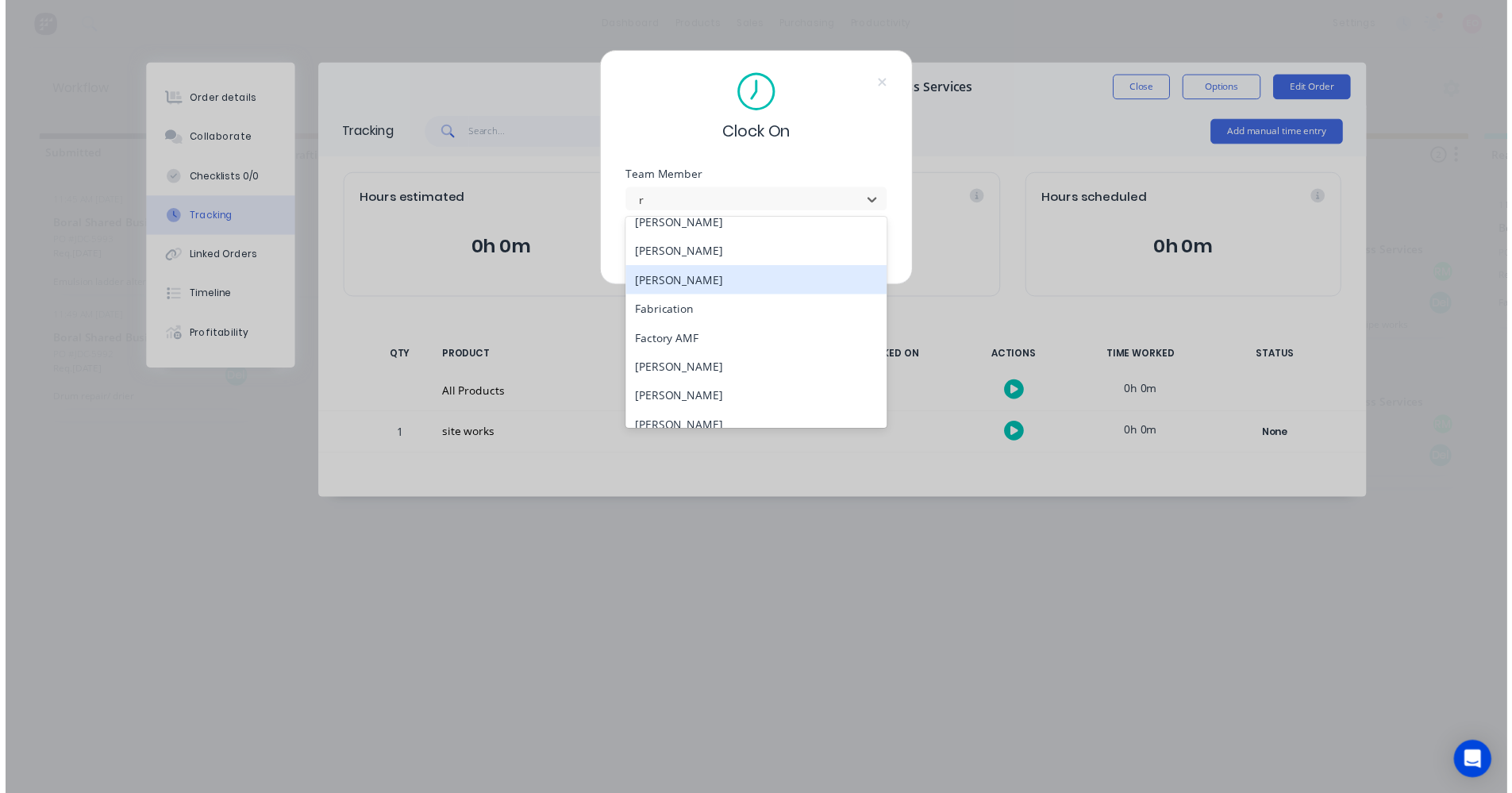
scroll to position [239, 0]
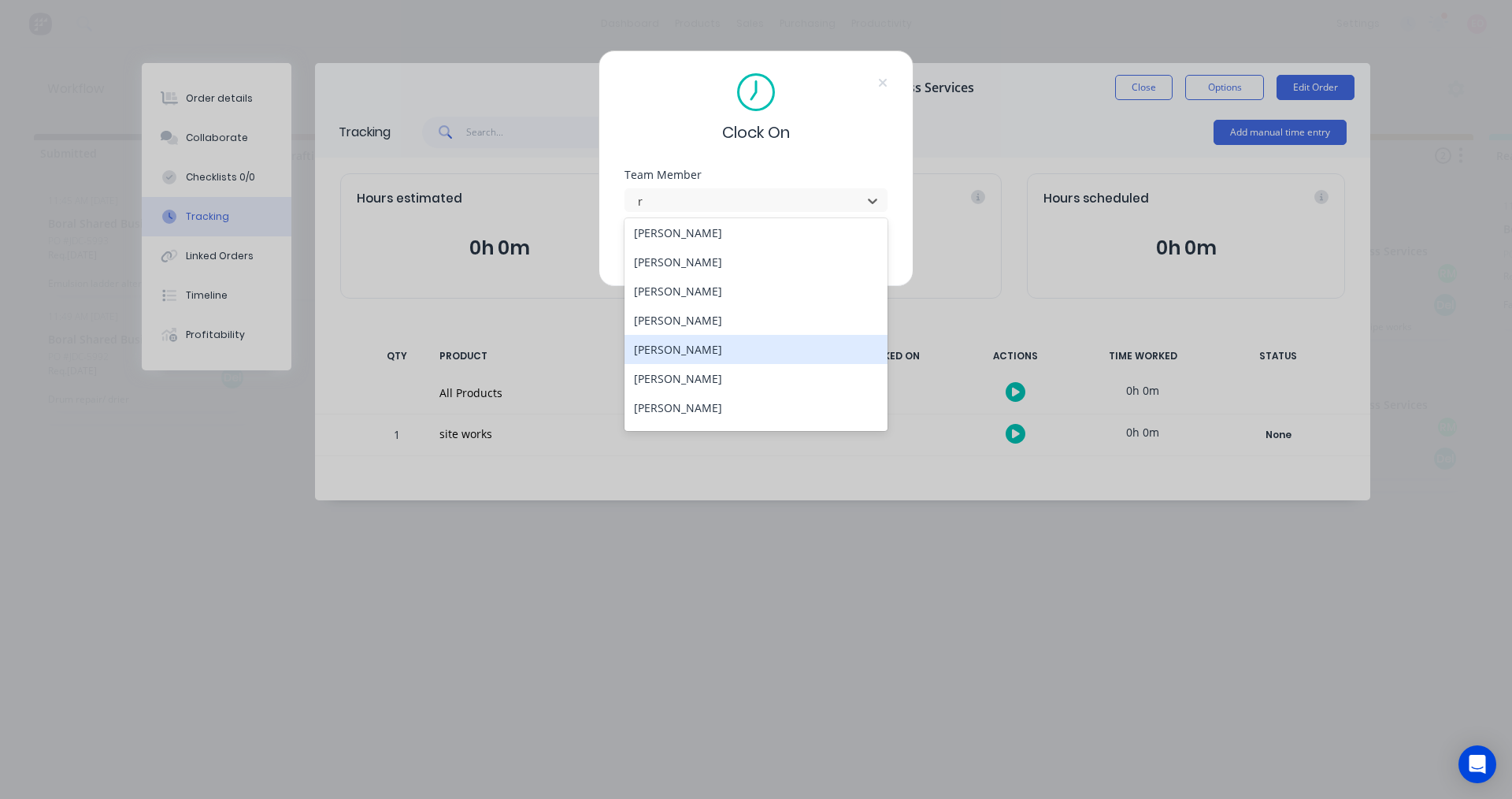
click at [698, 346] on div "Rodney Jones" at bounding box center [756, 349] width 263 height 29
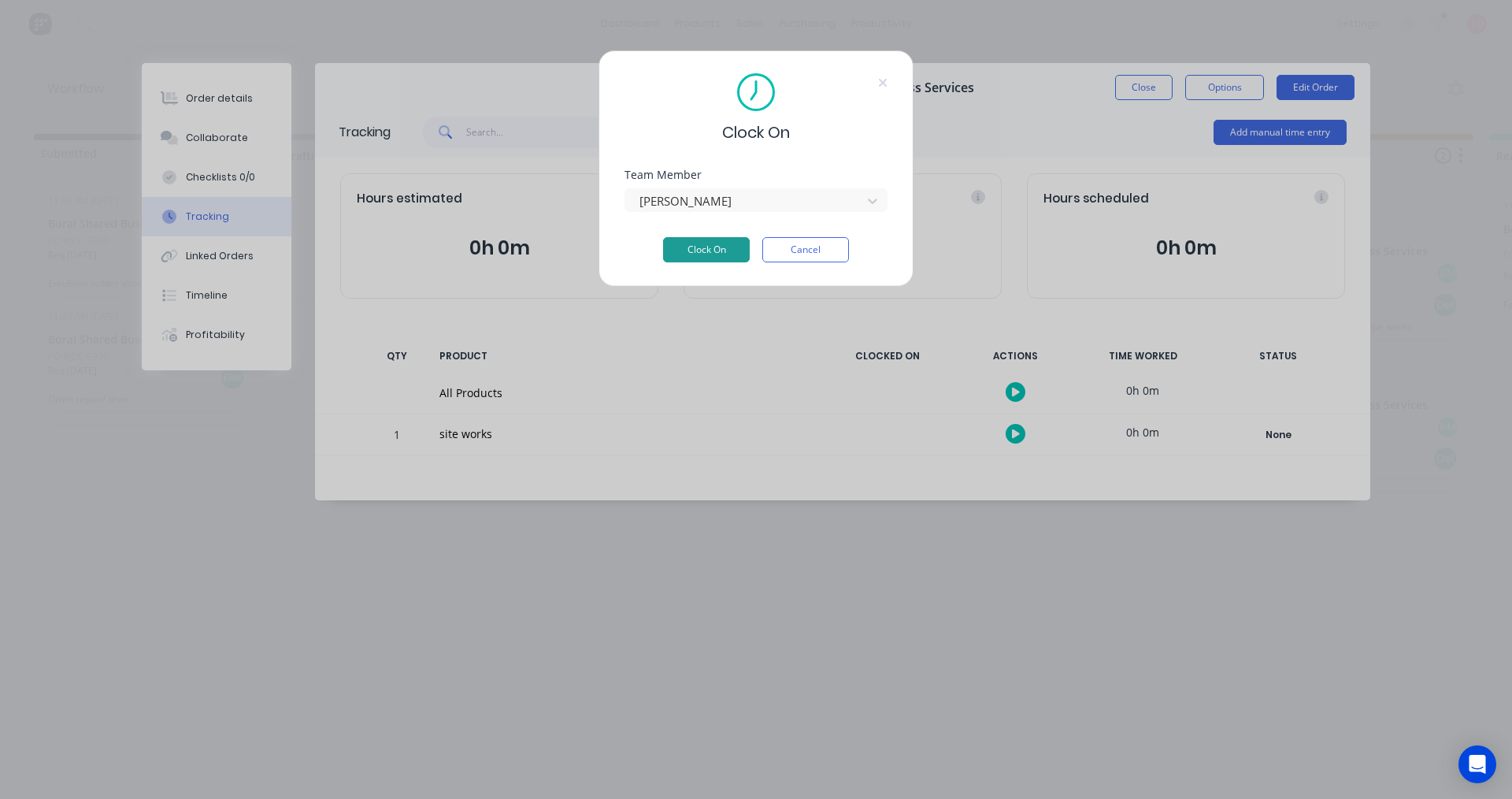
click at [692, 251] on button "Clock On" at bounding box center [706, 249] width 87 height 25
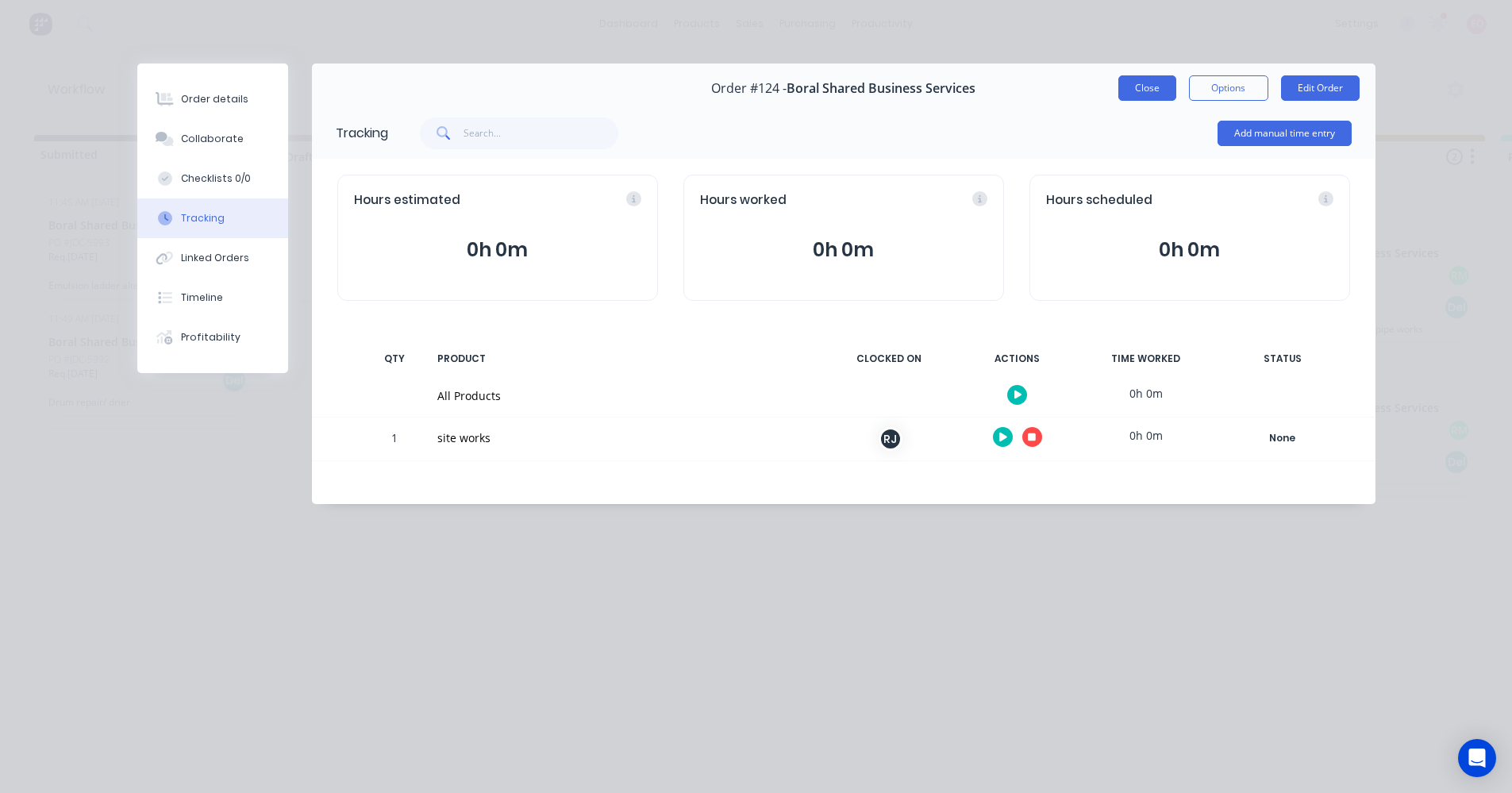
click at [1149, 92] on button "Close" at bounding box center [1147, 88] width 58 height 25
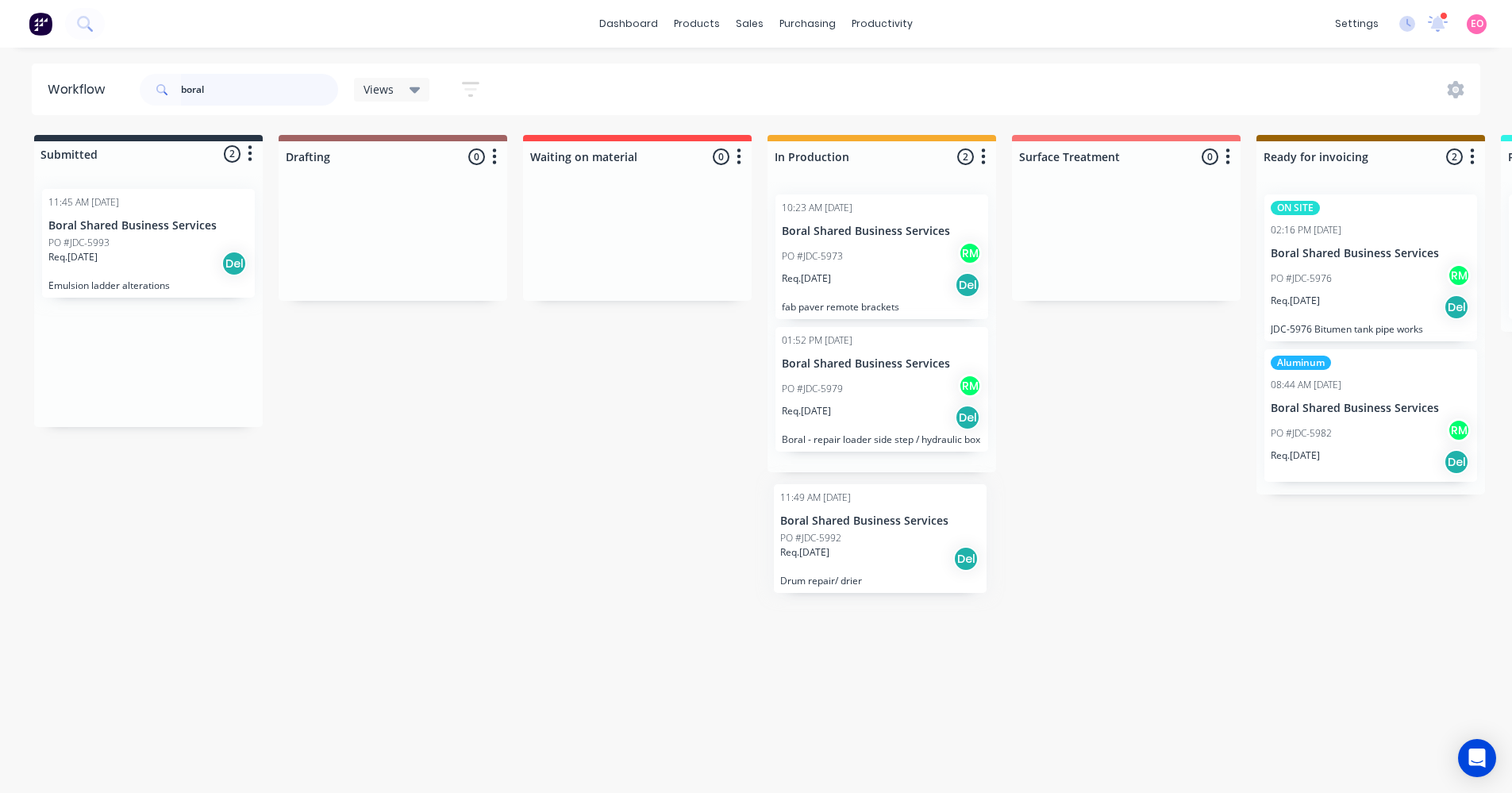
drag, startPoint x: 107, startPoint y: 384, endPoint x: 852, endPoint y: 555, distance: 764.4
click at [852, 555] on div "Submitted 2 Status colour #273444 hex #273444 Save Cancel Summaries Total order…" at bounding box center [1426, 459] width 2878 height 650
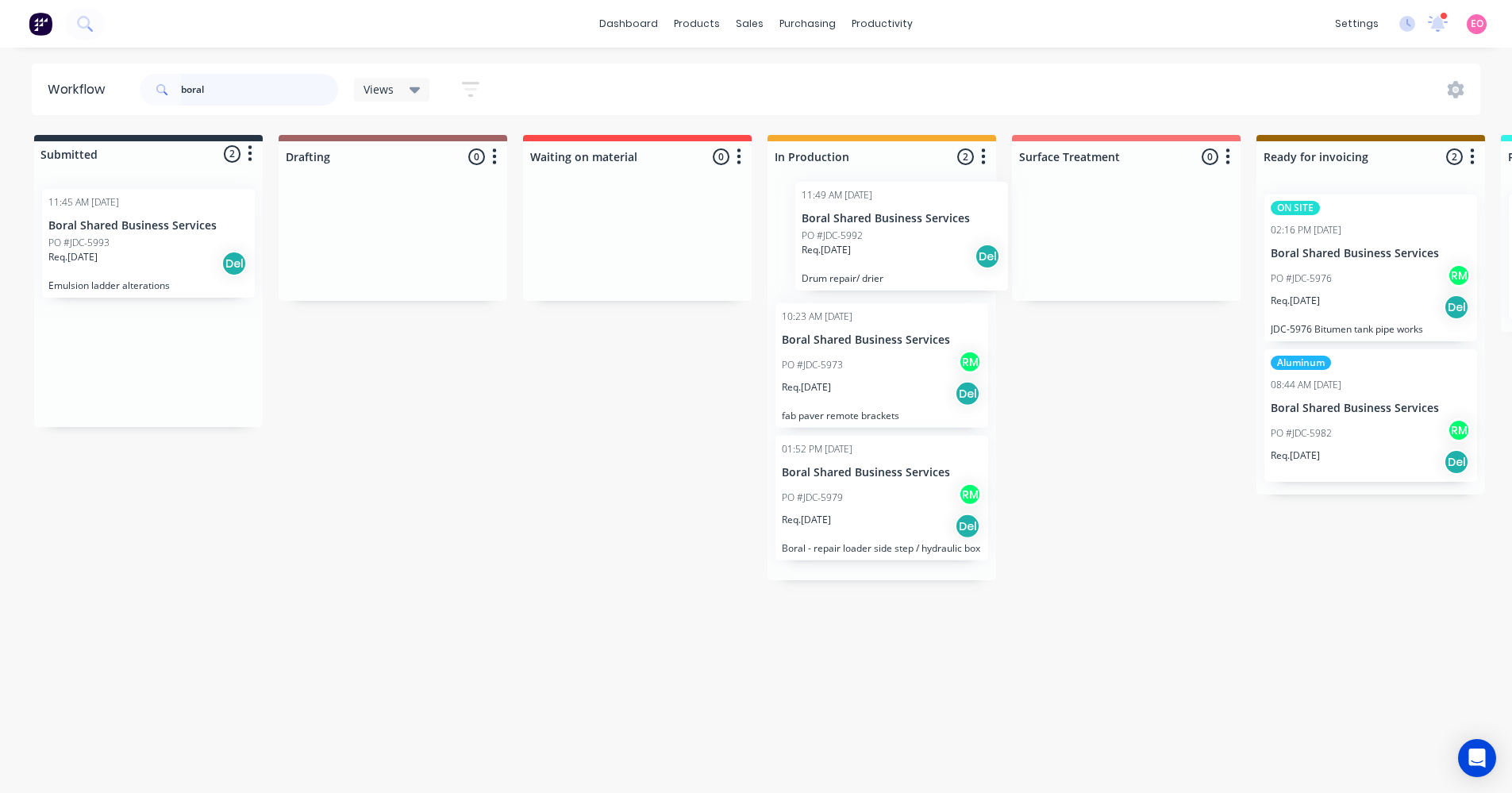
drag, startPoint x: 108, startPoint y: 360, endPoint x: 871, endPoint y: 238, distance: 772.7
click at [871, 238] on div "Submitted 2 Status colour #273444 hex #273444 Save Cancel Summaries Total order…" at bounding box center [1426, 459] width 2878 height 650
